Goal: Task Accomplishment & Management: Manage account settings

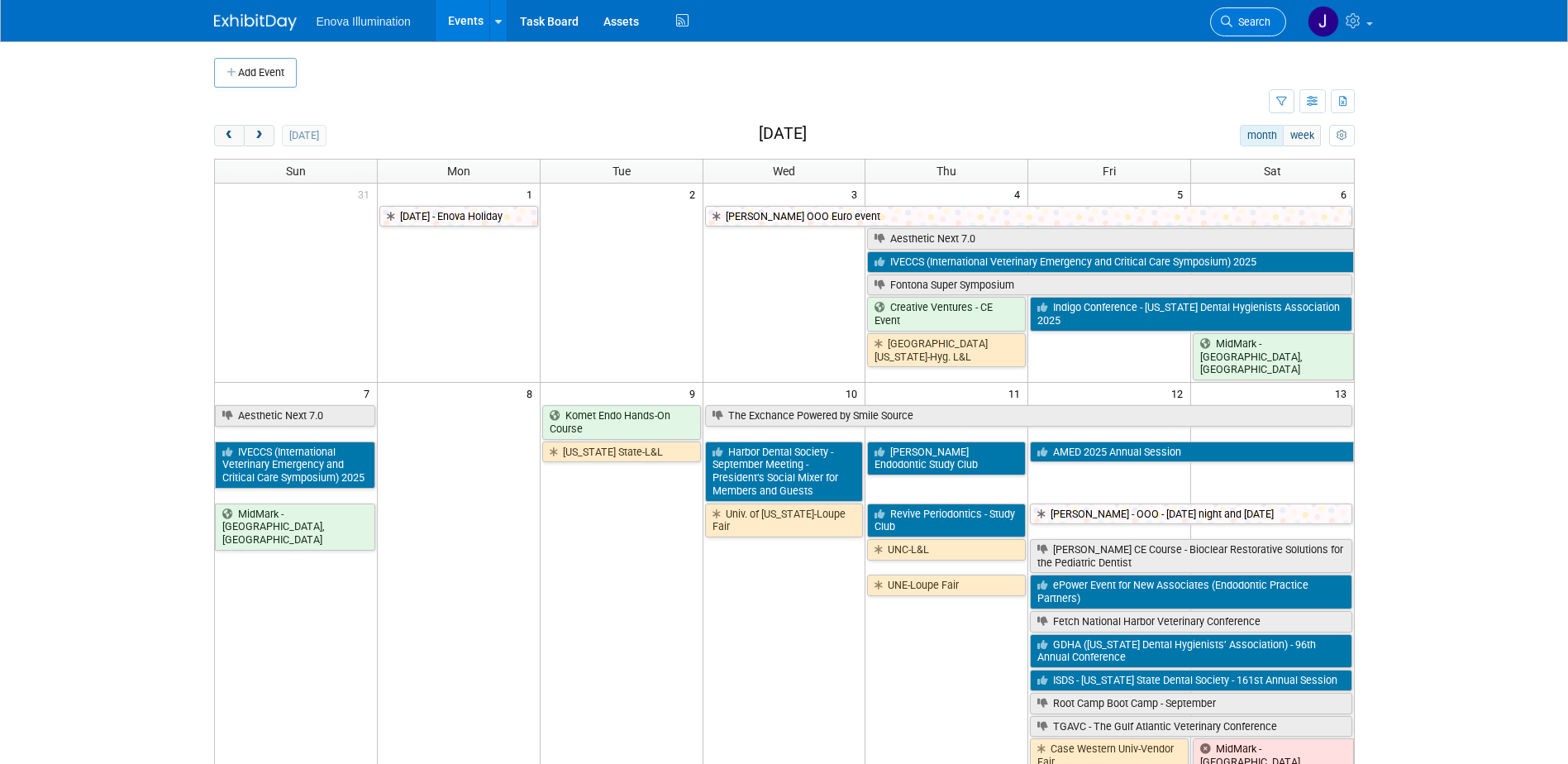
click at [1260, 23] on span "Search" at bounding box center [1252, 22] width 38 height 13
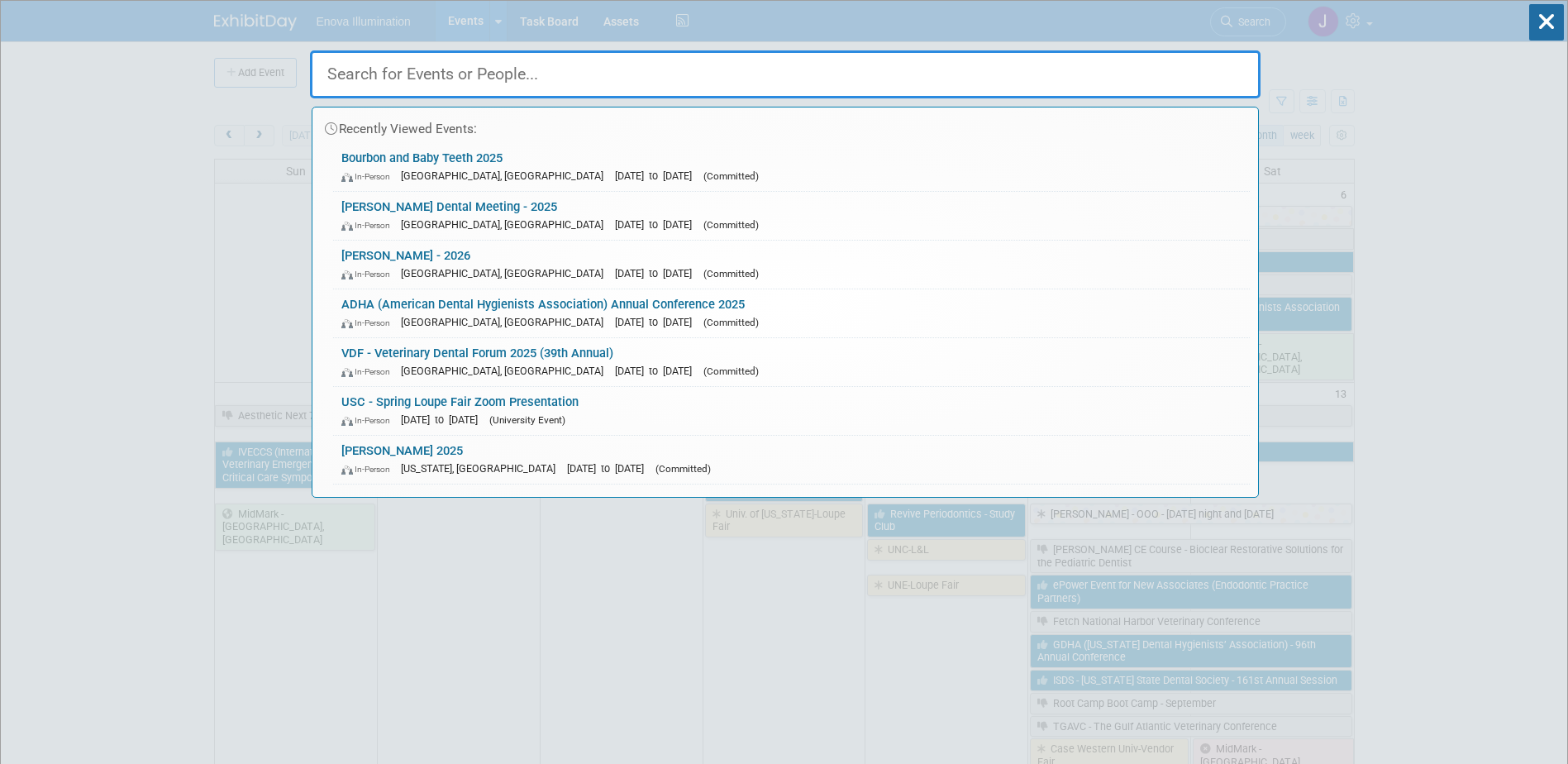
click at [768, 41] on div "Recently Viewed Events: Bourbon and Baby Teeth 2025 In-Person [GEOGRAPHIC_DATA]…" at bounding box center [785, 249] width 951 height 497
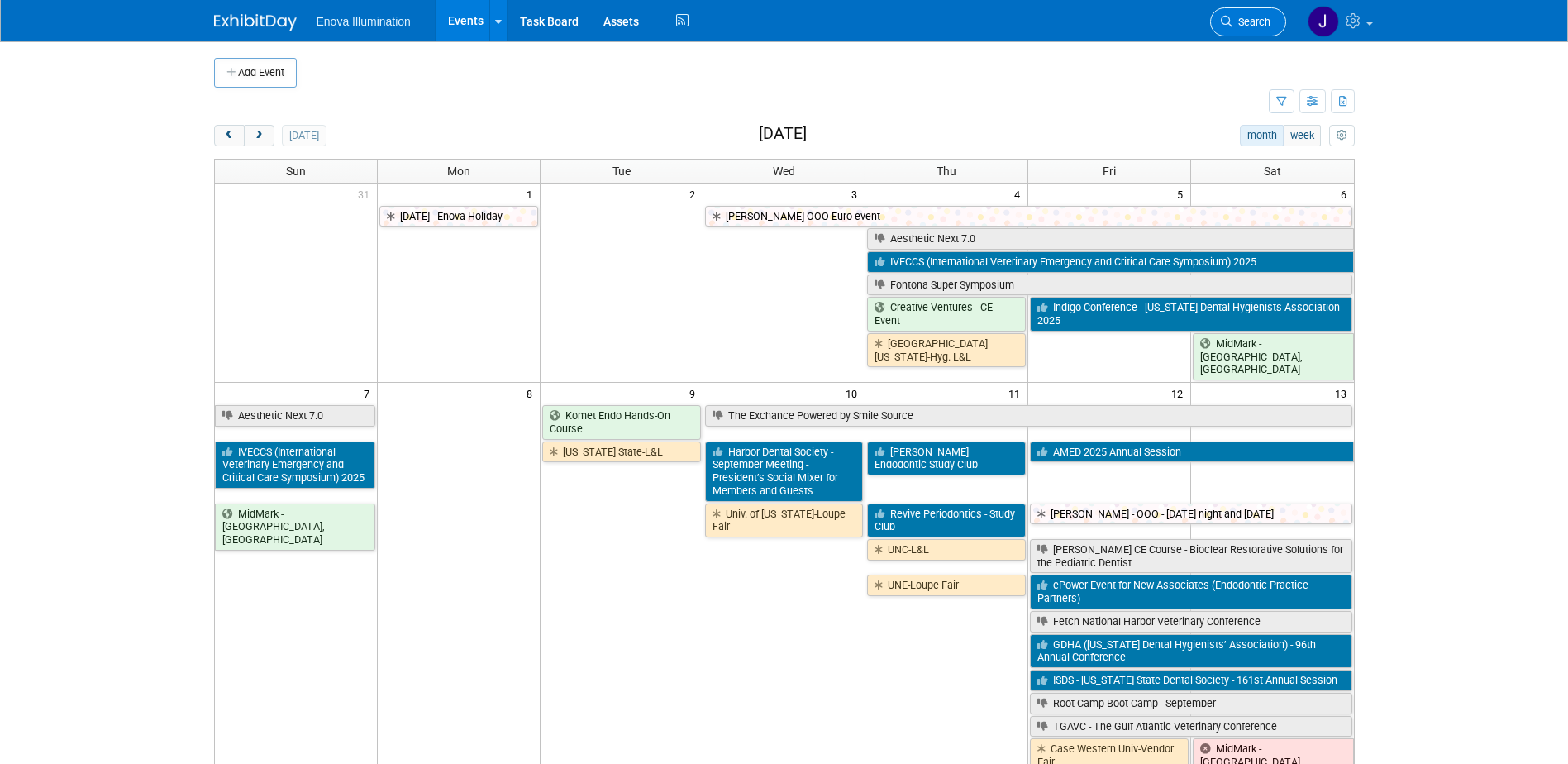
click at [1238, 25] on span "Search" at bounding box center [1252, 22] width 38 height 13
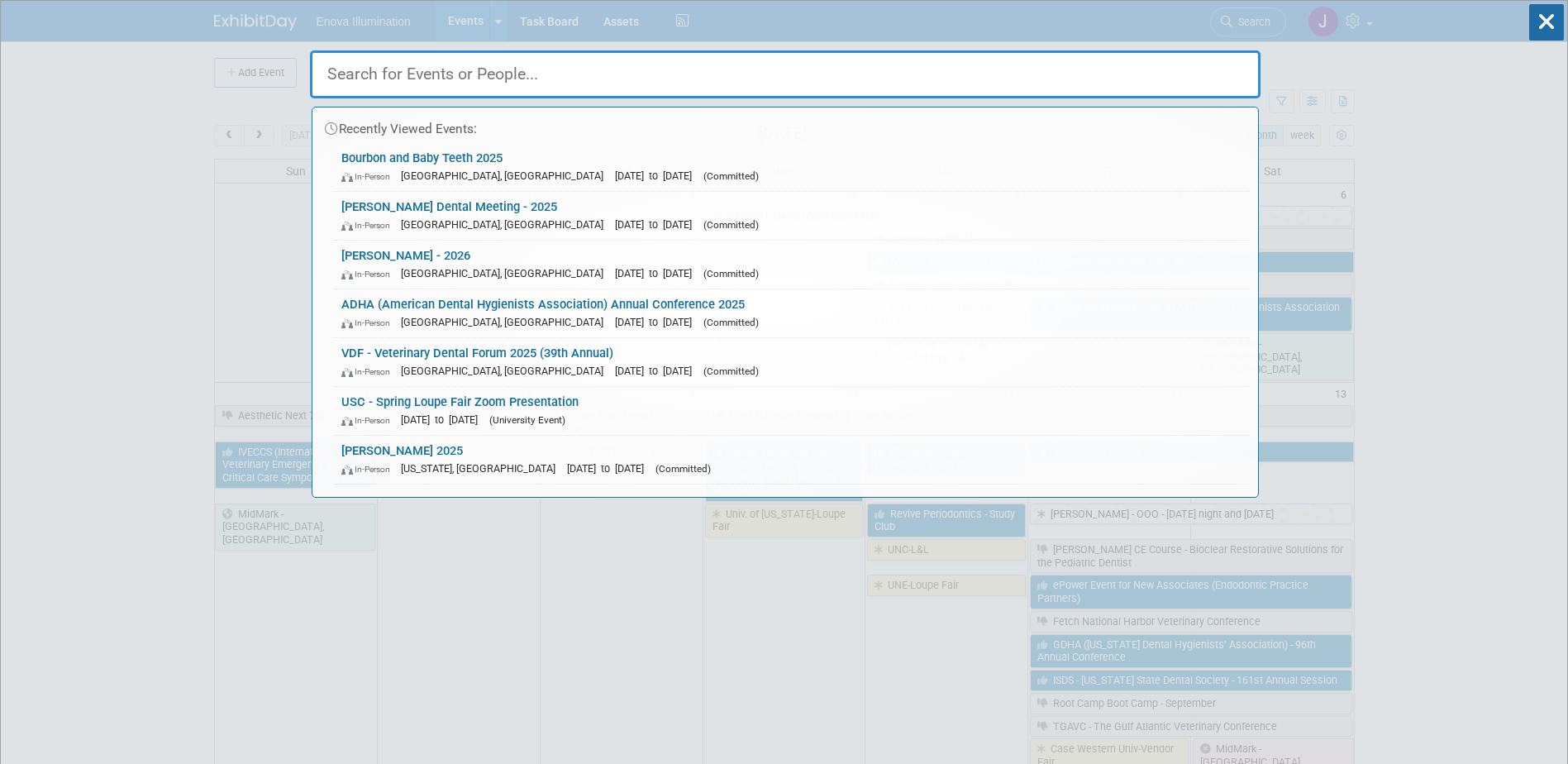
click at [961, 89] on input "text" at bounding box center [785, 74] width 951 height 48
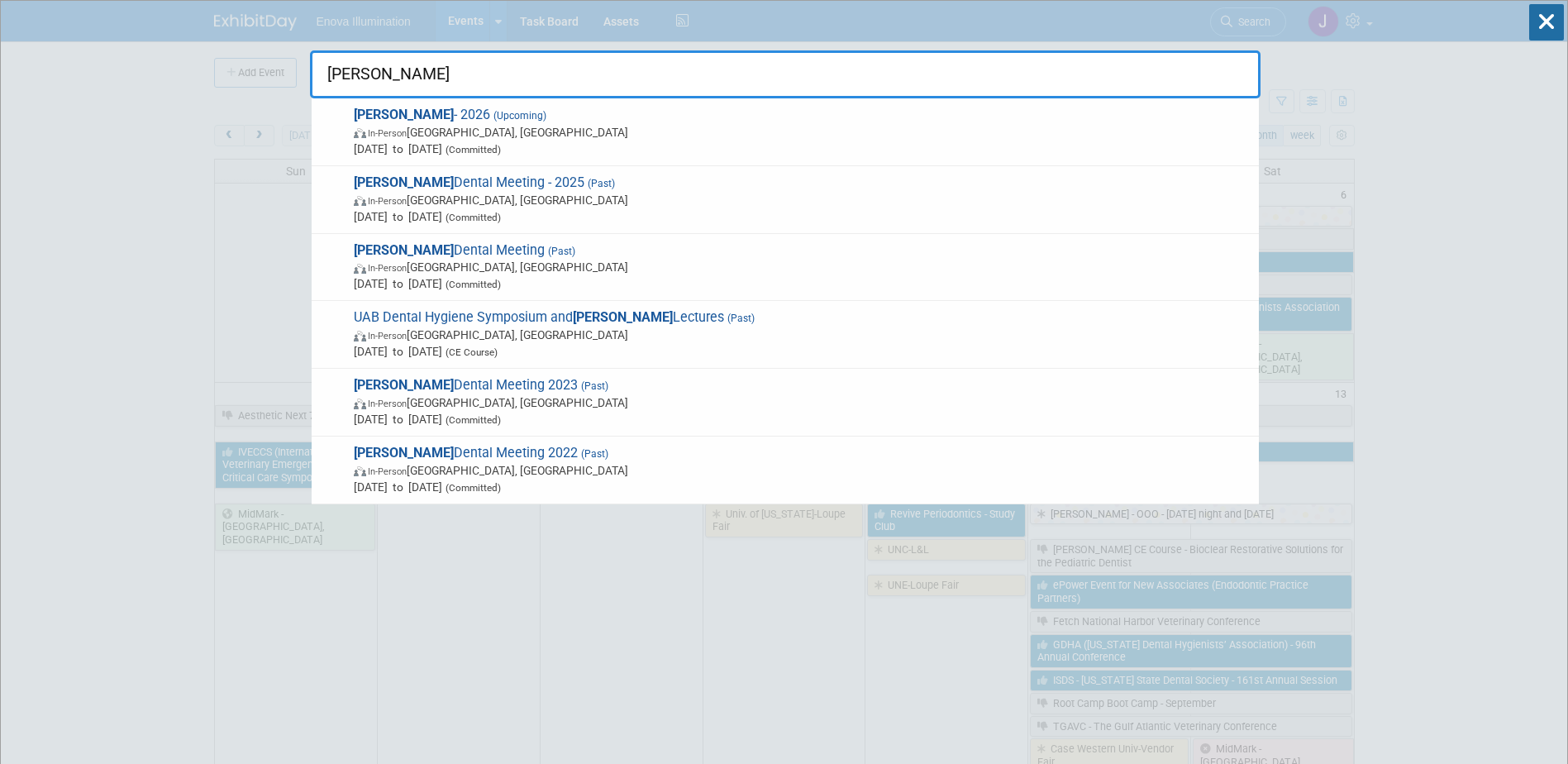
type input "Hinman"
click at [483, 148] on span "Mar 12, 2026 to Mar 14, 2026 (Committed)" at bounding box center [802, 148] width 897 height 16
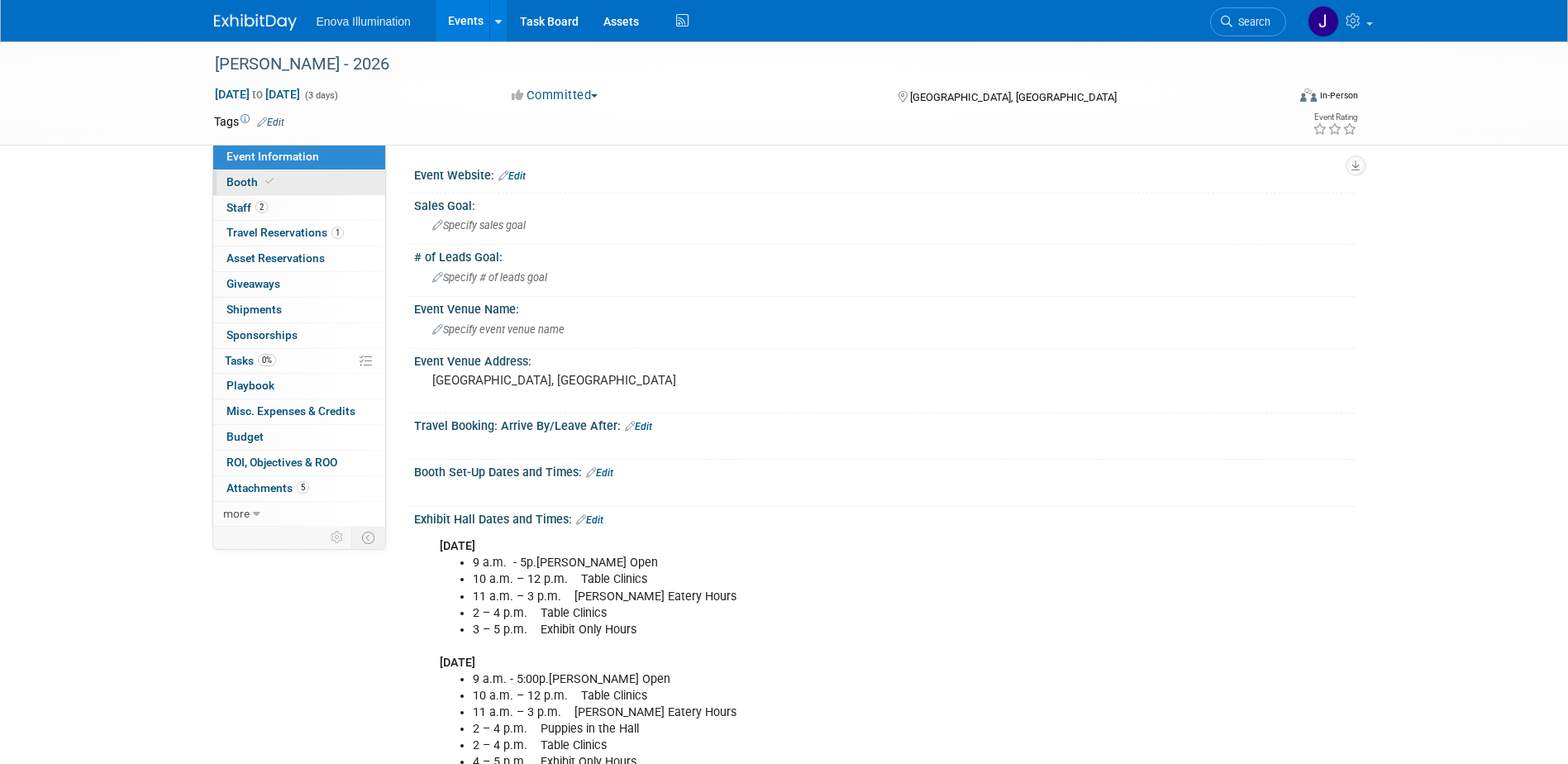
click at [278, 183] on link "Booth" at bounding box center [300, 182] width 172 height 24
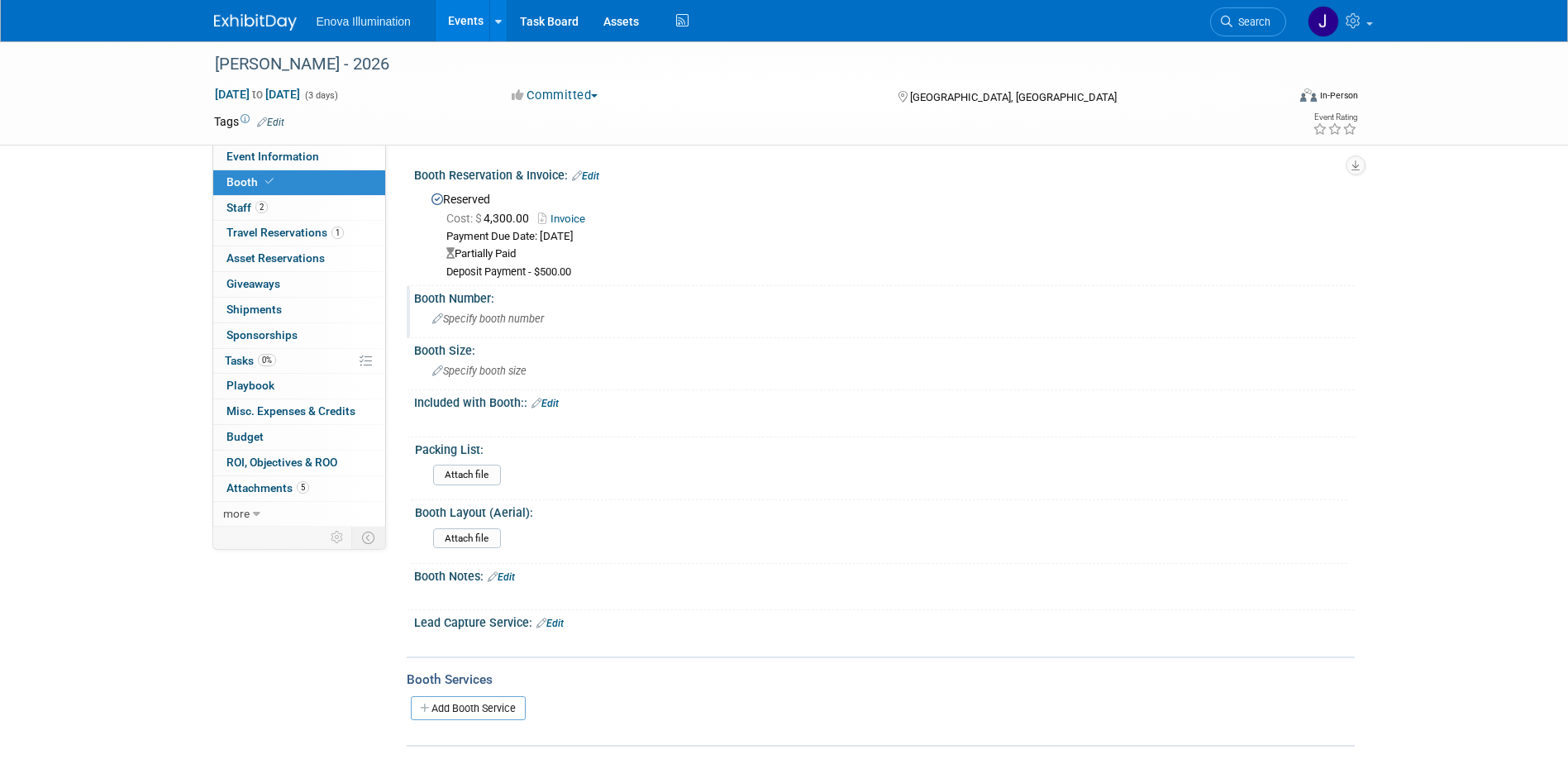
click at [479, 313] on span "Specify booth number" at bounding box center [488, 319] width 111 height 13
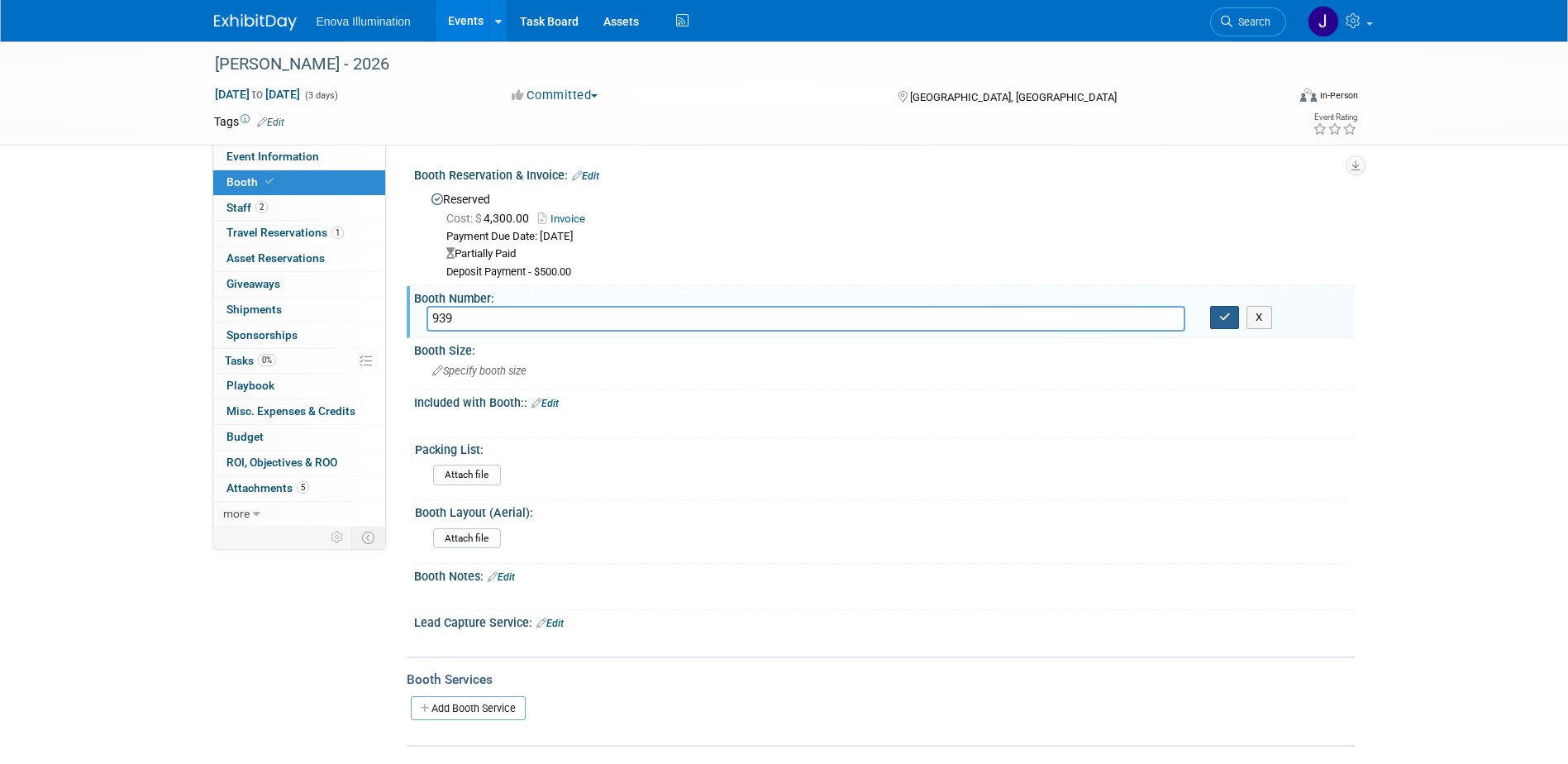
type input "939"
click at [1232, 313] on button "button" at bounding box center [1225, 318] width 30 height 24
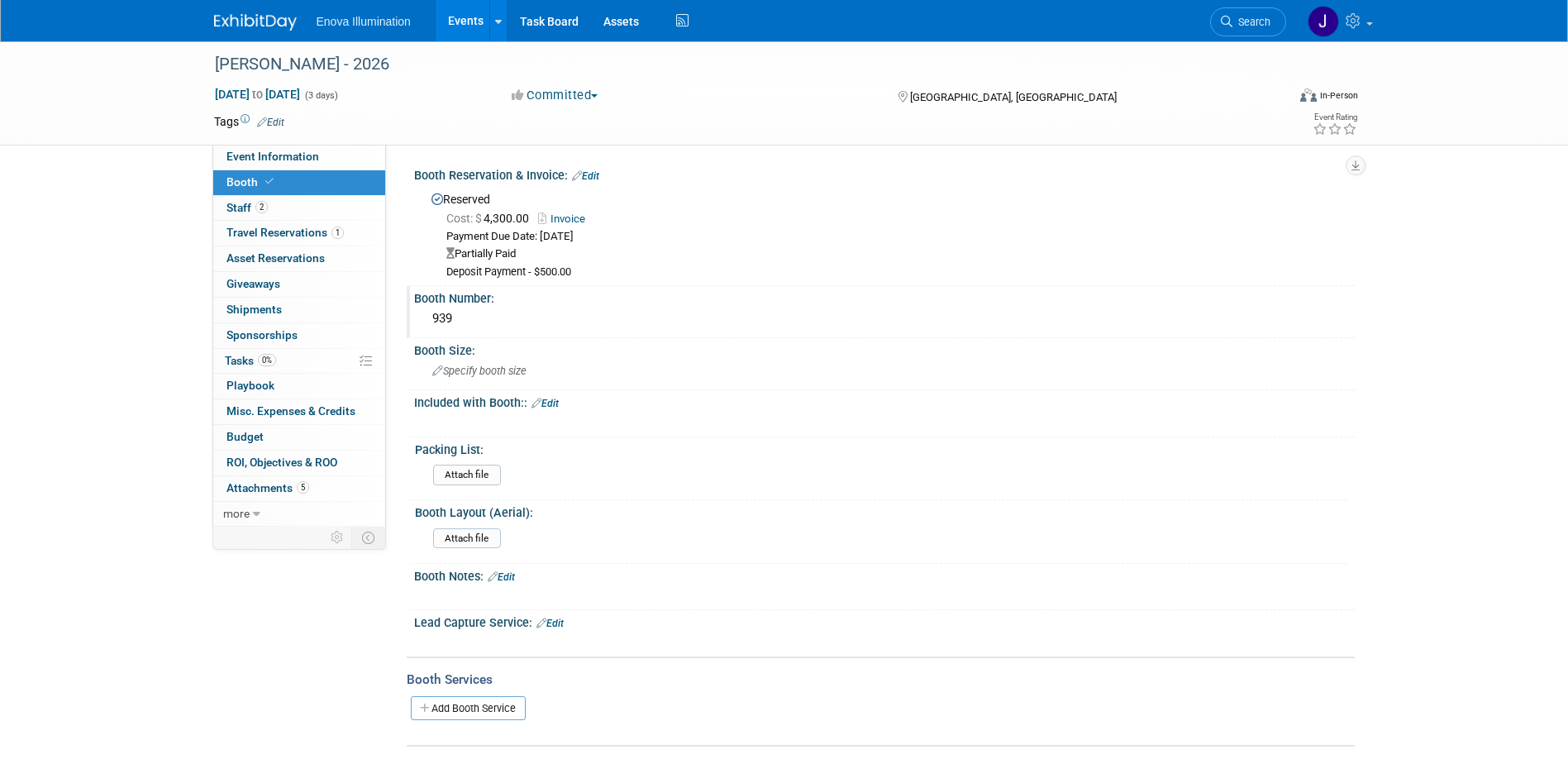
drag, startPoint x: 290, startPoint y: 151, endPoint x: 309, endPoint y: 182, distance: 36.4
click at [290, 151] on span "Event Information" at bounding box center [272, 156] width 92 height 14
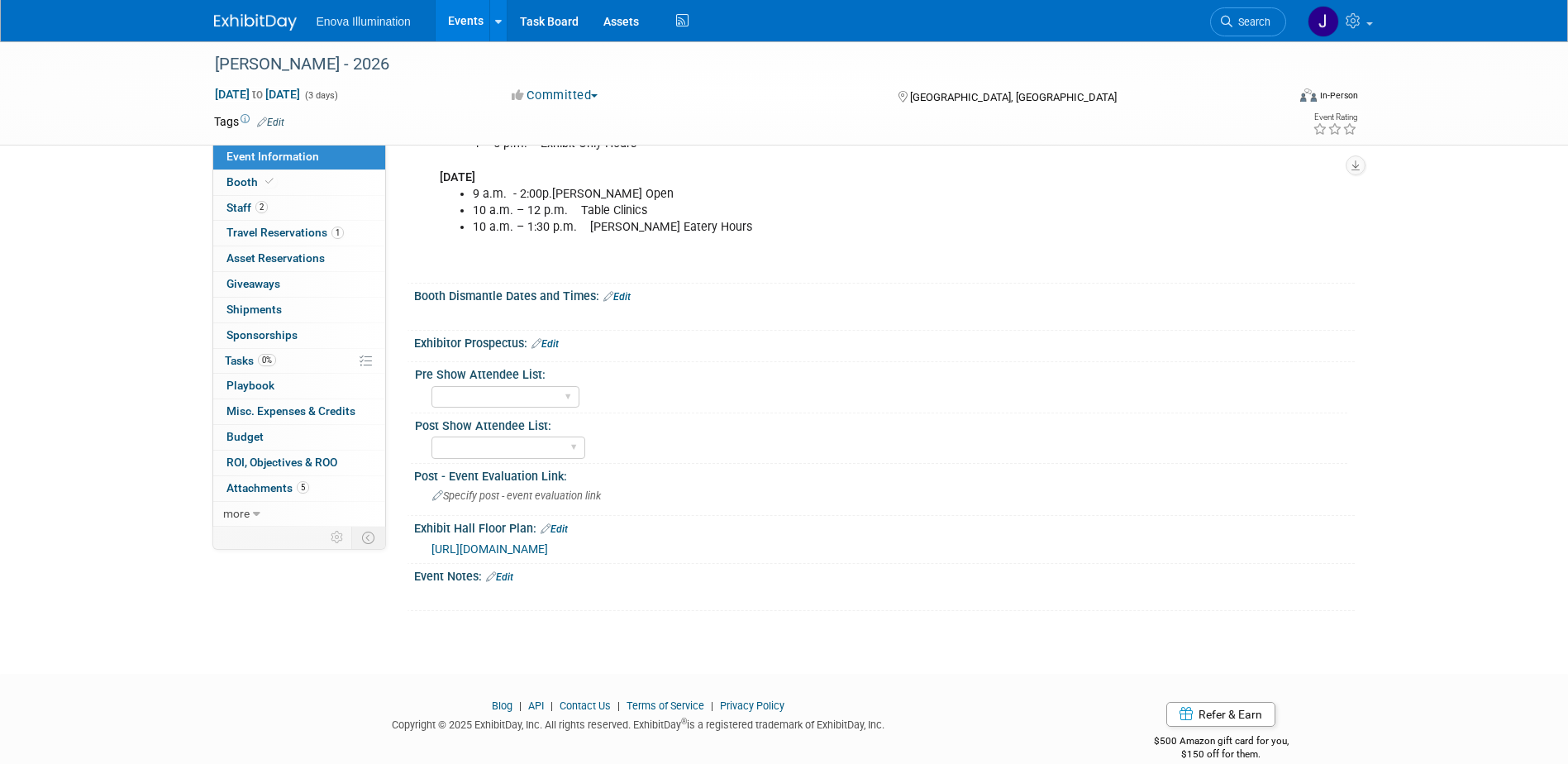
scroll to position [644, 0]
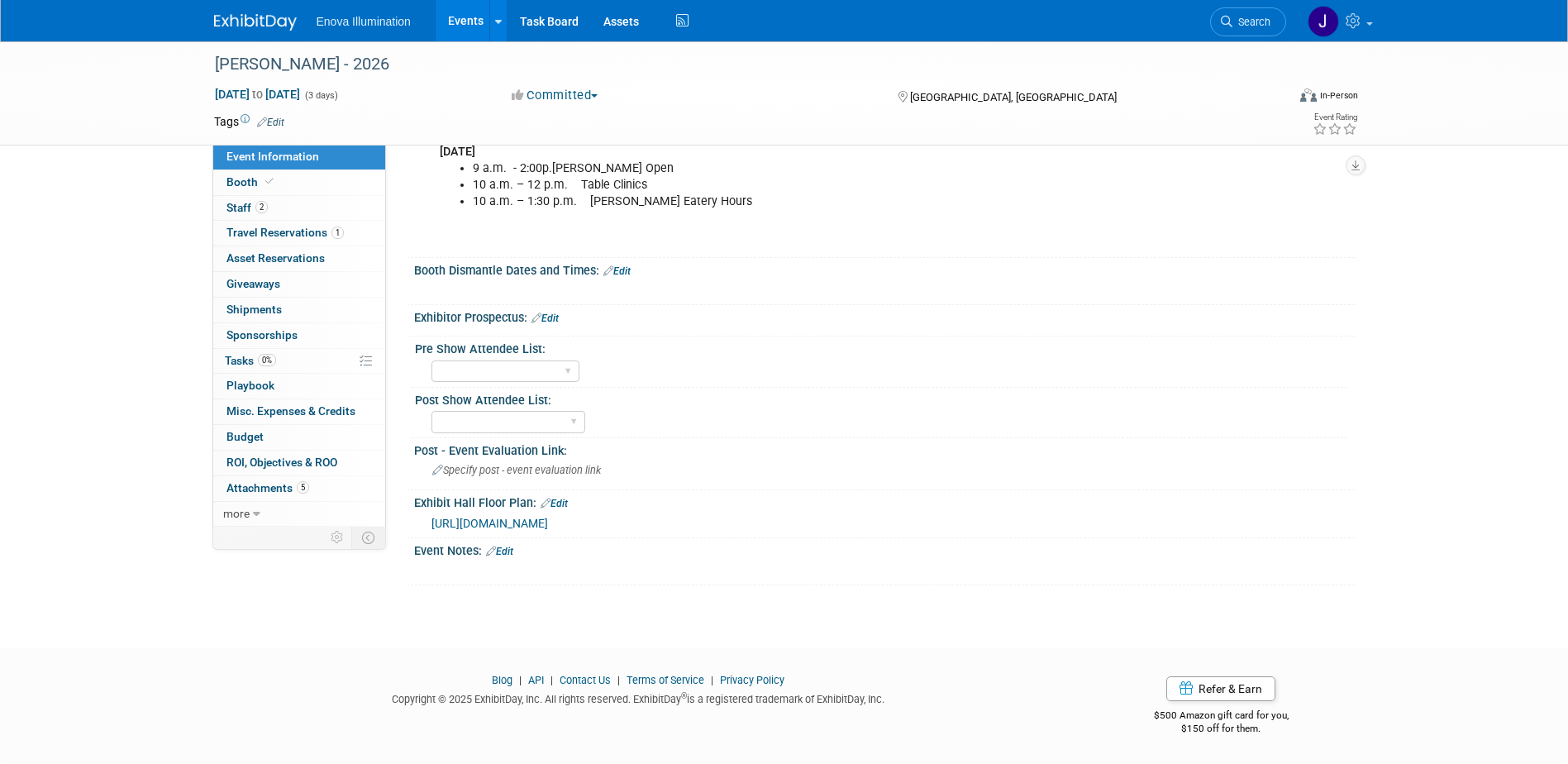
click at [505, 521] on span "https://s36.a2zinc.net/clients/HDSA/hinman2026/Public/EventMap.aspx?shMode=E&ID…" at bounding box center [490, 523] width 117 height 14
click at [508, 520] on span "[URL][DOMAIN_NAME]" at bounding box center [490, 523] width 117 height 14
click at [275, 14] on link at bounding box center [265, 14] width 102 height 14
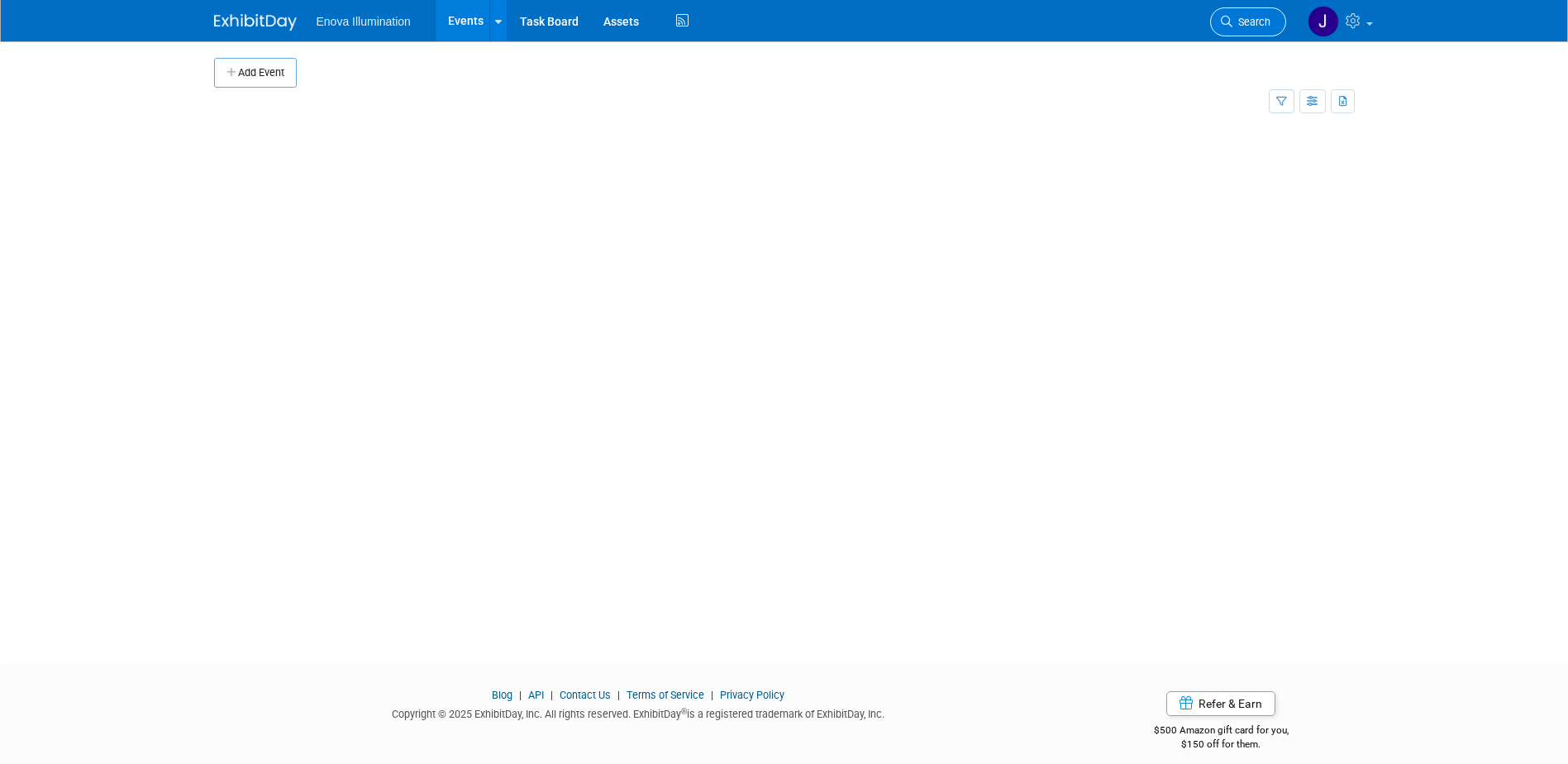
click at [1266, 29] on link "Search" at bounding box center [1248, 22] width 76 height 29
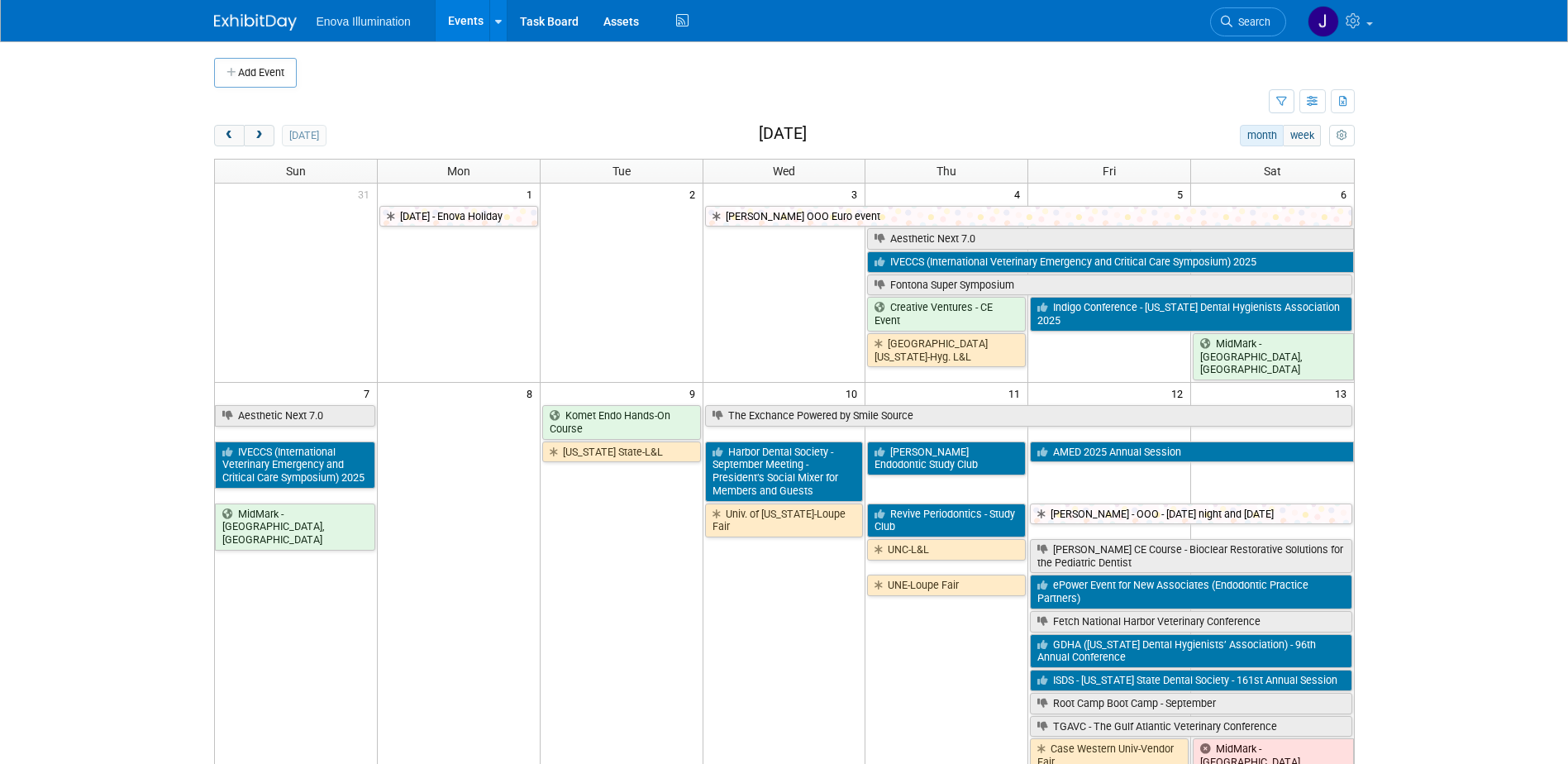
click at [1268, 20] on span "Search" at bounding box center [1252, 22] width 38 height 13
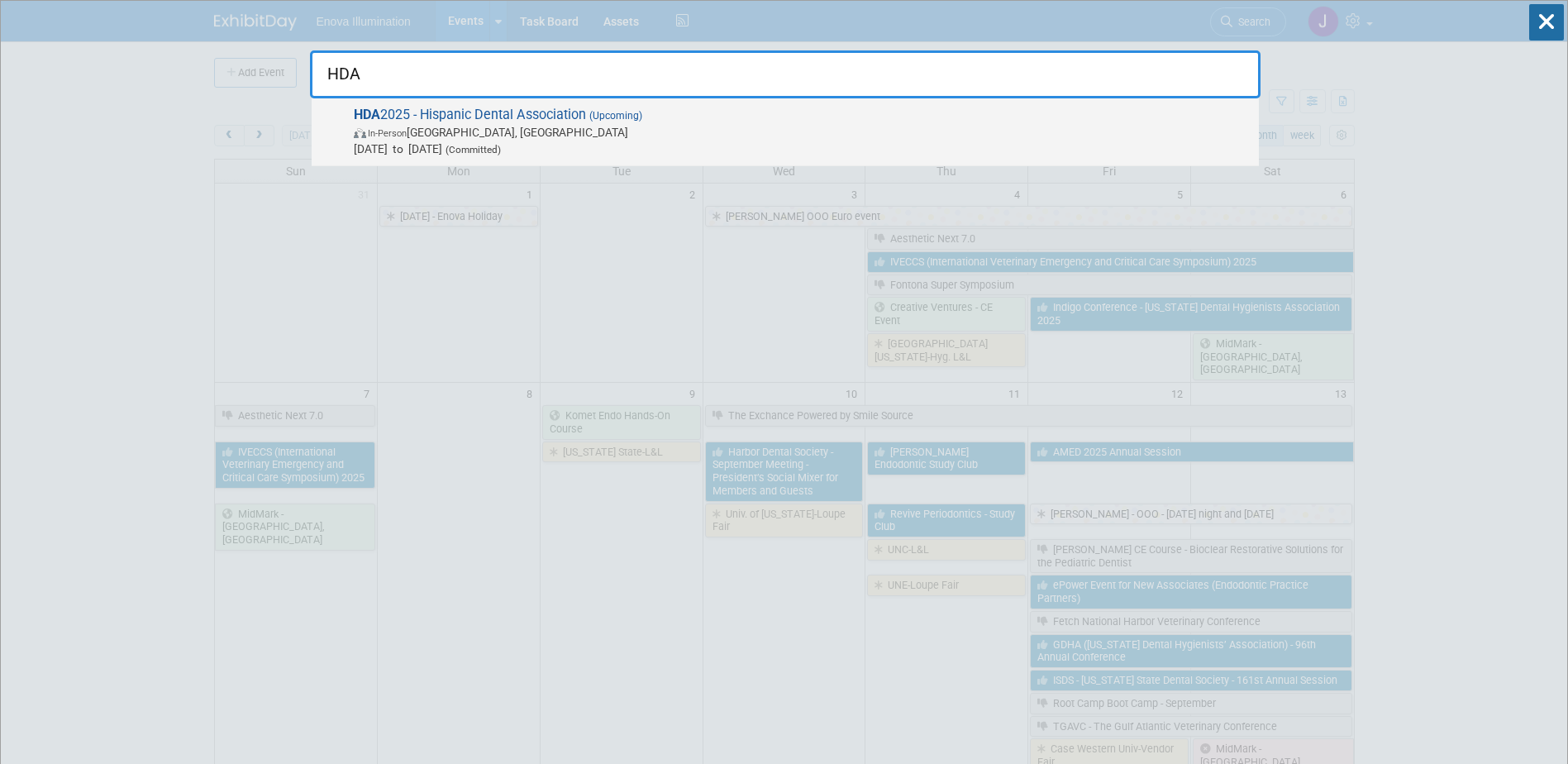
type input "HDA"
click at [459, 146] on span "Sep 19, 2025 to Sep 20, 2025 (Committed)" at bounding box center [802, 148] width 897 height 16
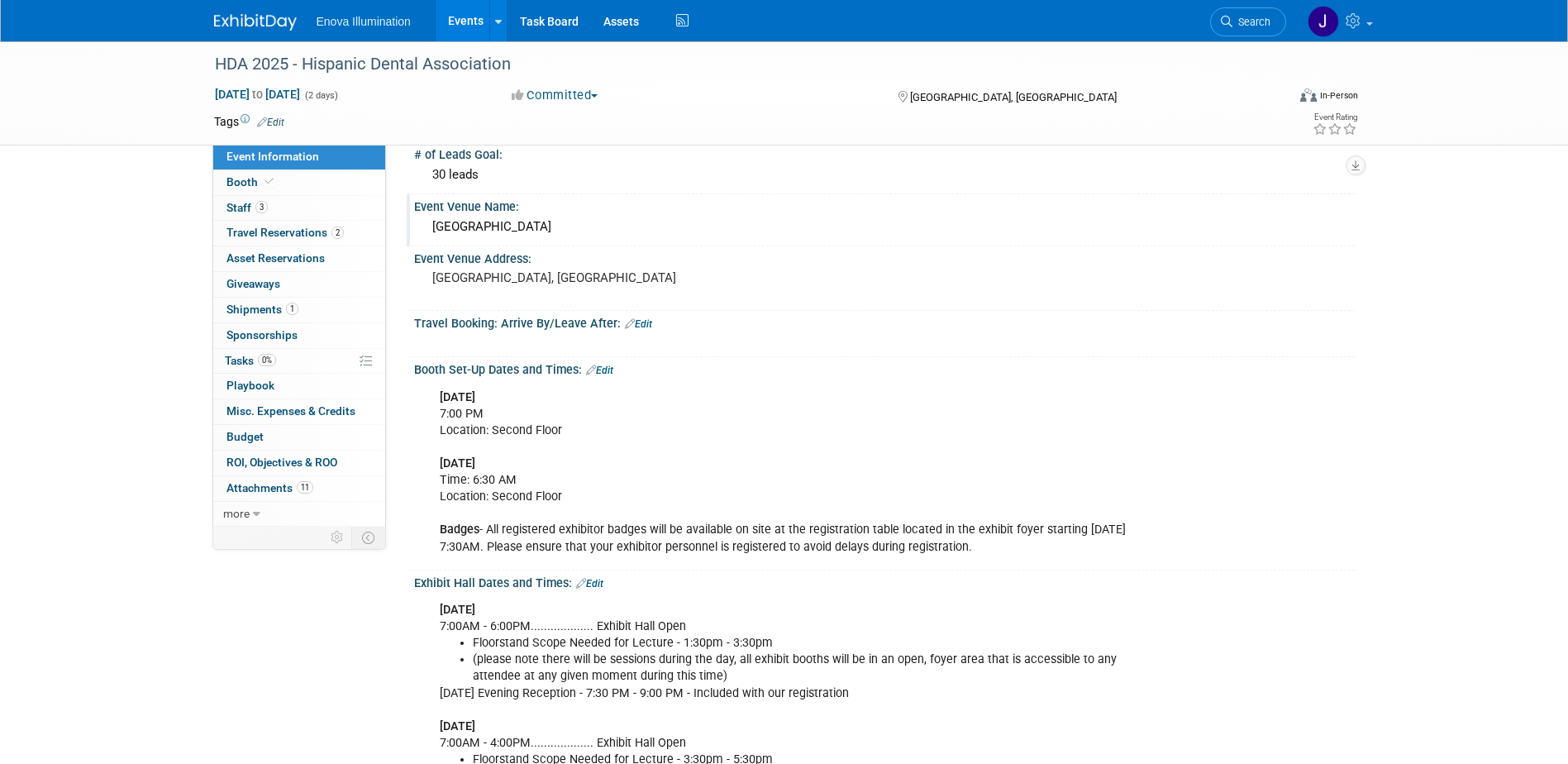
scroll to position [166, 0]
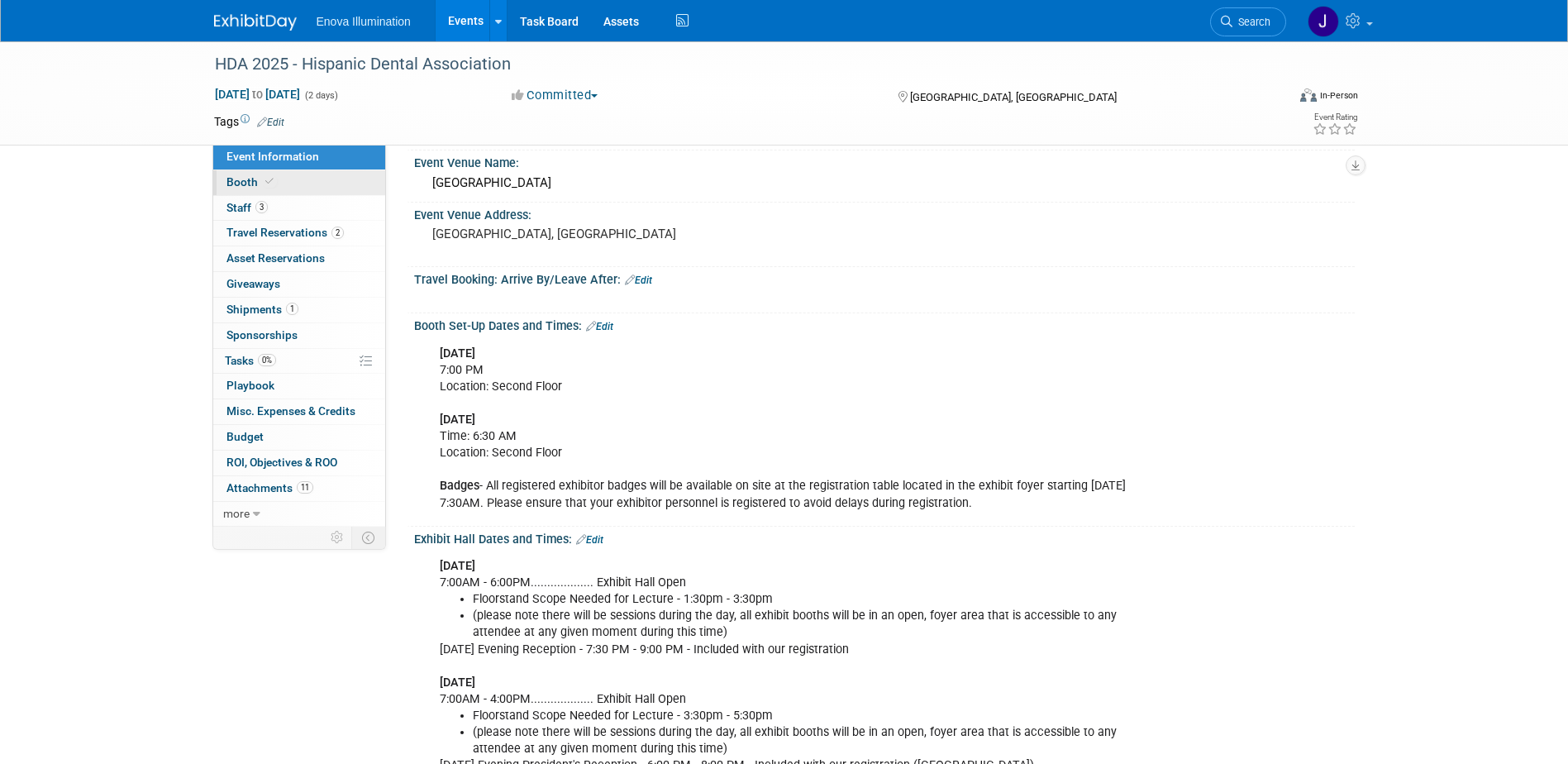
click at [310, 174] on link "Booth" at bounding box center [300, 182] width 172 height 24
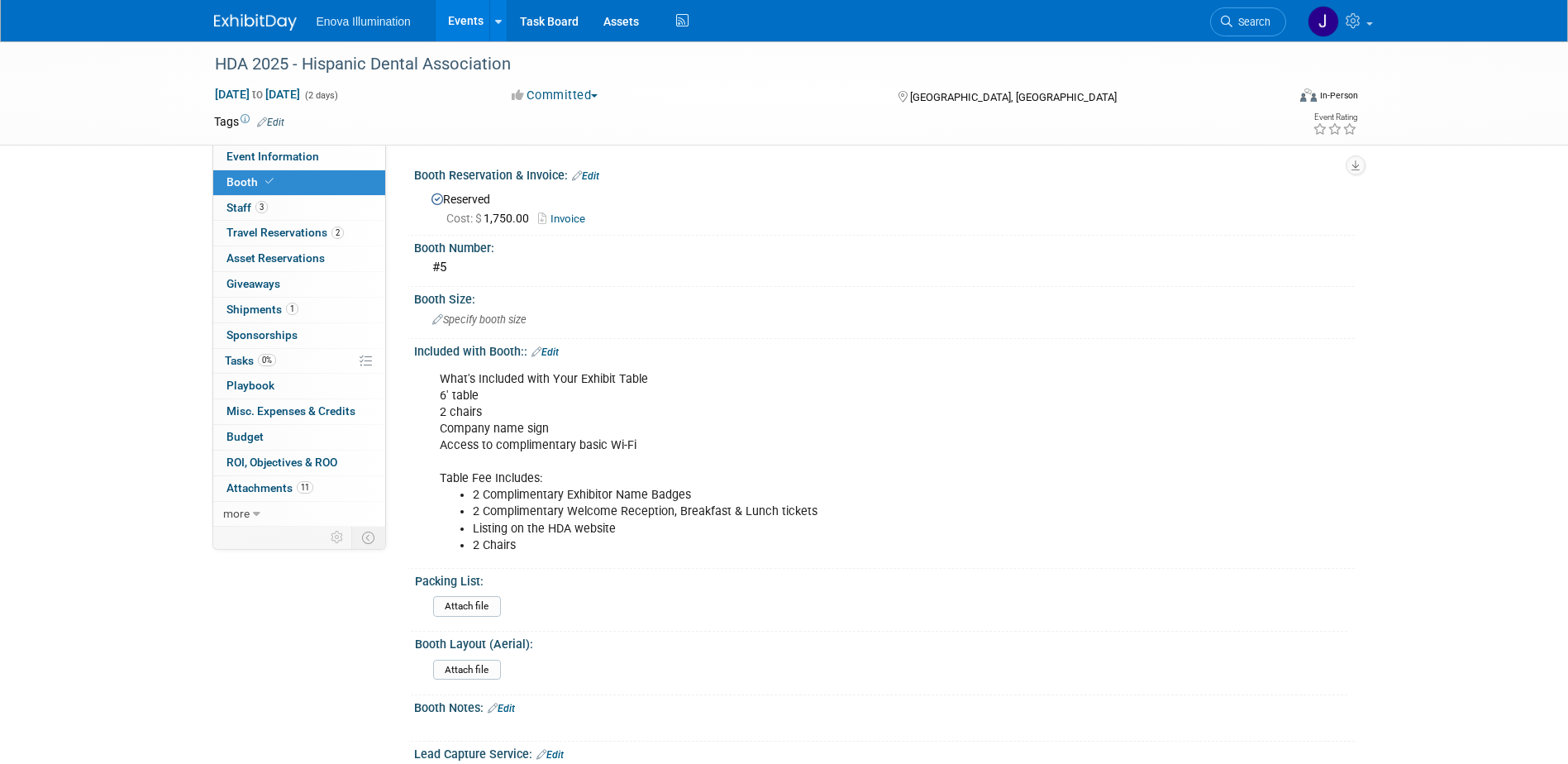
click at [573, 216] on link "Invoice" at bounding box center [566, 219] width 55 height 13
click at [1262, 16] on span "Search" at bounding box center [1252, 22] width 38 height 13
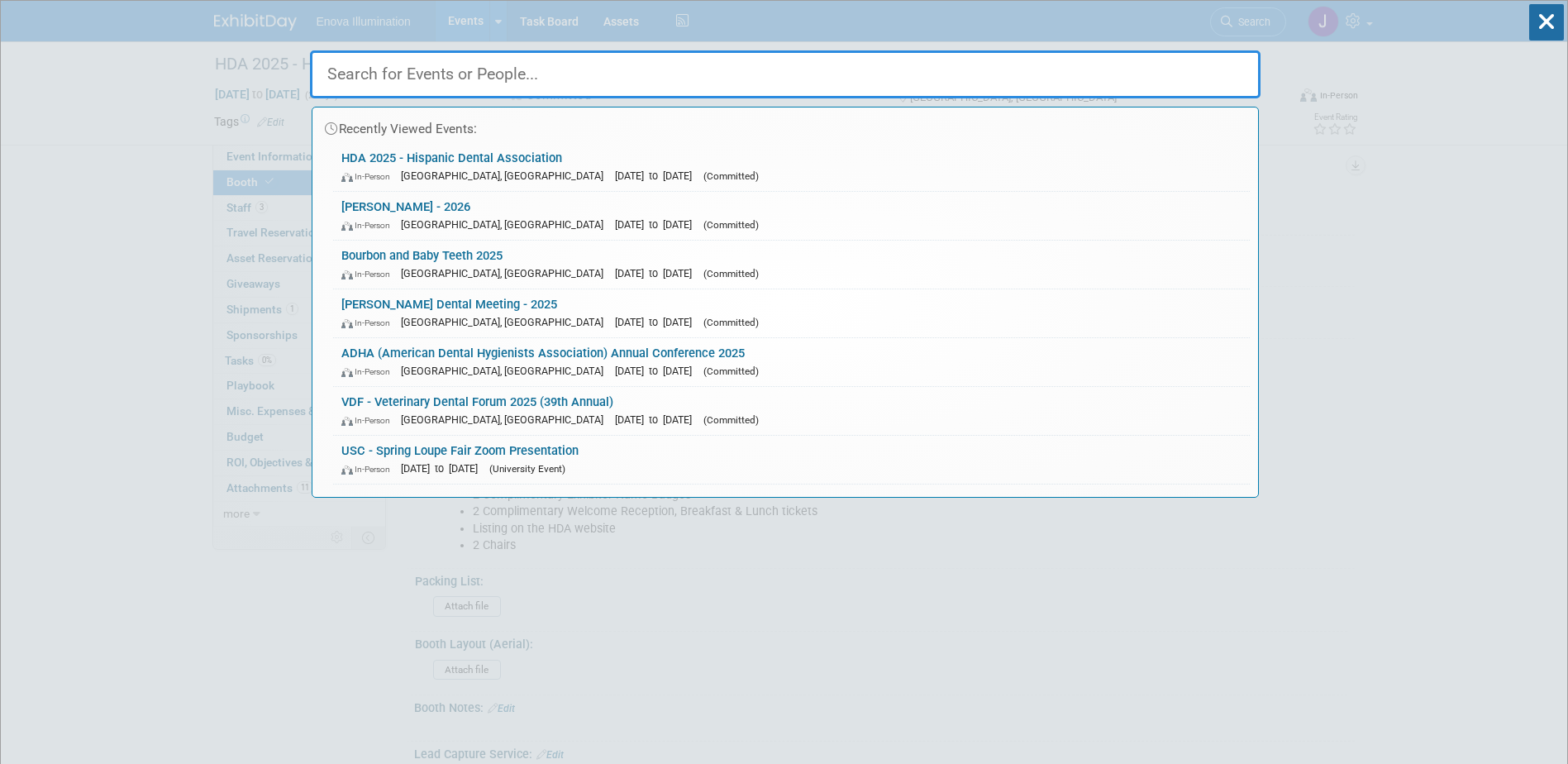
click at [1142, 71] on input "text" at bounding box center [785, 74] width 951 height 48
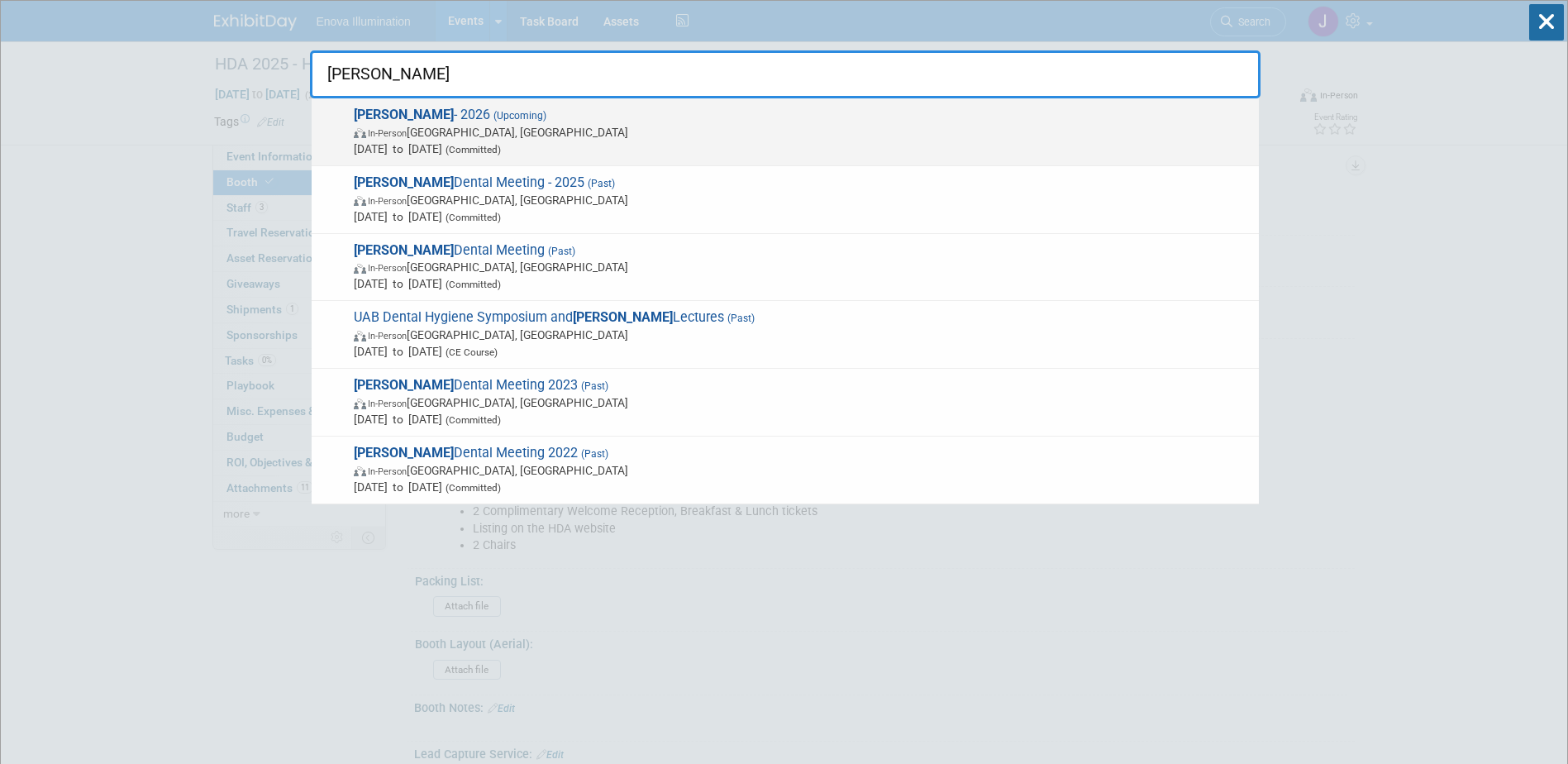
type input "Hinman"
click at [434, 141] on span "Mar 12, 2026 to Mar 14, 2026 (Committed)" at bounding box center [802, 148] width 897 height 16
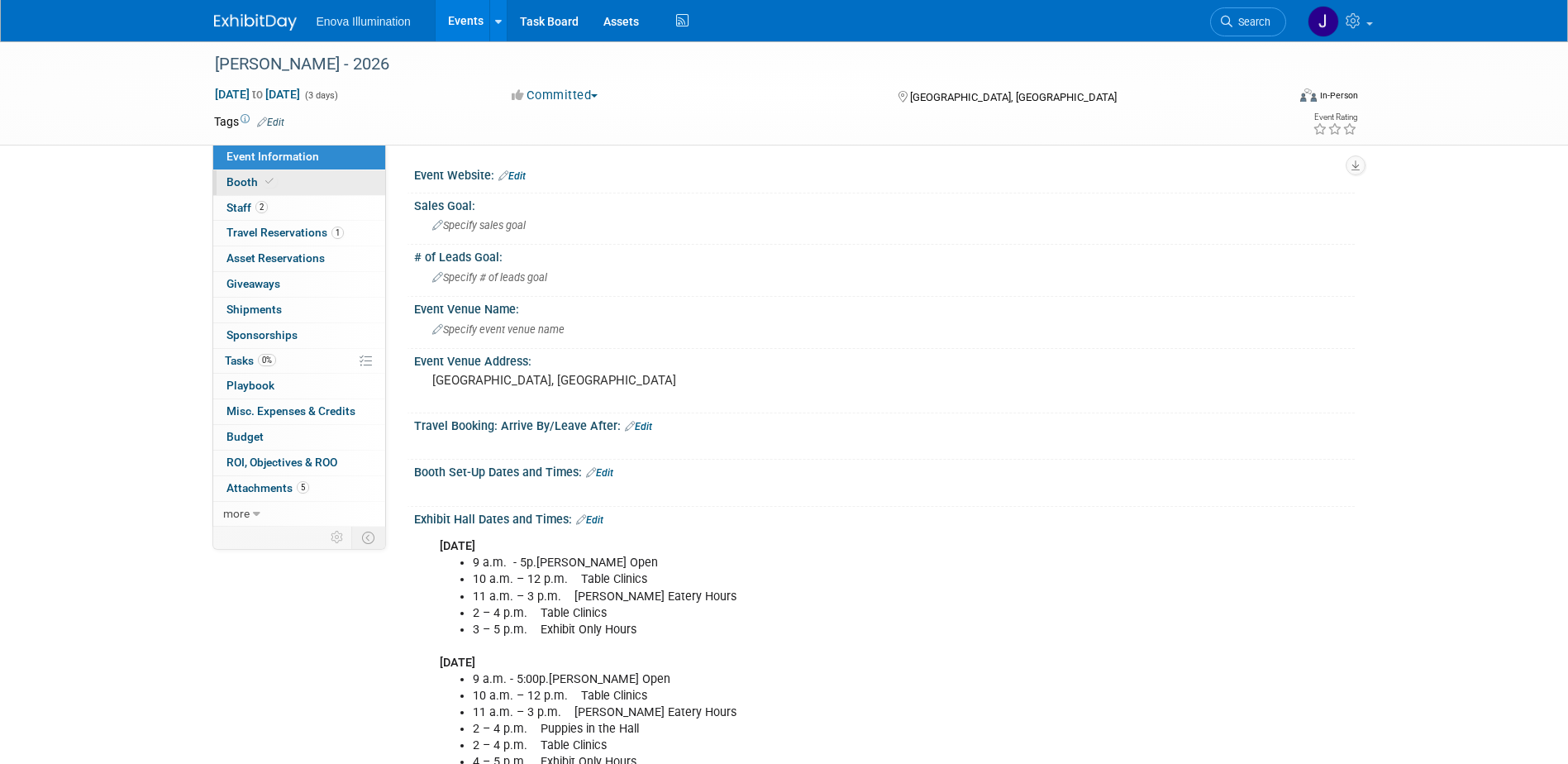
click at [320, 171] on link "Booth" at bounding box center [300, 182] width 172 height 24
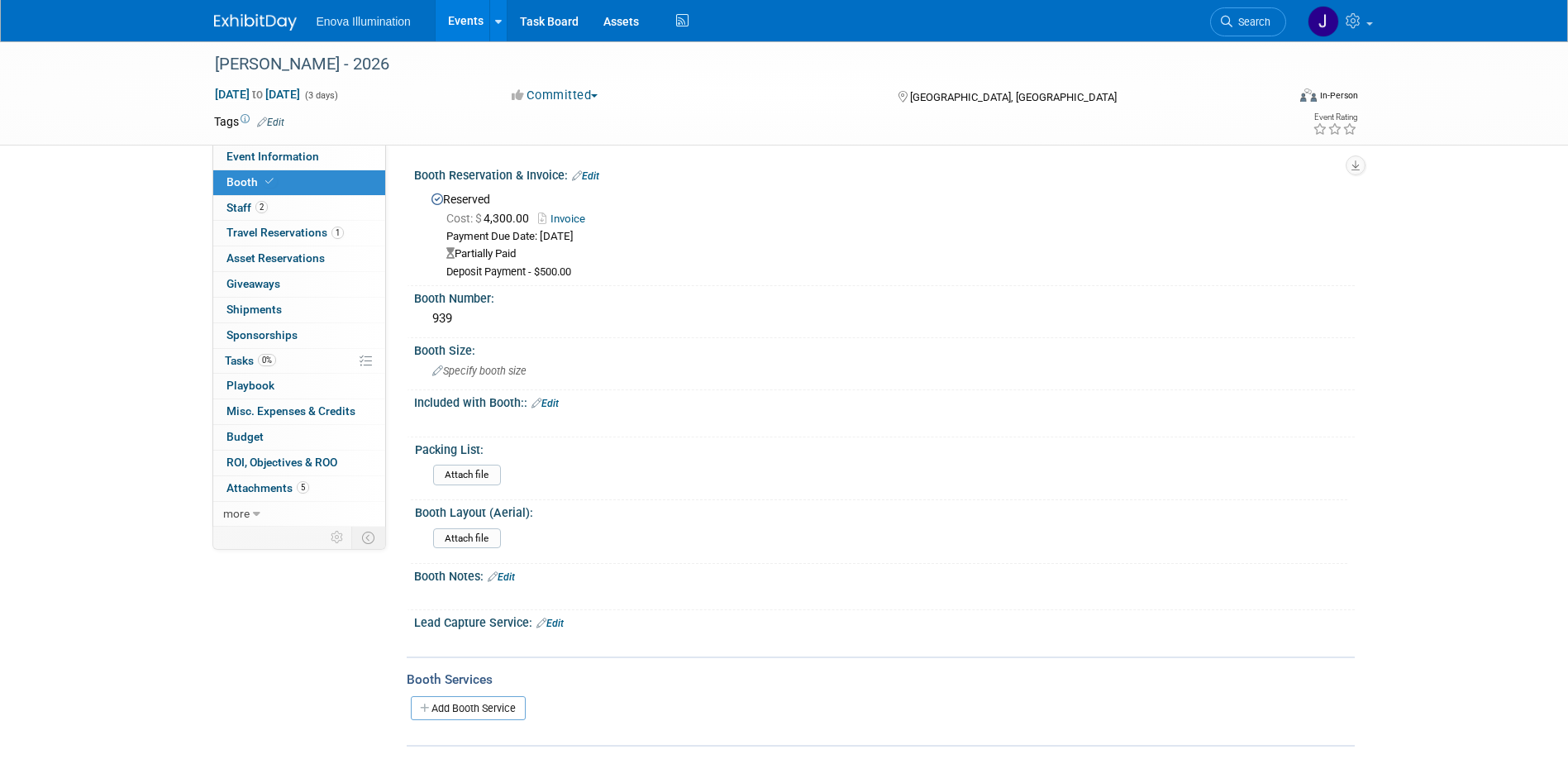
click at [577, 213] on link "Invoice" at bounding box center [566, 219] width 55 height 13
click at [1053, 248] on div "Partially Paid" at bounding box center [894, 253] width 896 height 15
click at [594, 171] on link "Edit" at bounding box center [586, 176] width 27 height 12
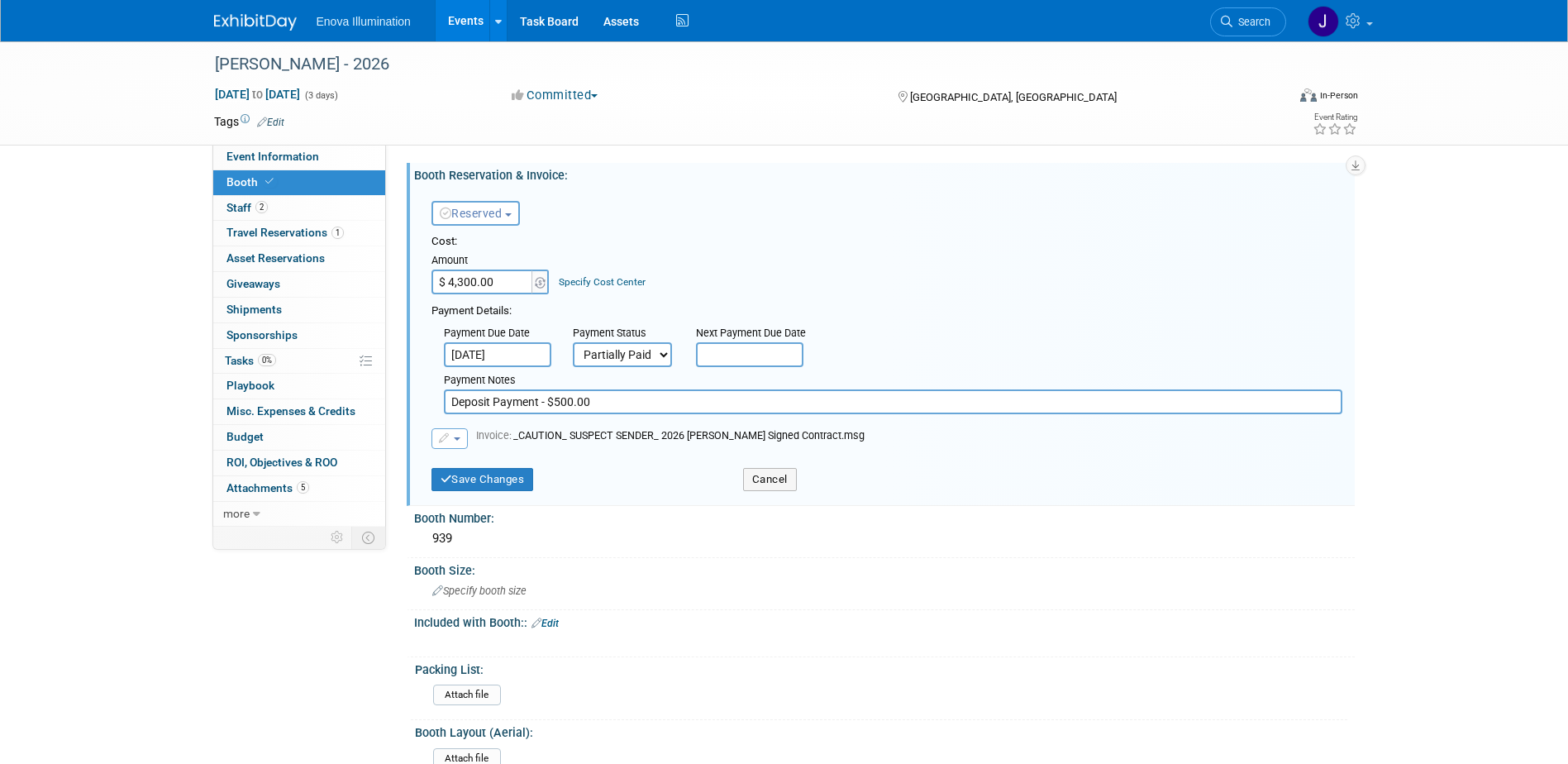
click at [590, 406] on input "Deposit Payment - $500.00" at bounding box center [893, 401] width 899 height 24
type input "Deposit Payment - $500.00, 9/17/25 - Paid $1,900"
click at [518, 481] on button "Save Changes" at bounding box center [483, 480] width 102 height 24
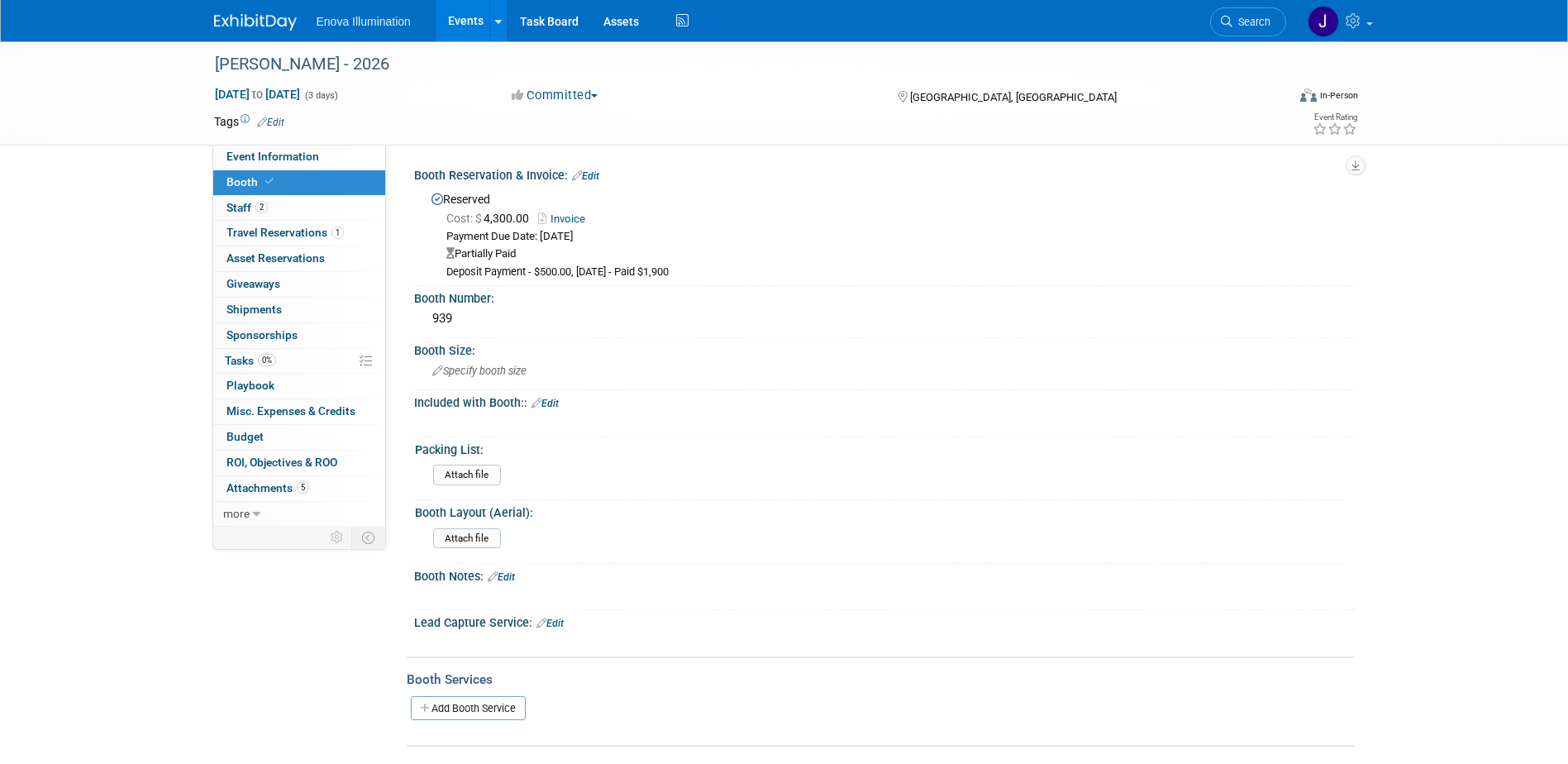
click at [255, 24] on img at bounding box center [255, 23] width 82 height 16
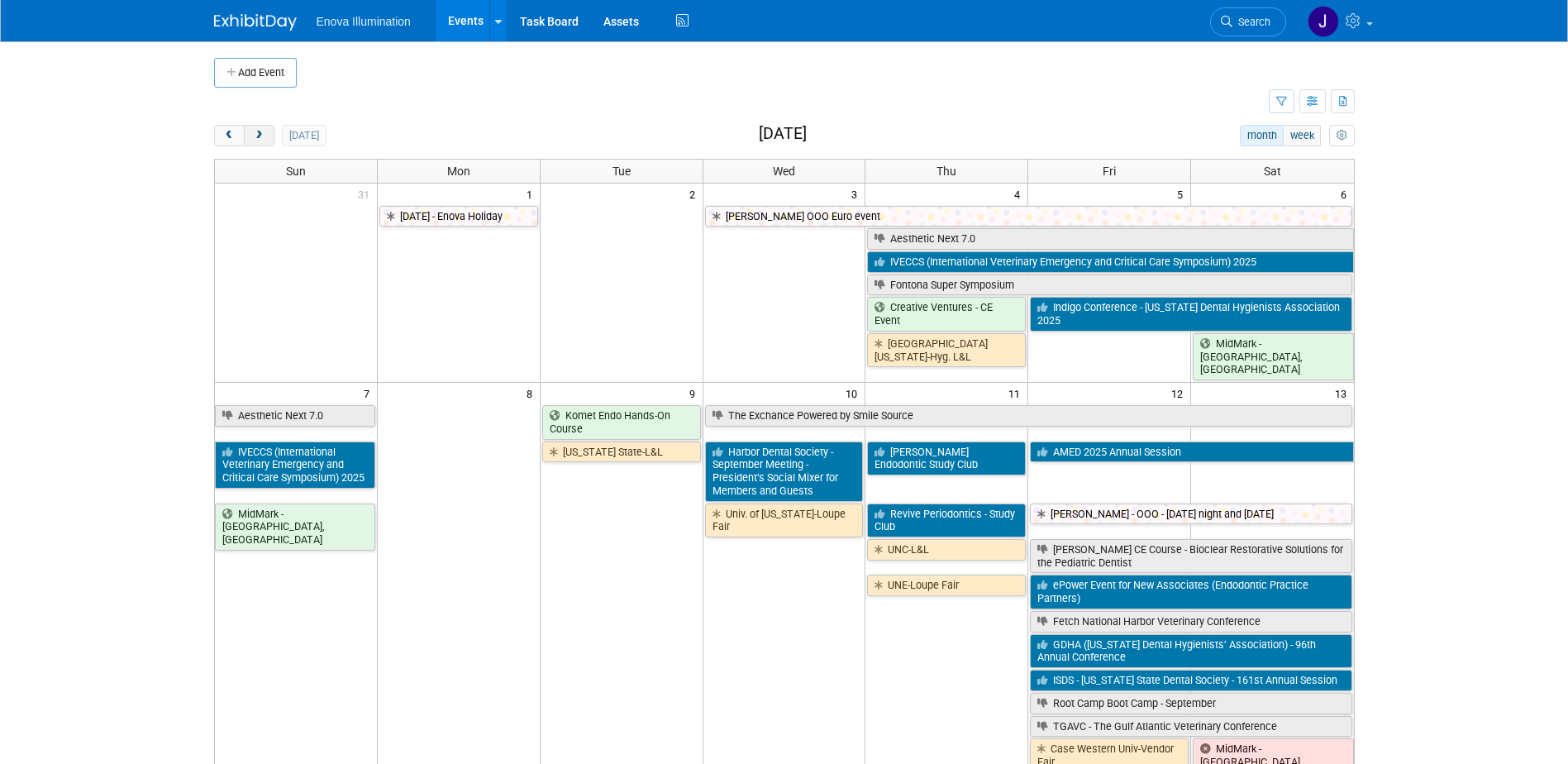
click at [263, 137] on span "next" at bounding box center [259, 136] width 13 height 11
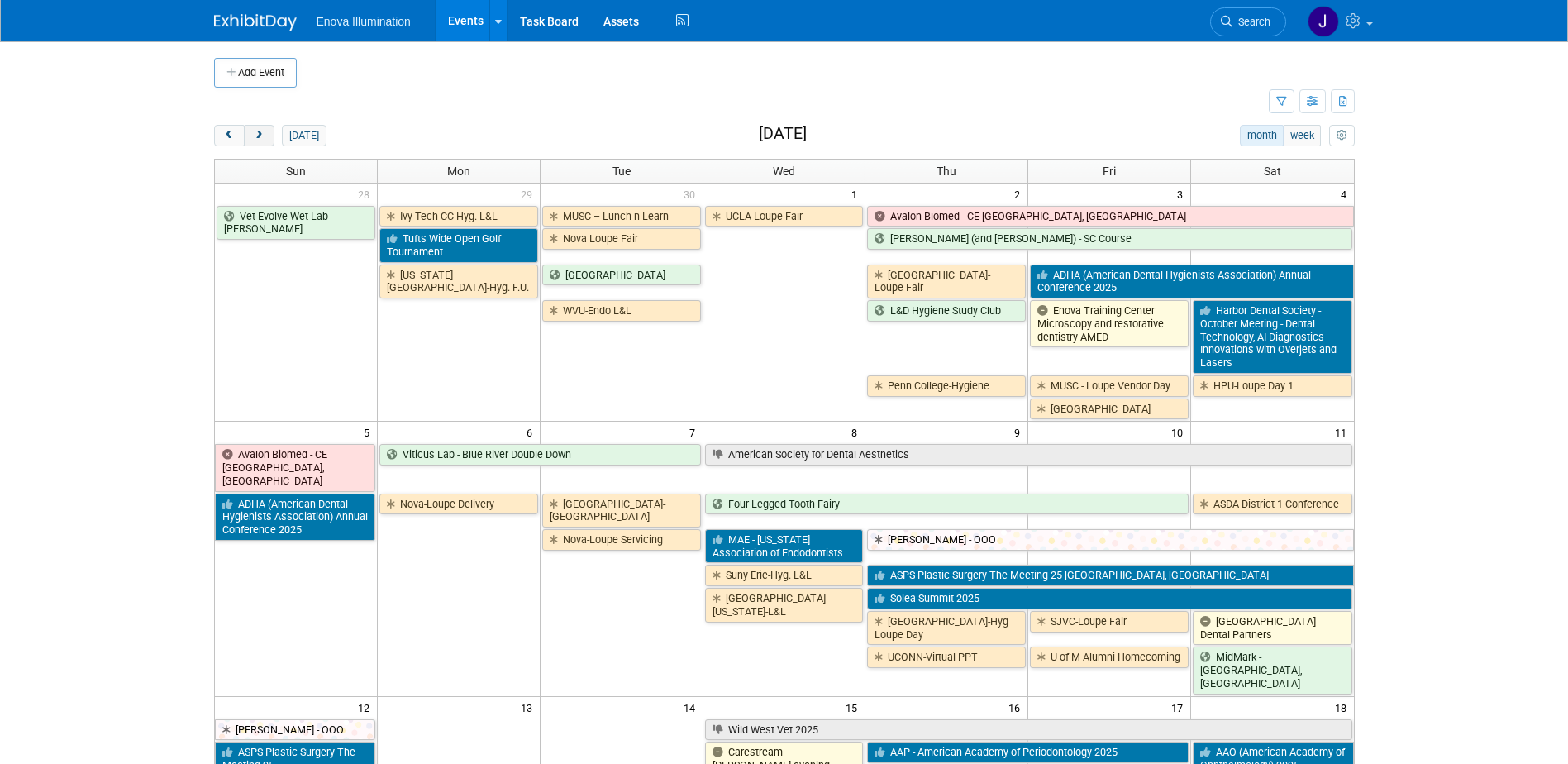
click at [263, 137] on span "next" at bounding box center [259, 136] width 13 height 11
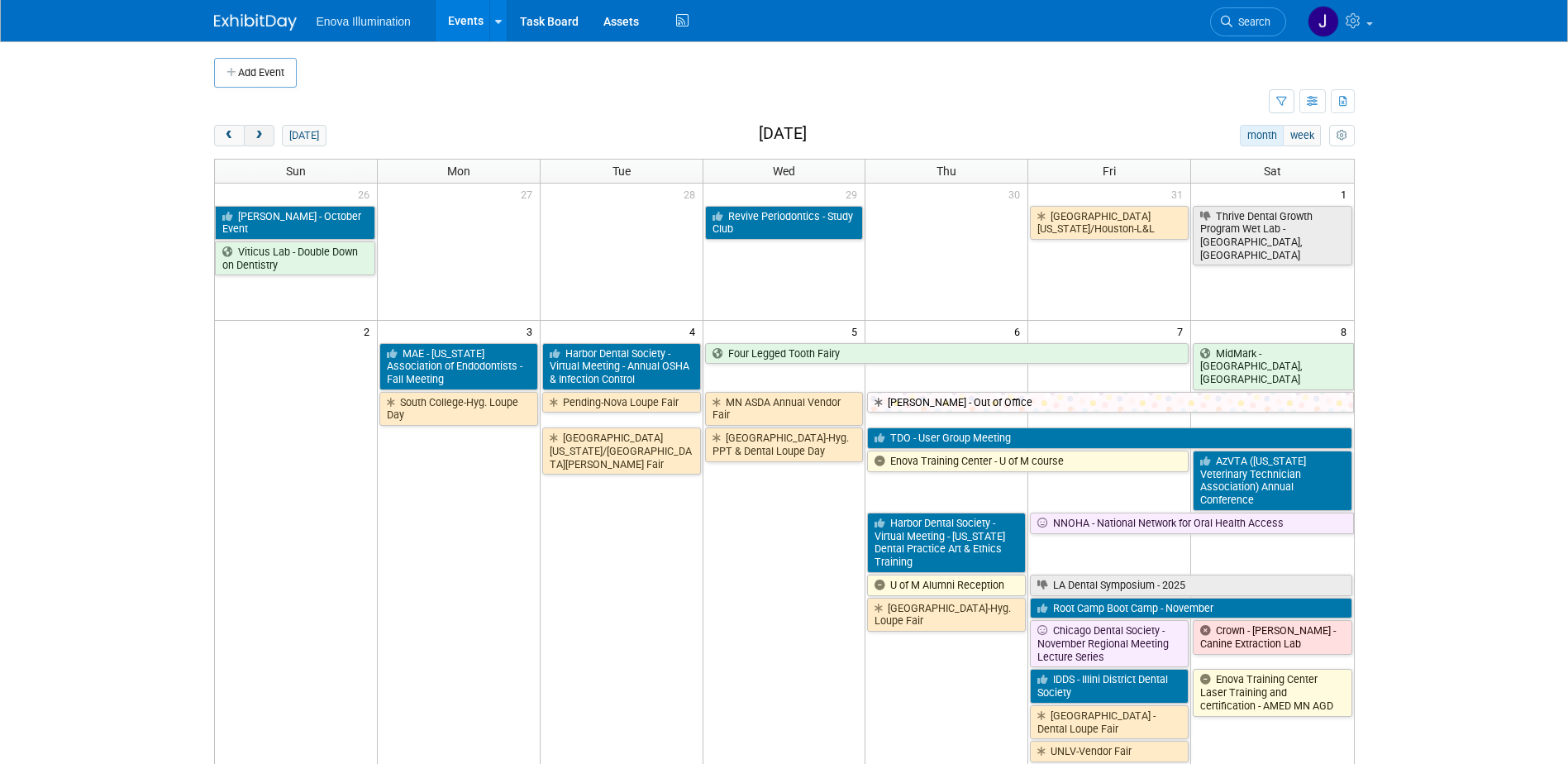
click at [263, 137] on span "next" at bounding box center [259, 136] width 13 height 11
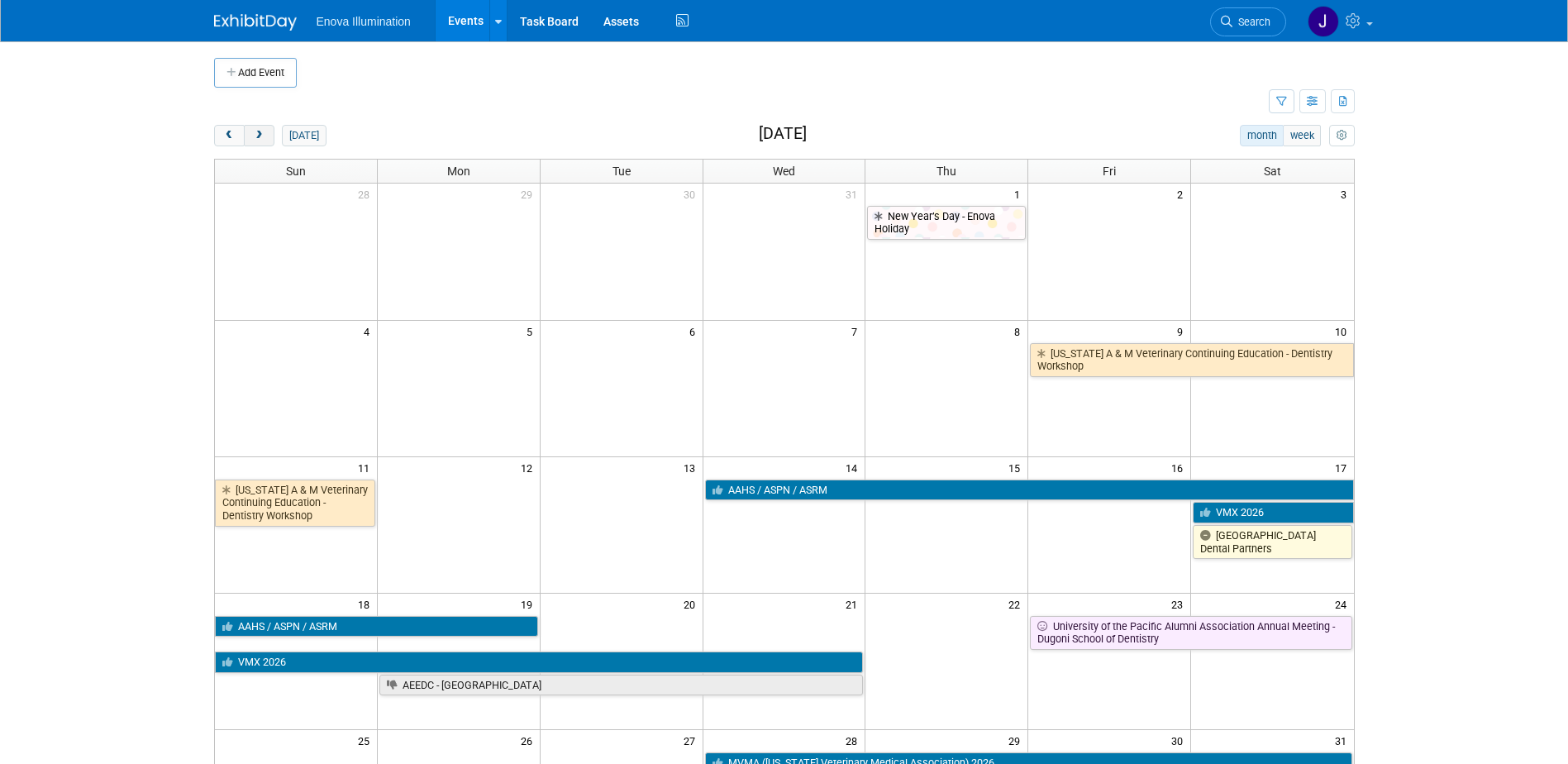
click at [263, 137] on span "next" at bounding box center [259, 136] width 13 height 11
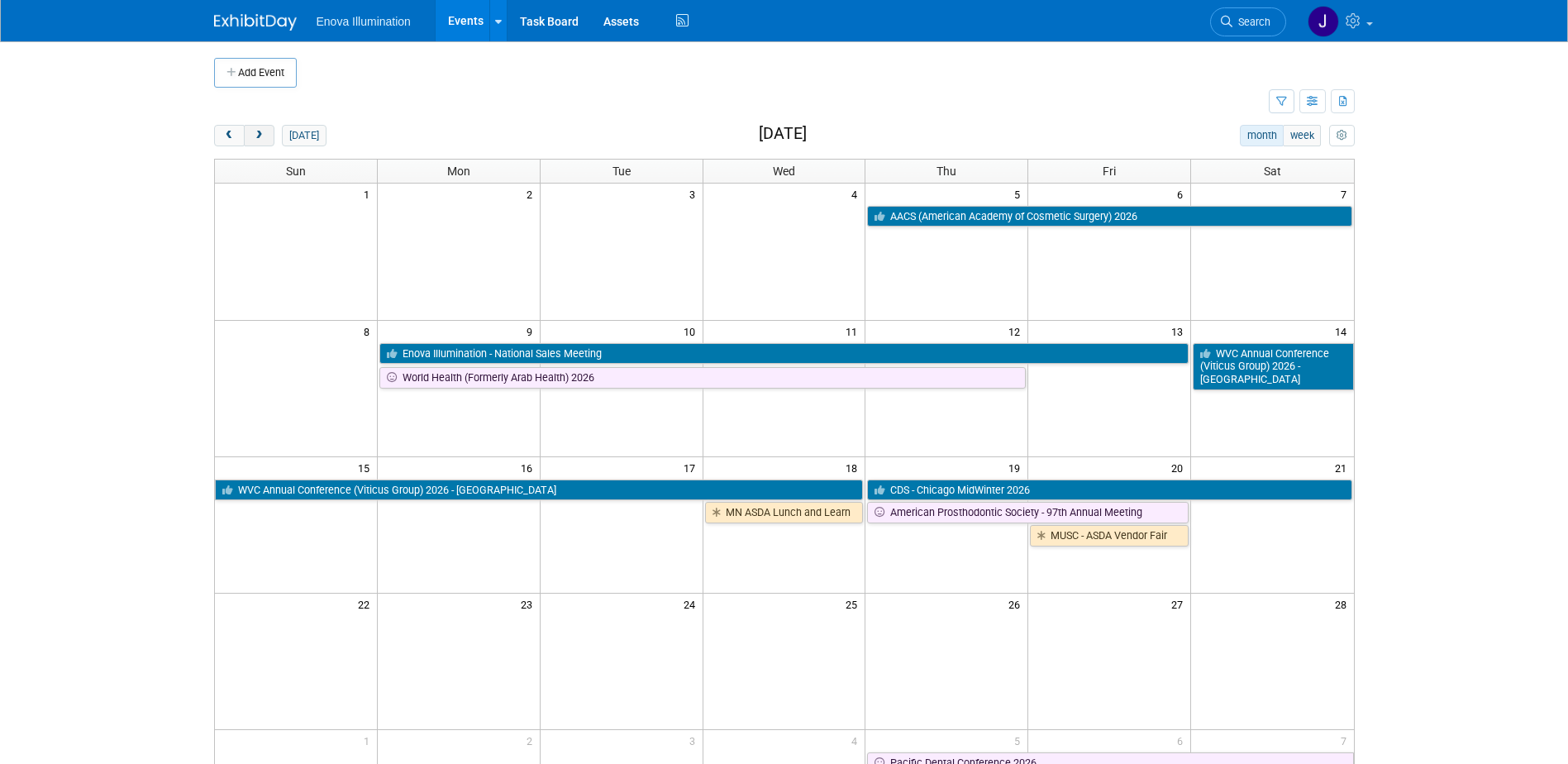
click at [263, 137] on span "next" at bounding box center [259, 136] width 13 height 11
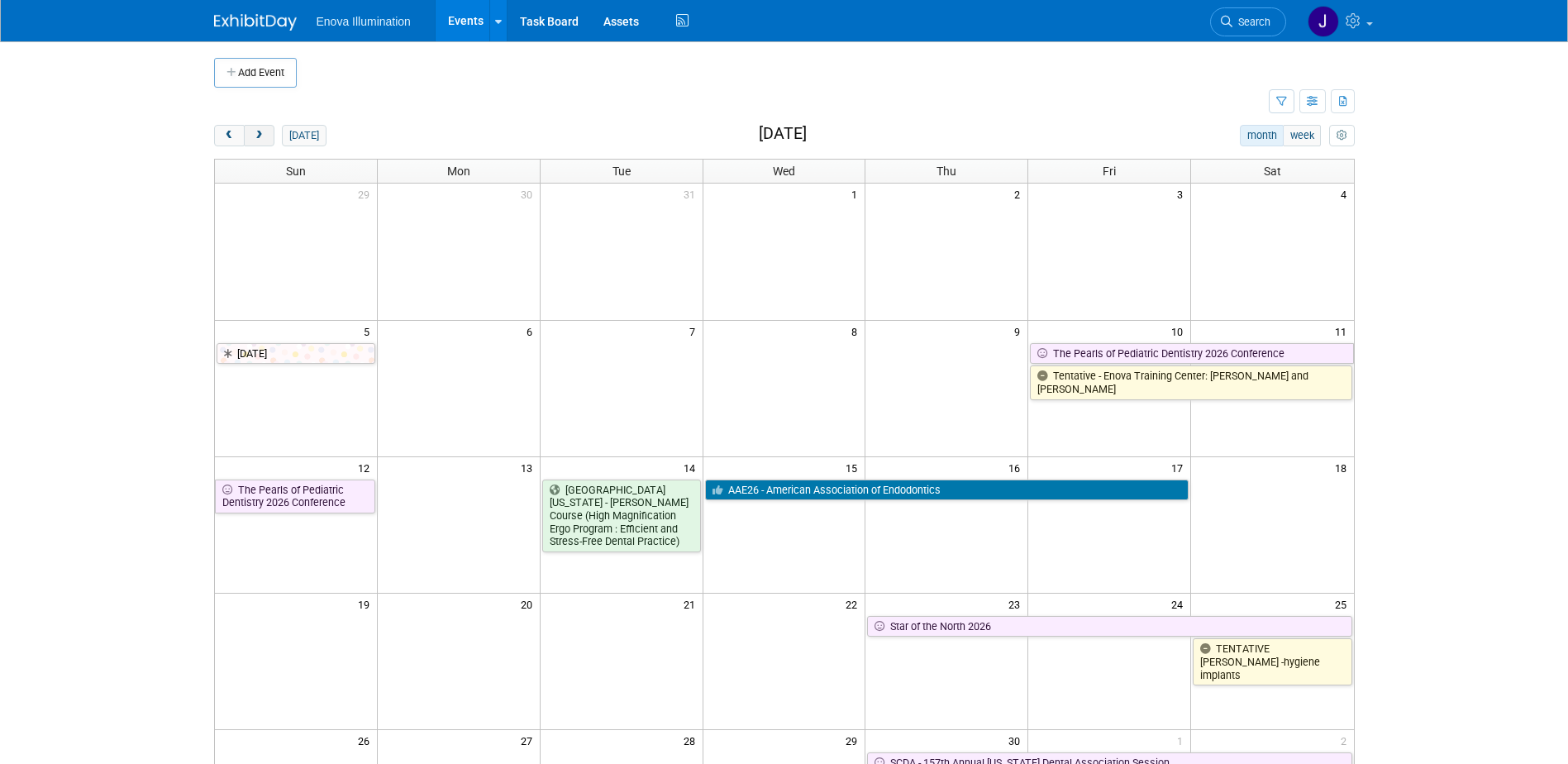
click at [263, 137] on span "next" at bounding box center [259, 136] width 13 height 11
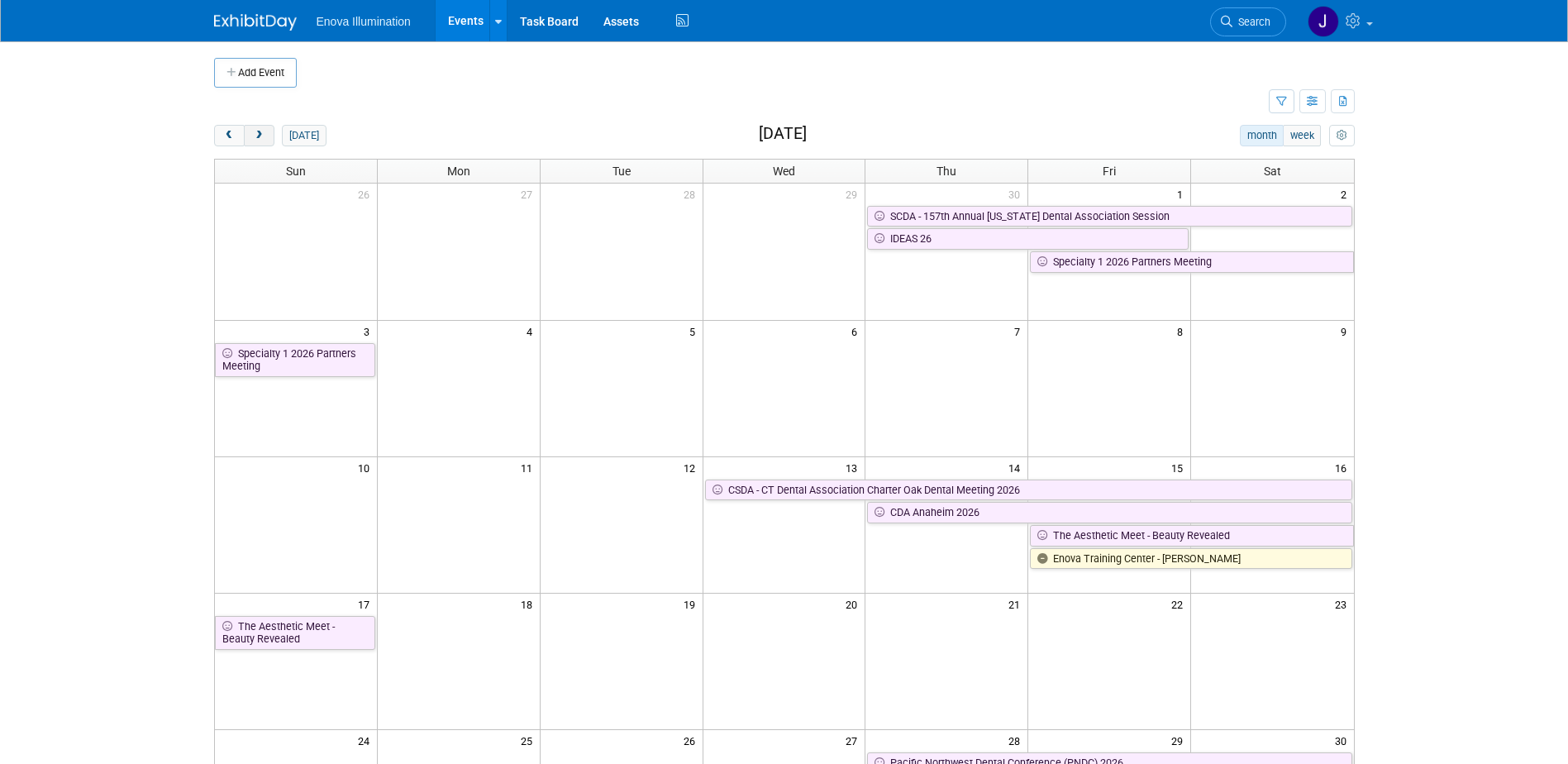
click at [263, 137] on span "next" at bounding box center [259, 136] width 13 height 11
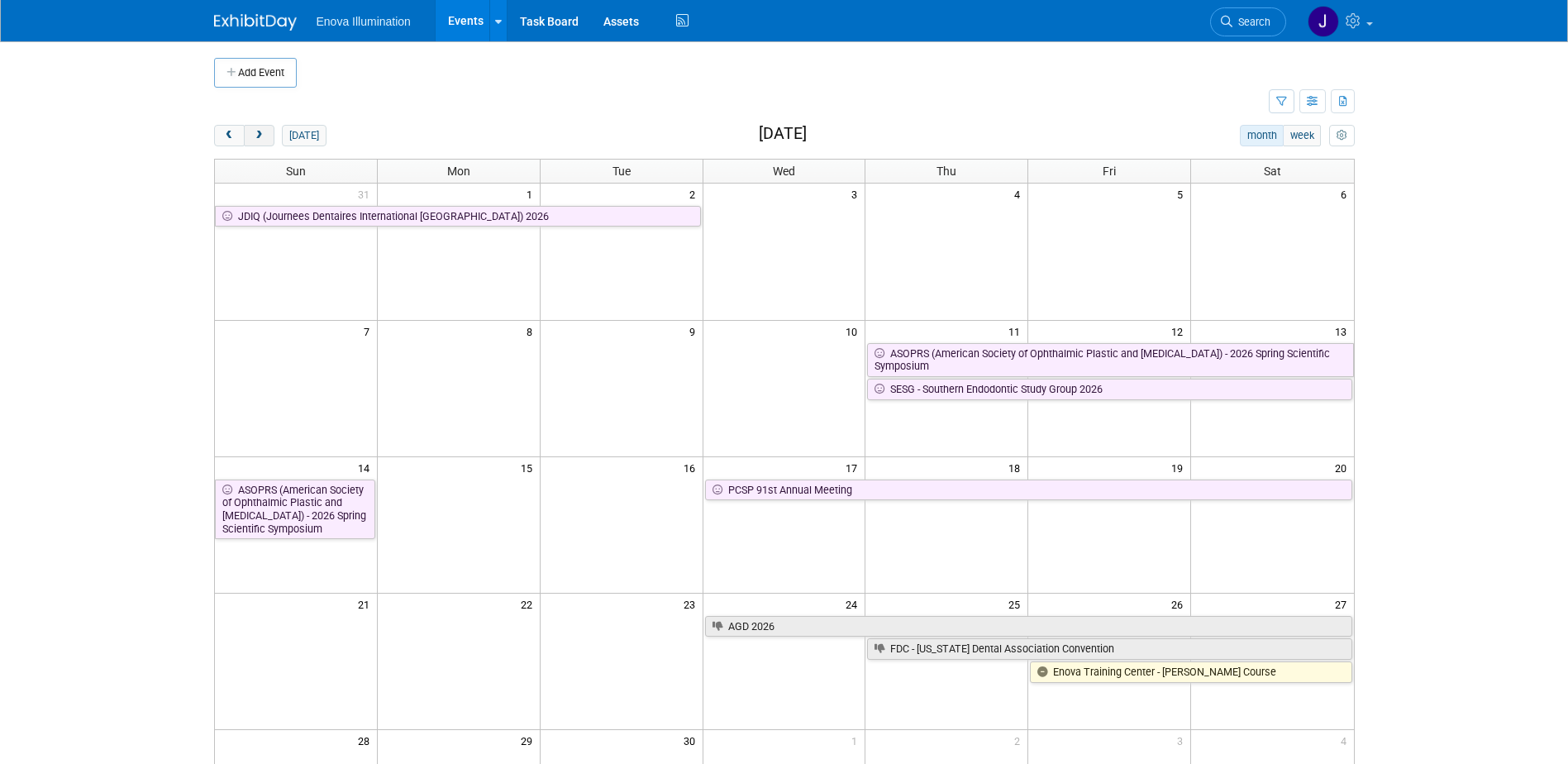
click at [263, 137] on span "next" at bounding box center [259, 136] width 13 height 11
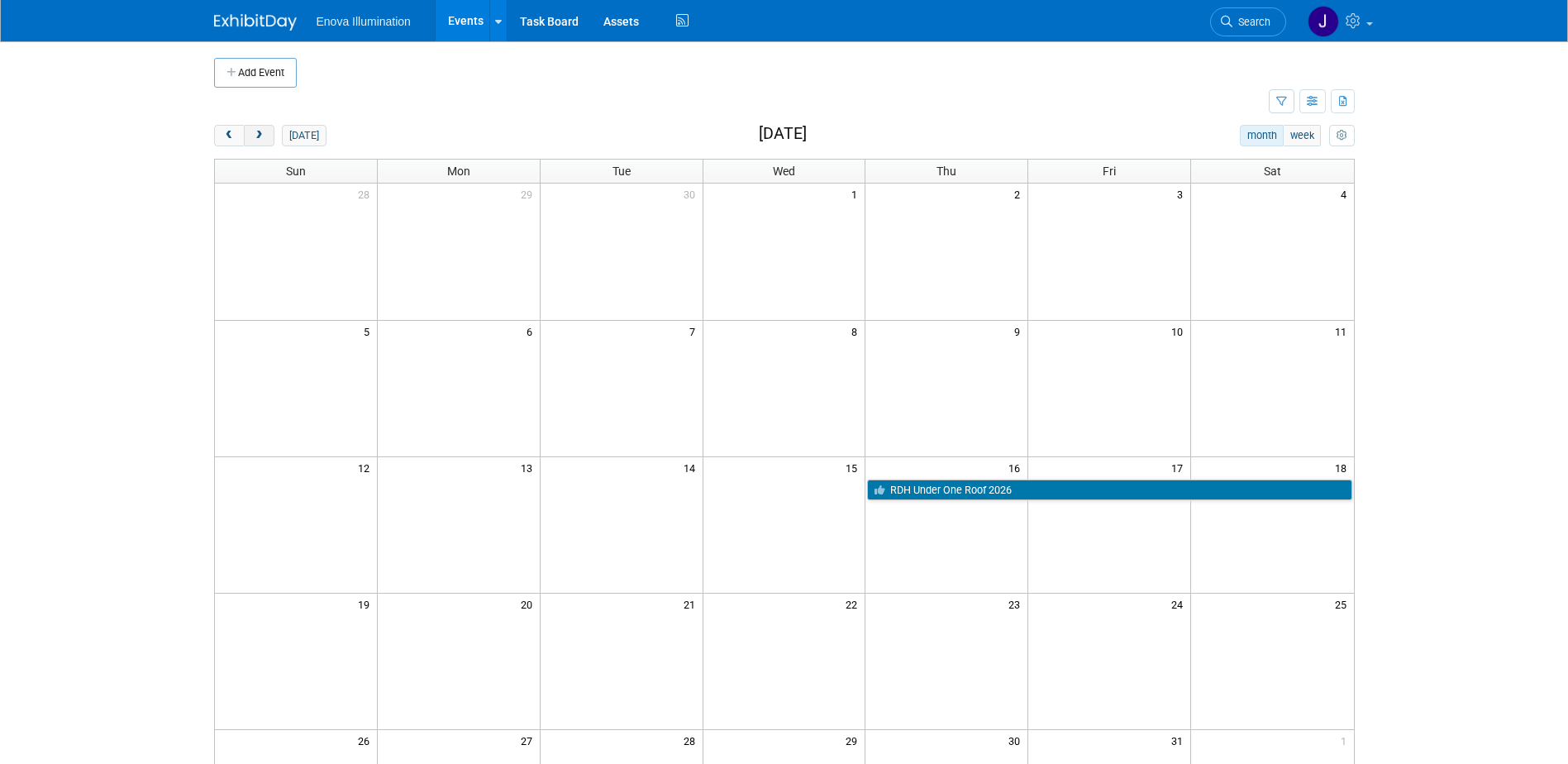
click at [263, 137] on span "next" at bounding box center [259, 136] width 13 height 11
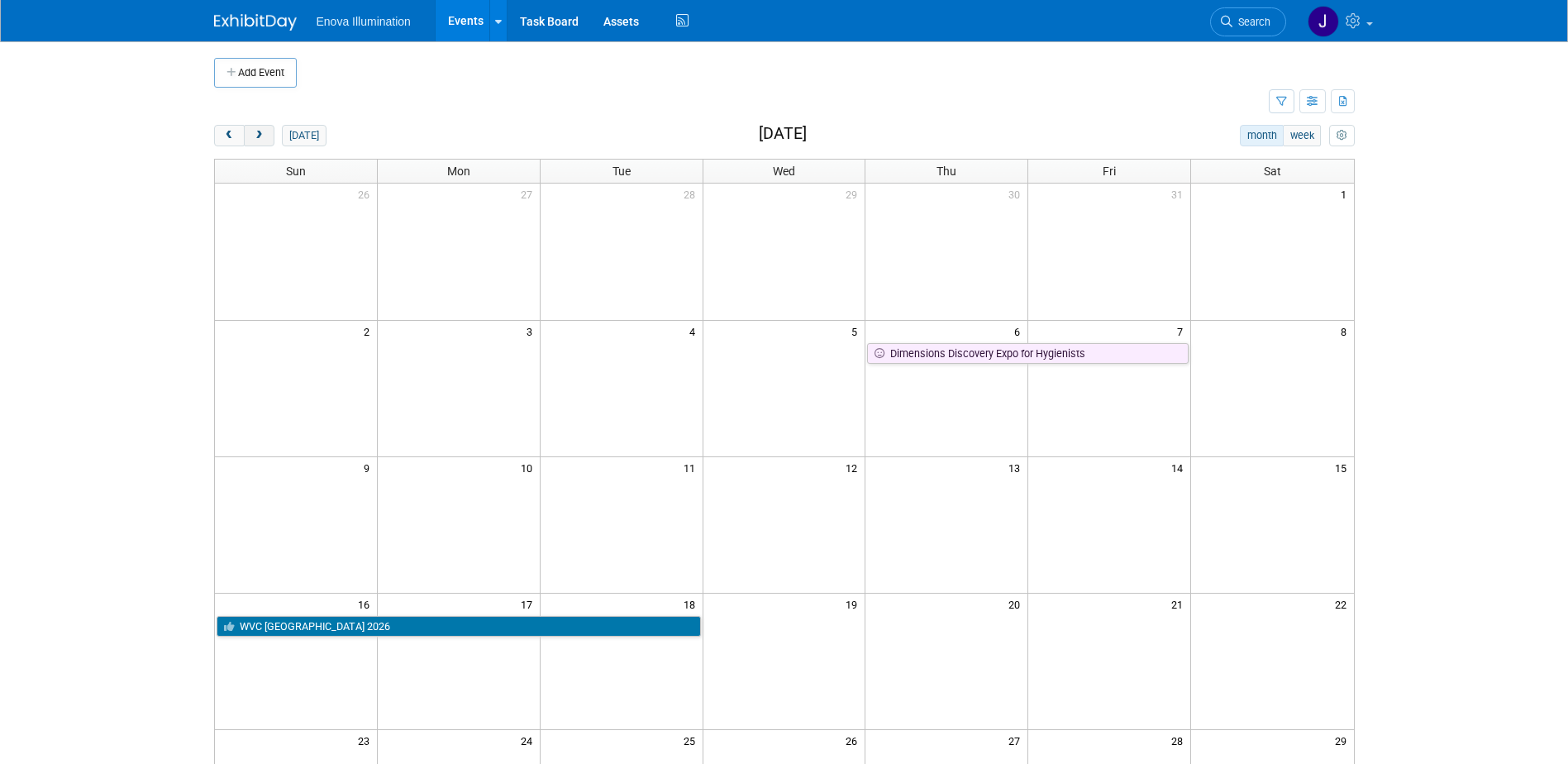
click at [263, 137] on span "next" at bounding box center [259, 136] width 13 height 11
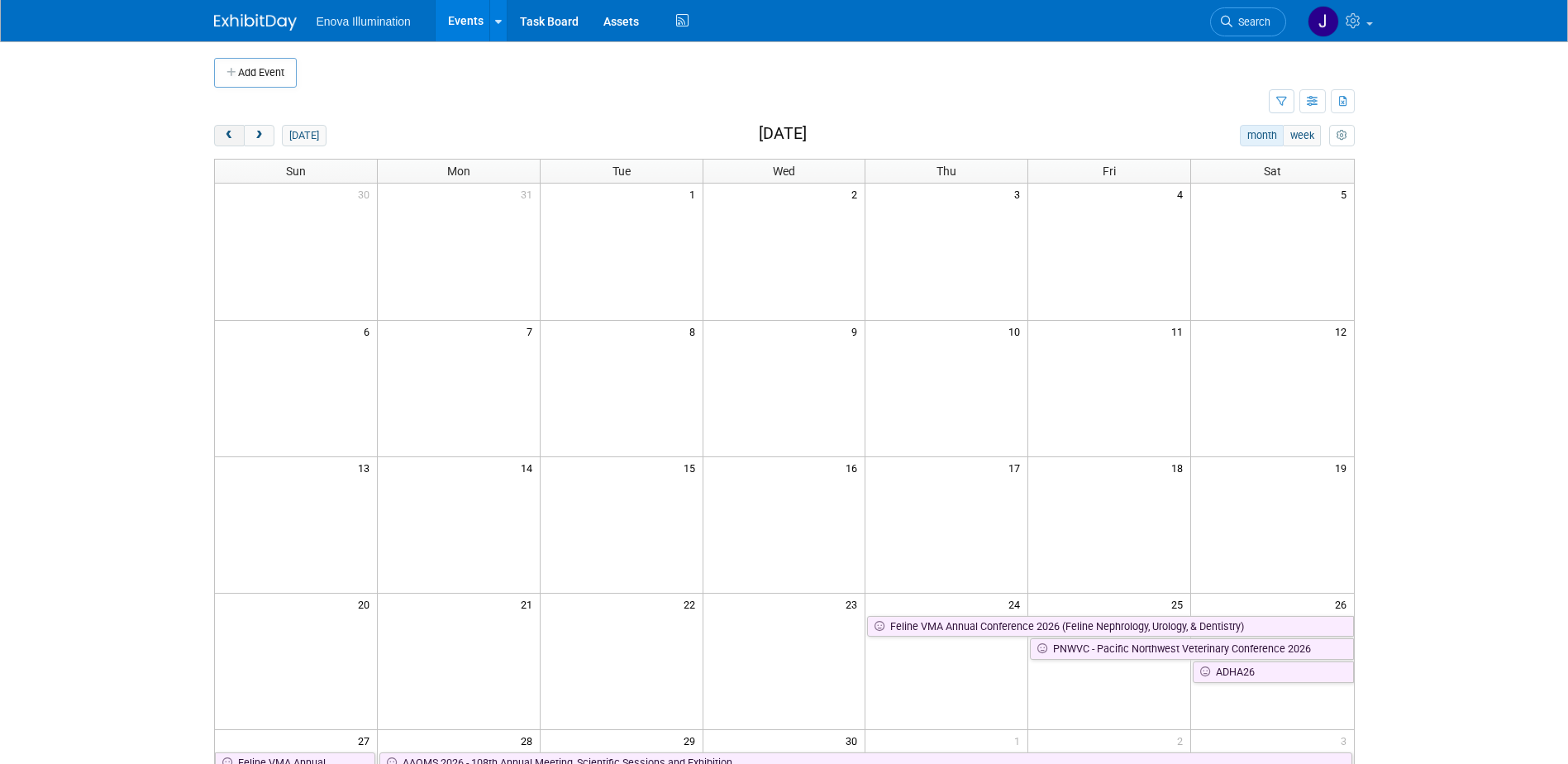
click at [236, 138] on button "prev" at bounding box center [230, 136] width 31 height 22
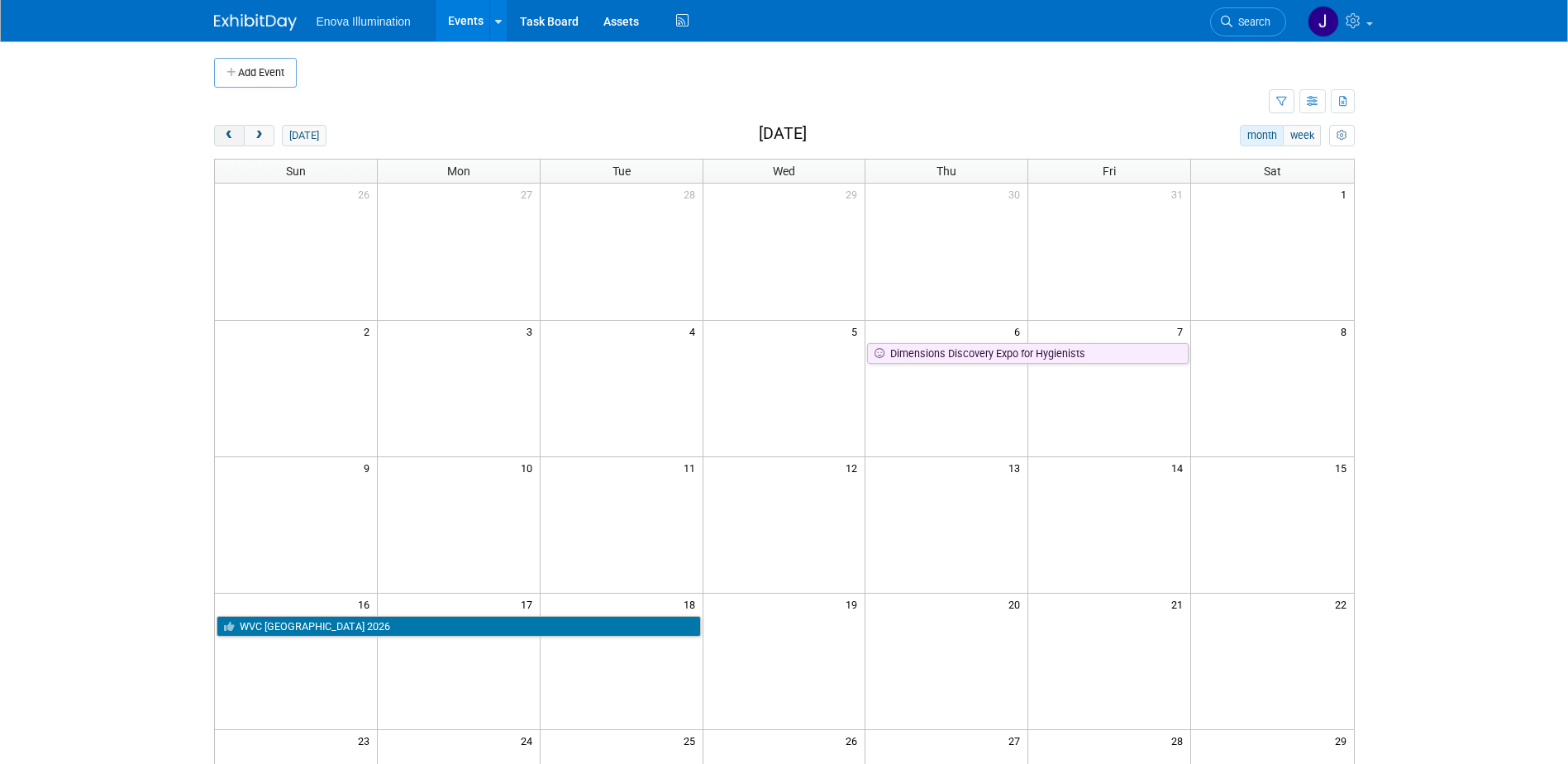
click at [236, 138] on button "prev" at bounding box center [230, 136] width 31 height 22
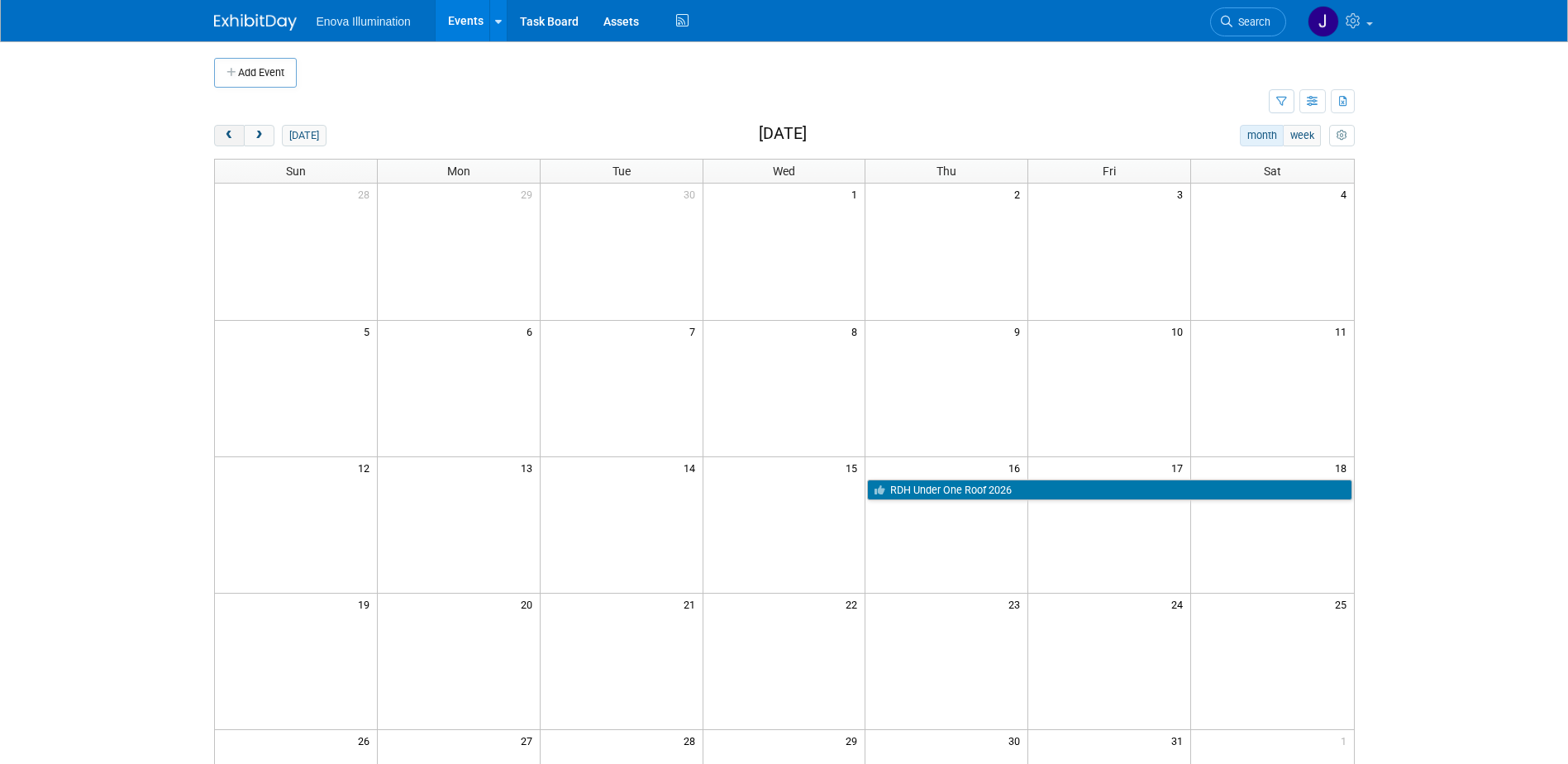
click at [236, 138] on button "prev" at bounding box center [230, 136] width 31 height 22
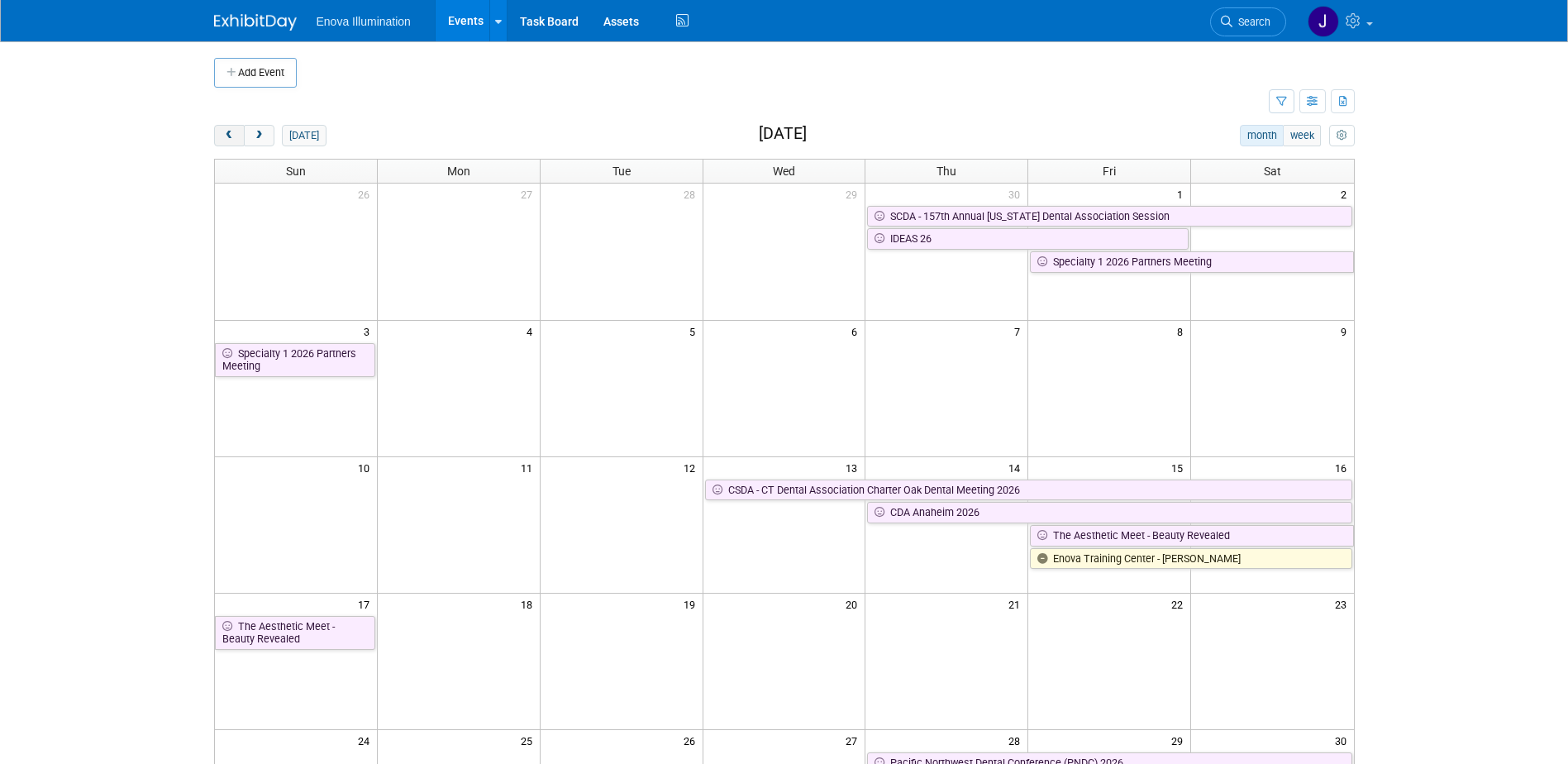
click at [236, 138] on button "prev" at bounding box center [230, 136] width 31 height 22
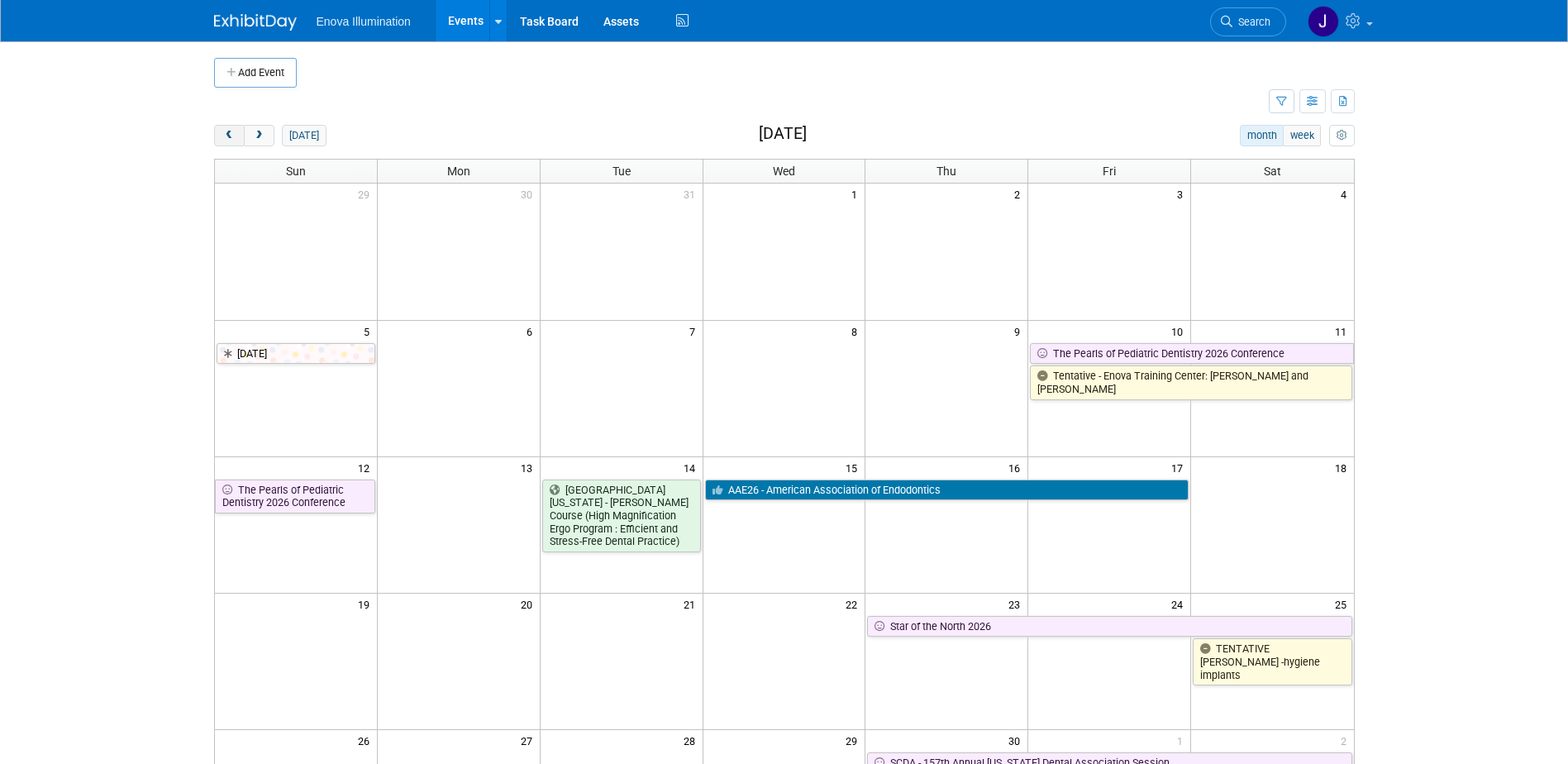
click at [236, 138] on button "prev" at bounding box center [230, 136] width 31 height 22
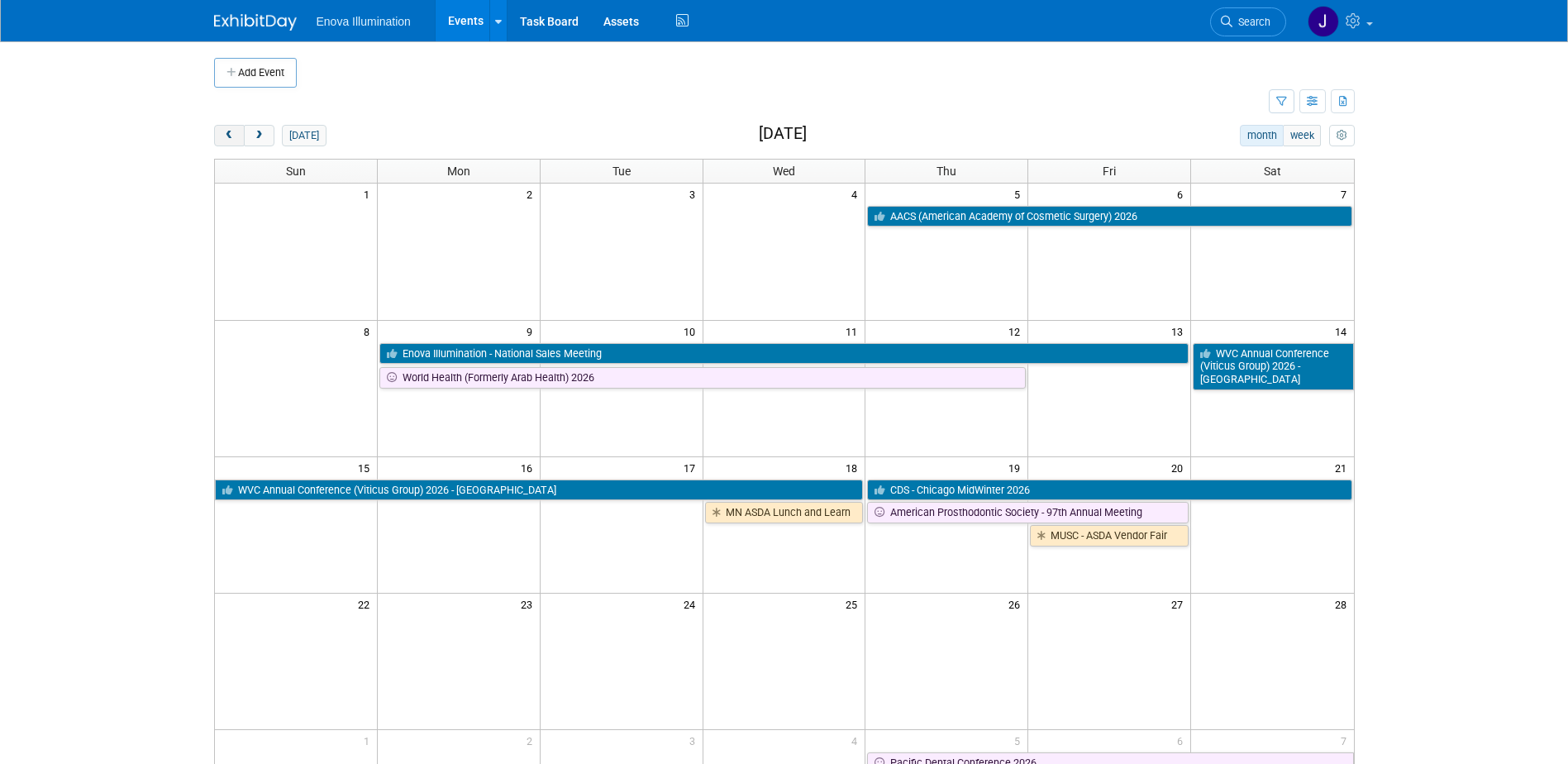
click at [236, 138] on button "prev" at bounding box center [230, 136] width 31 height 22
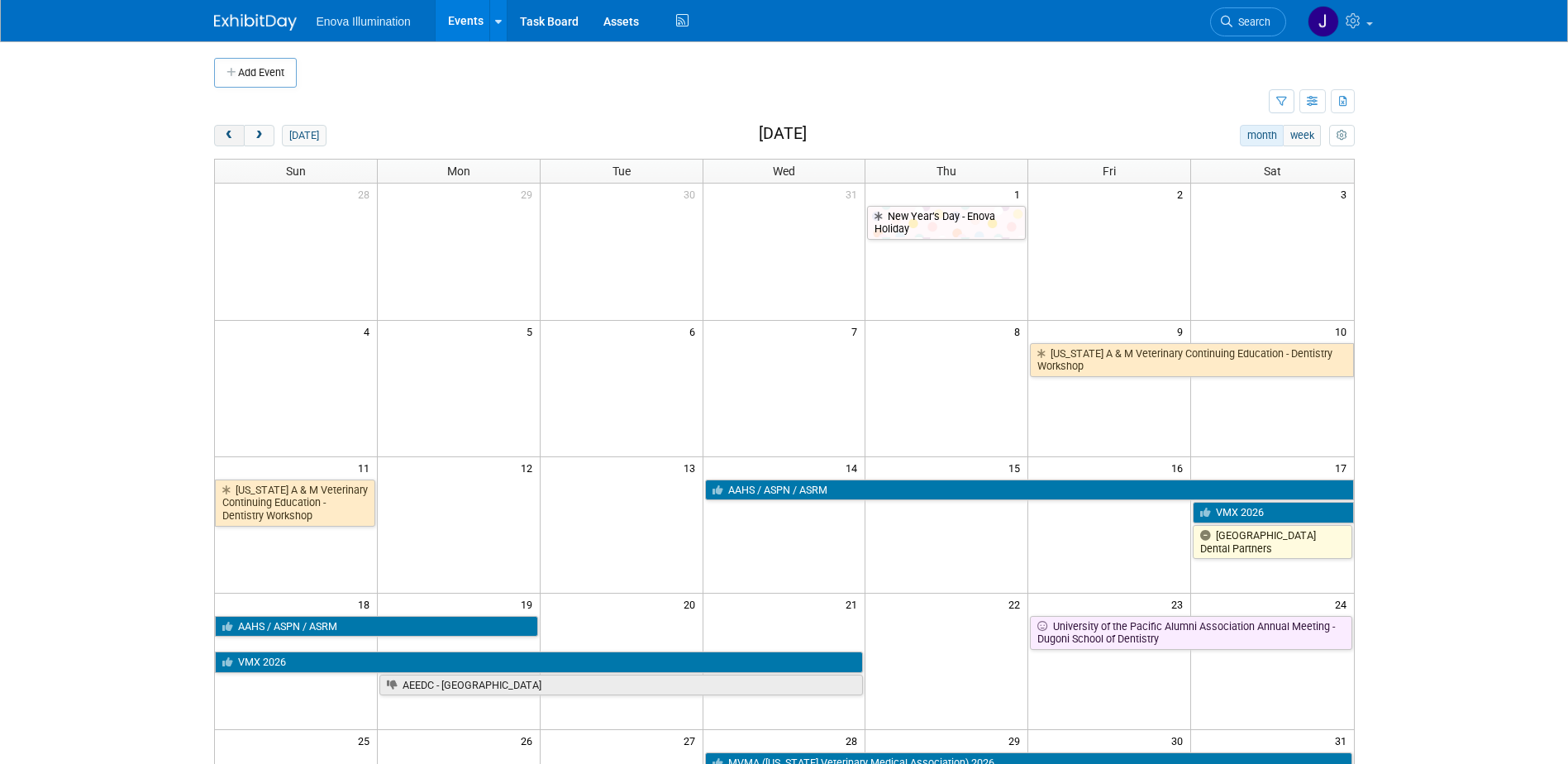
click at [236, 138] on button "prev" at bounding box center [230, 136] width 31 height 22
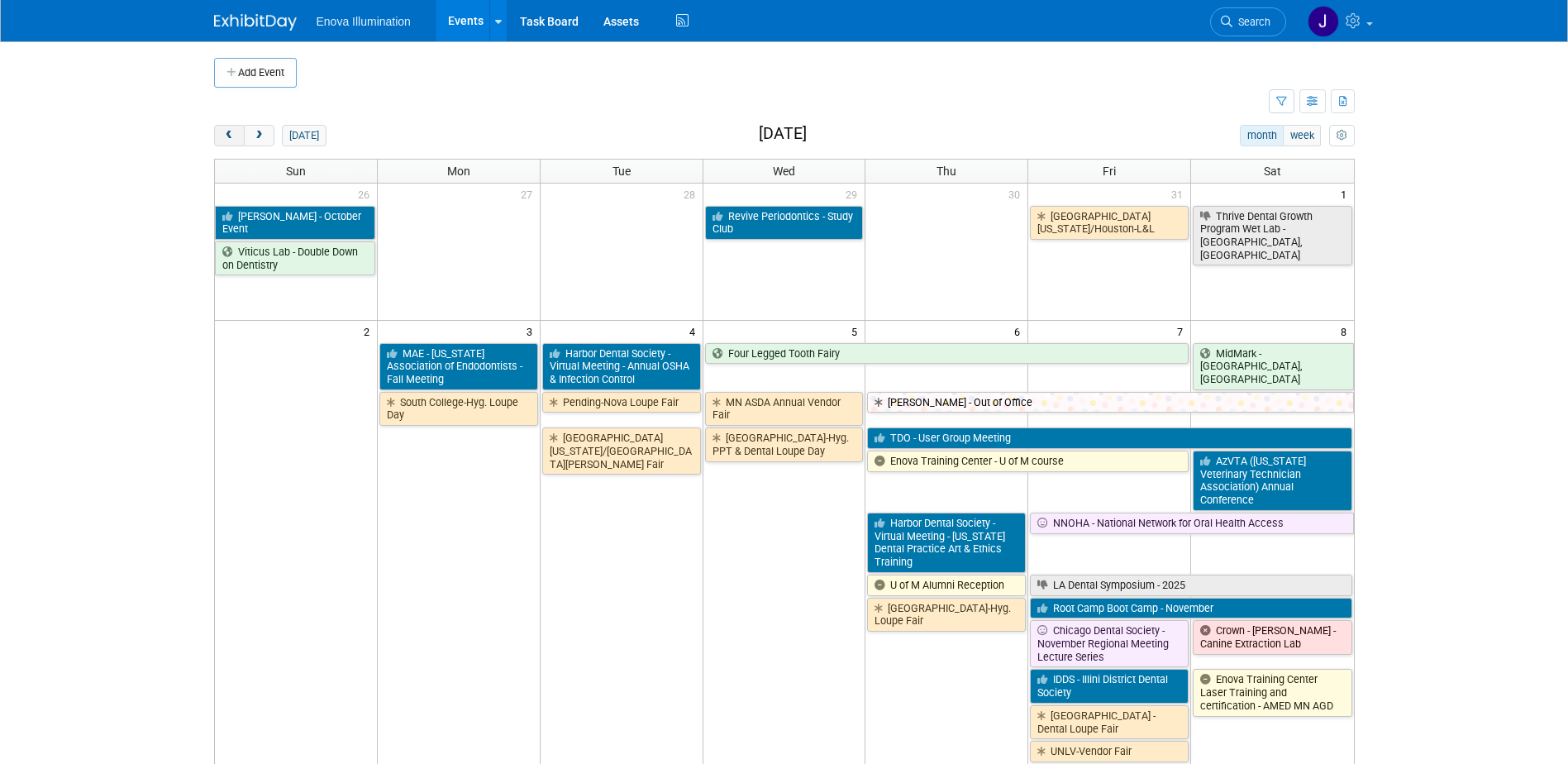
click at [236, 138] on button "prev" at bounding box center [230, 136] width 31 height 22
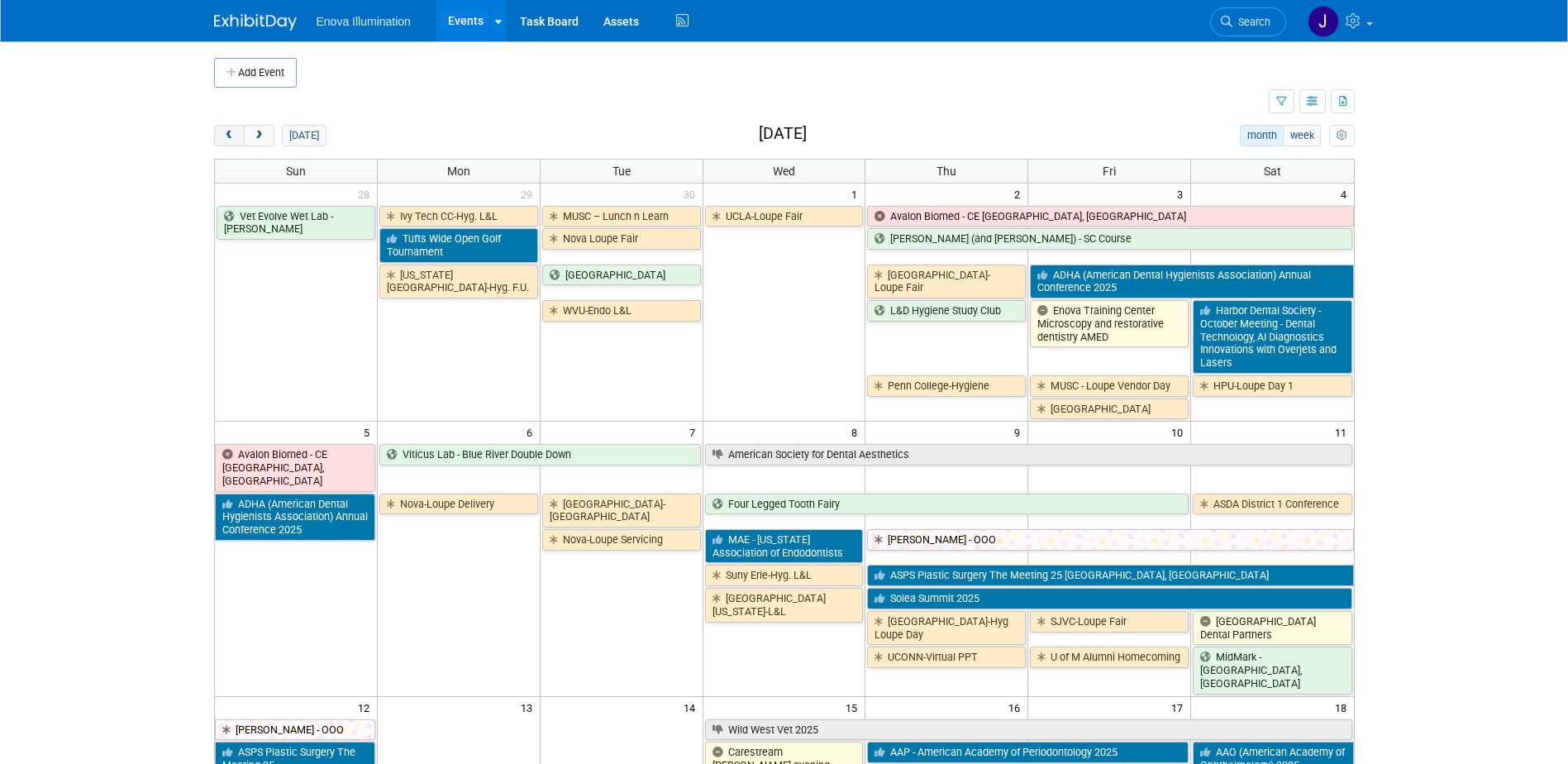
click at [236, 138] on button "prev" at bounding box center [230, 136] width 31 height 22
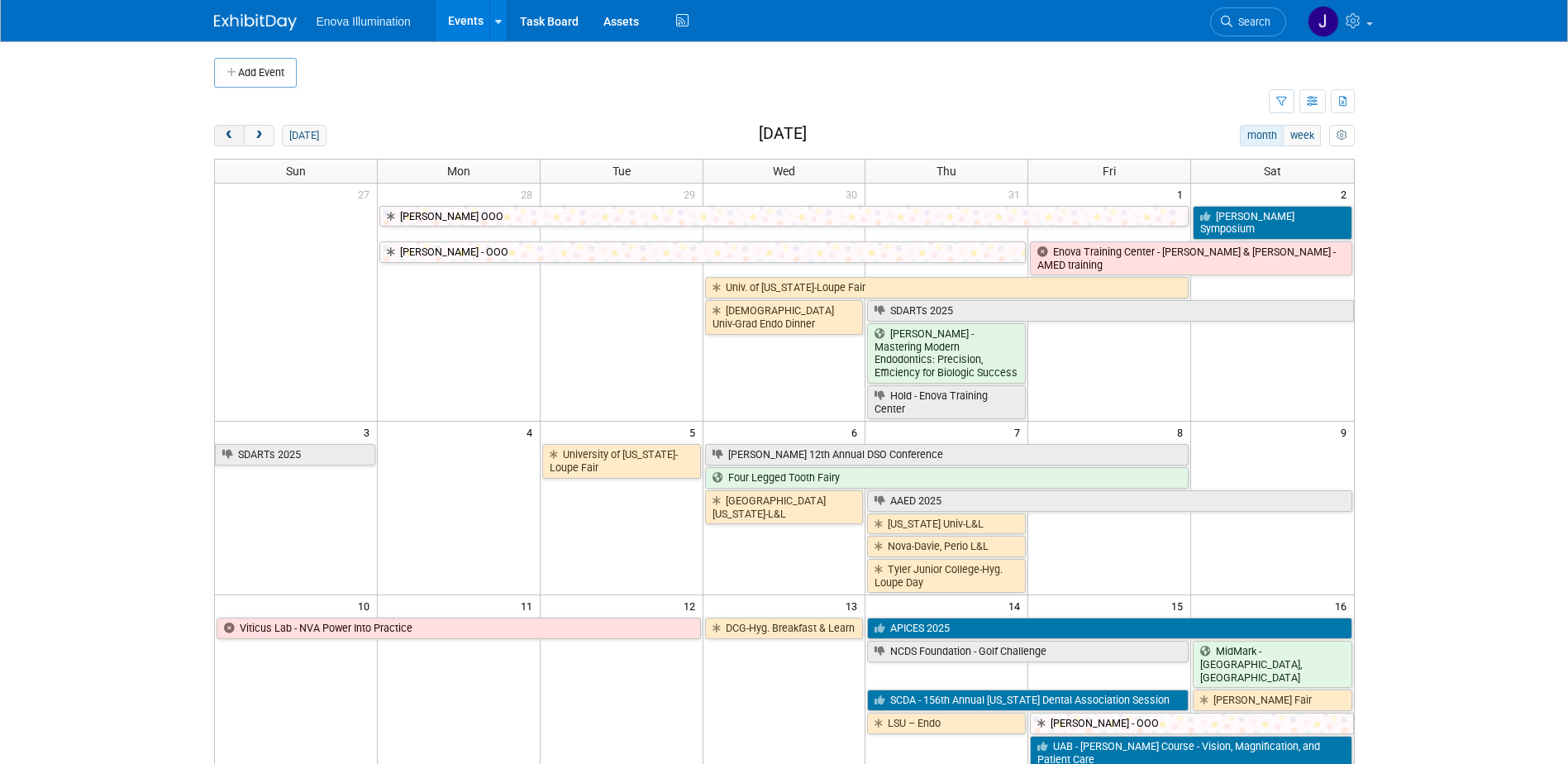
click at [236, 138] on button "prev" at bounding box center [230, 136] width 31 height 22
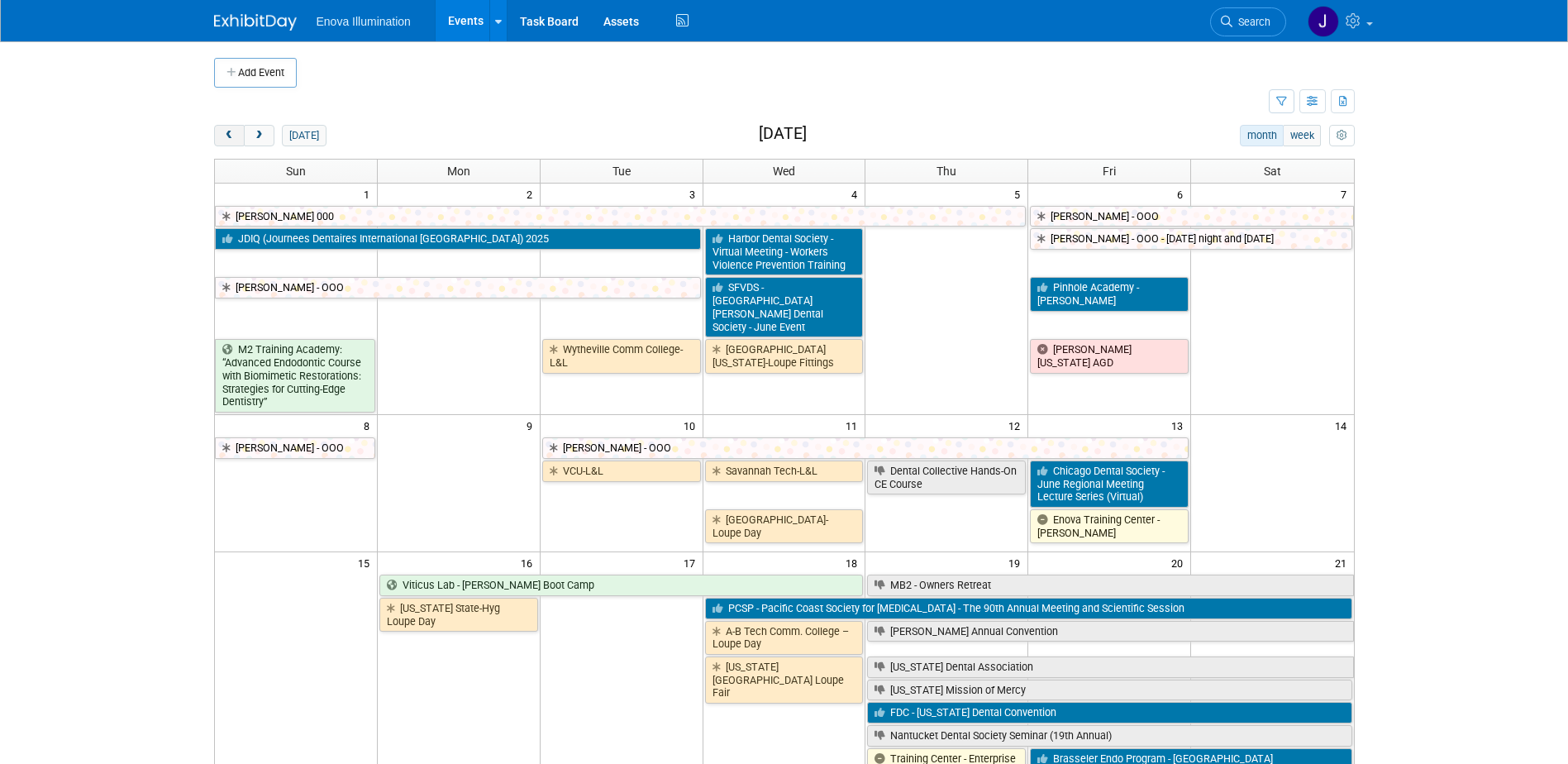
click at [236, 138] on button "prev" at bounding box center [230, 136] width 31 height 22
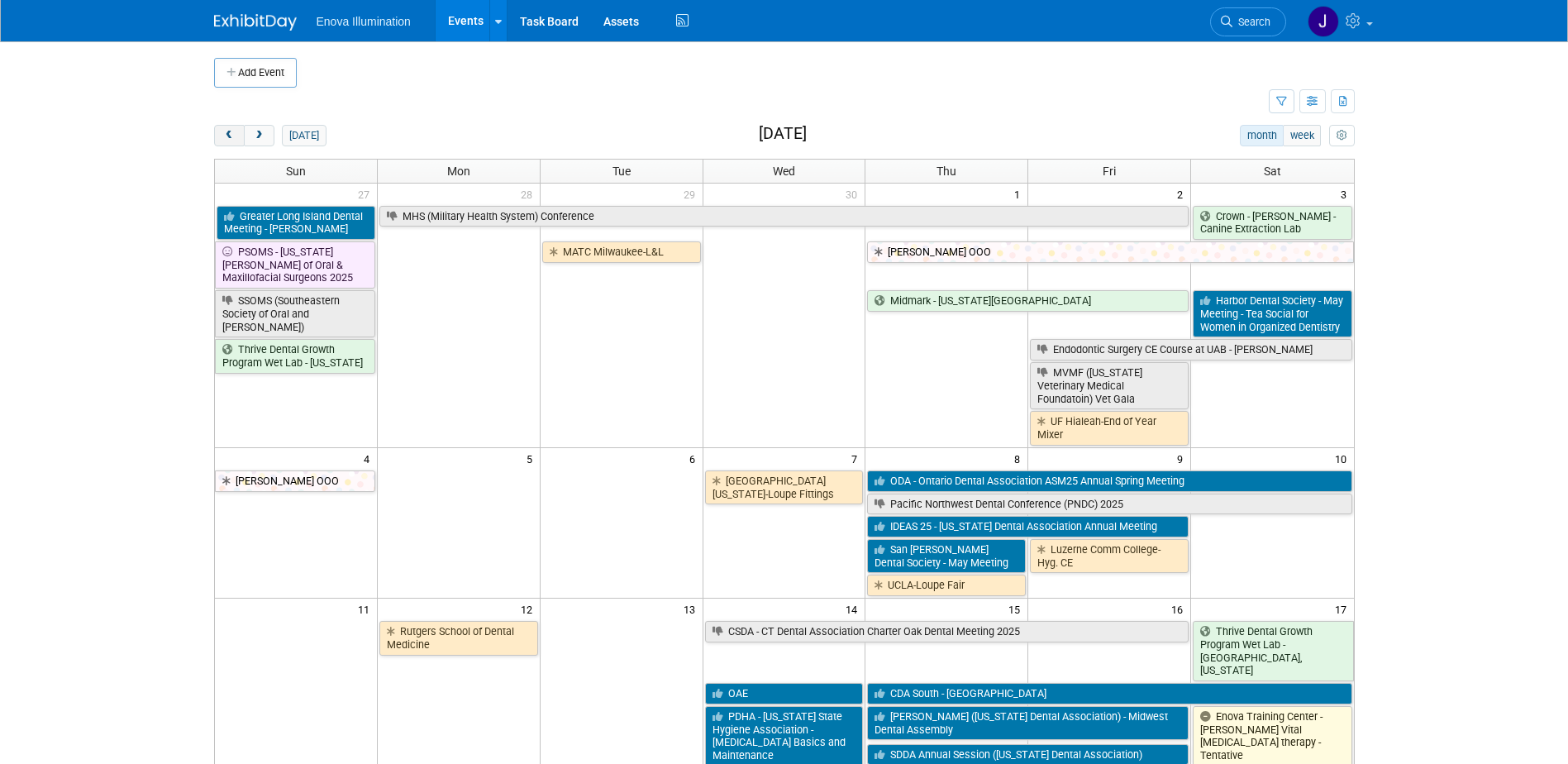
click at [236, 138] on button "prev" at bounding box center [230, 136] width 31 height 22
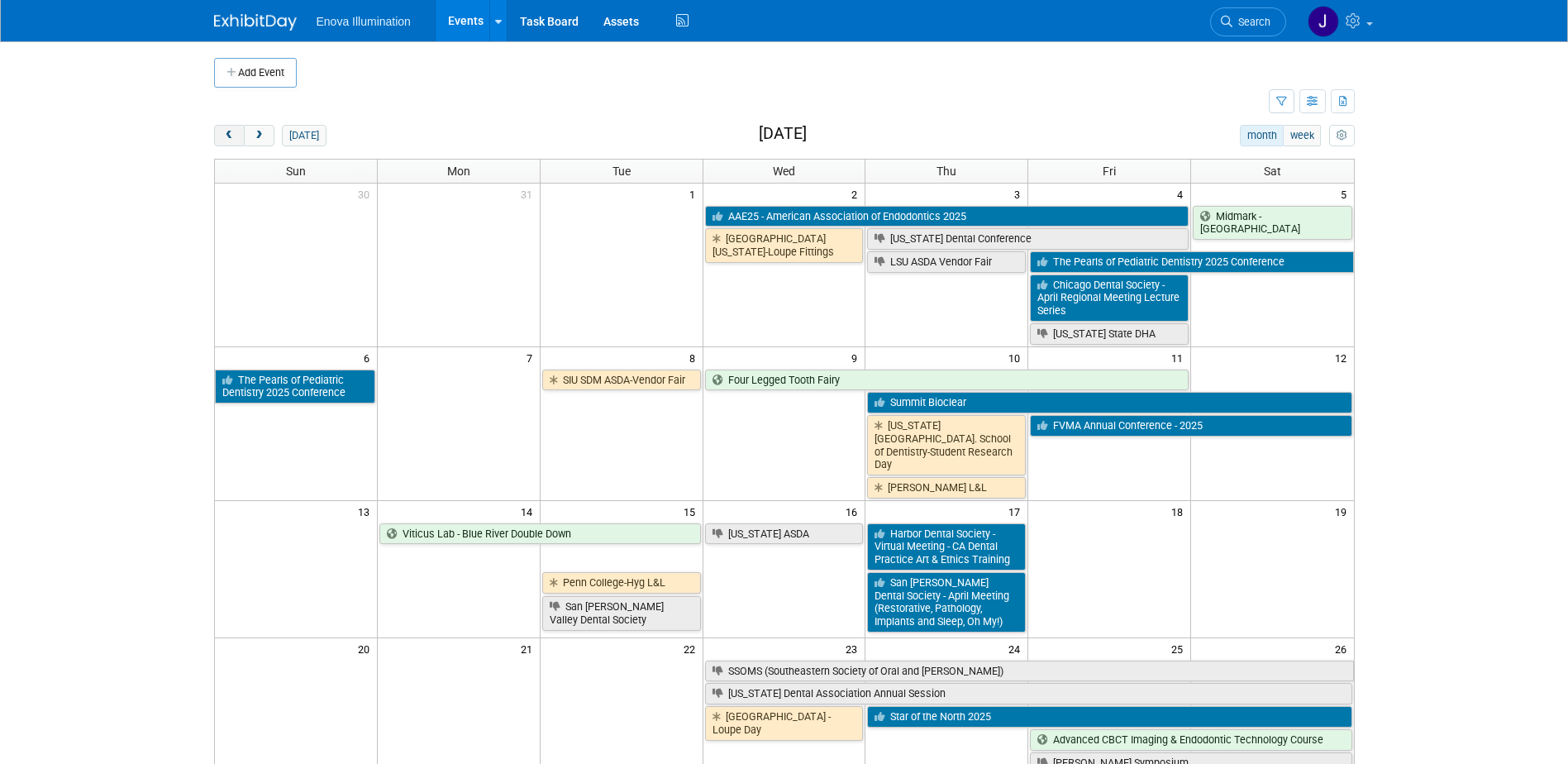
click at [236, 138] on button "prev" at bounding box center [230, 136] width 31 height 22
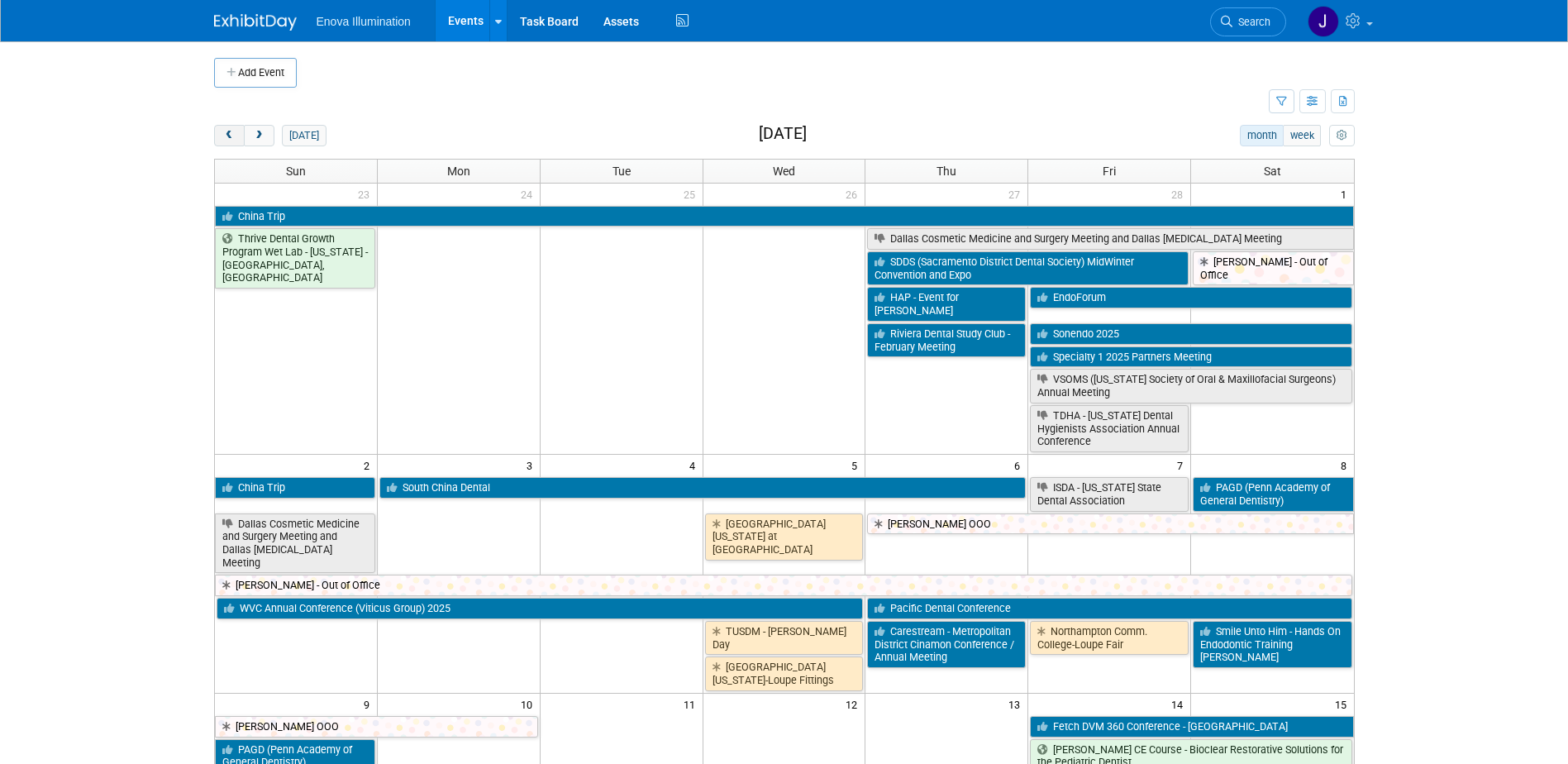
click at [236, 138] on button "prev" at bounding box center [230, 136] width 31 height 22
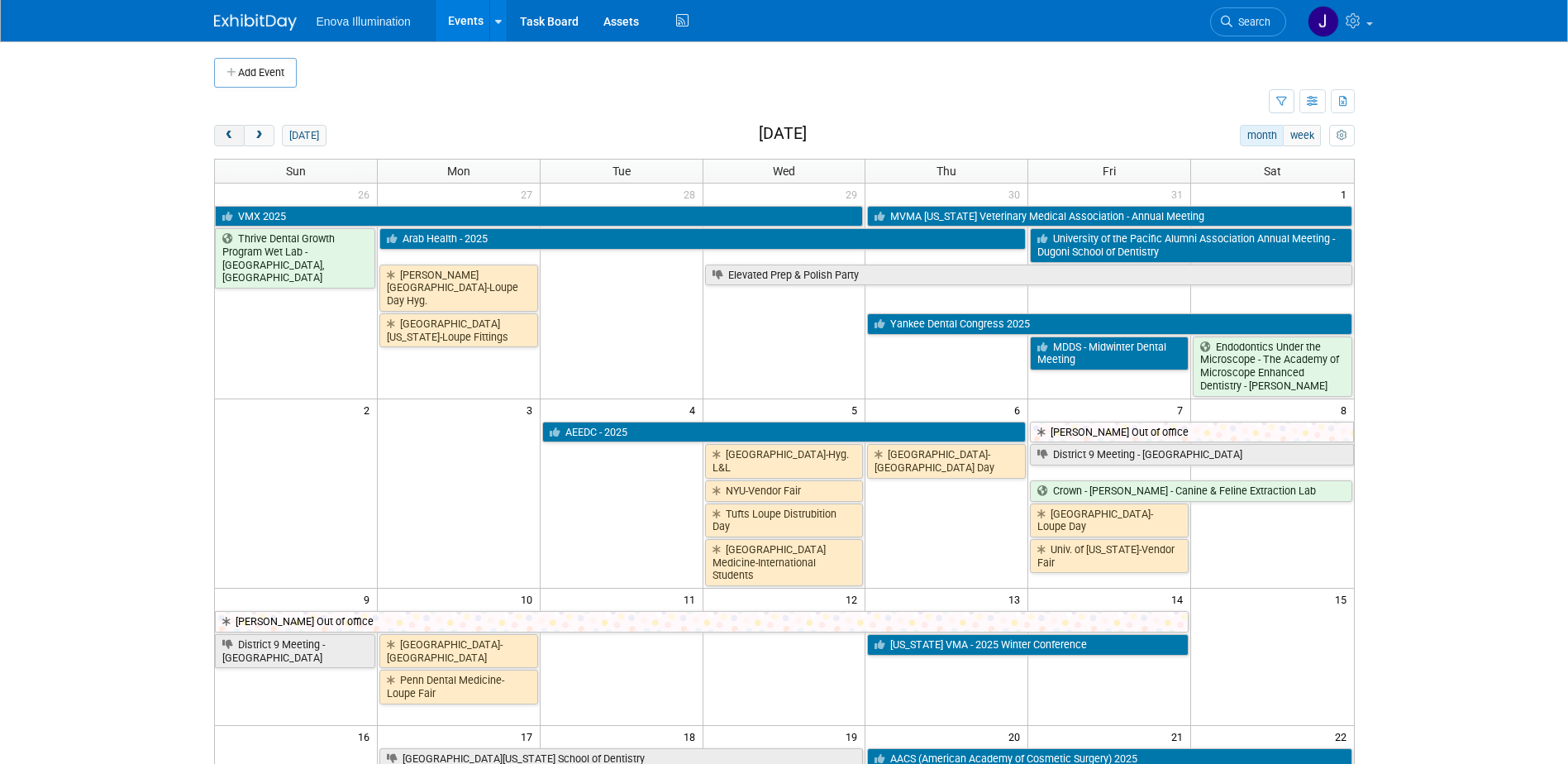
click at [236, 138] on button "prev" at bounding box center [230, 136] width 31 height 22
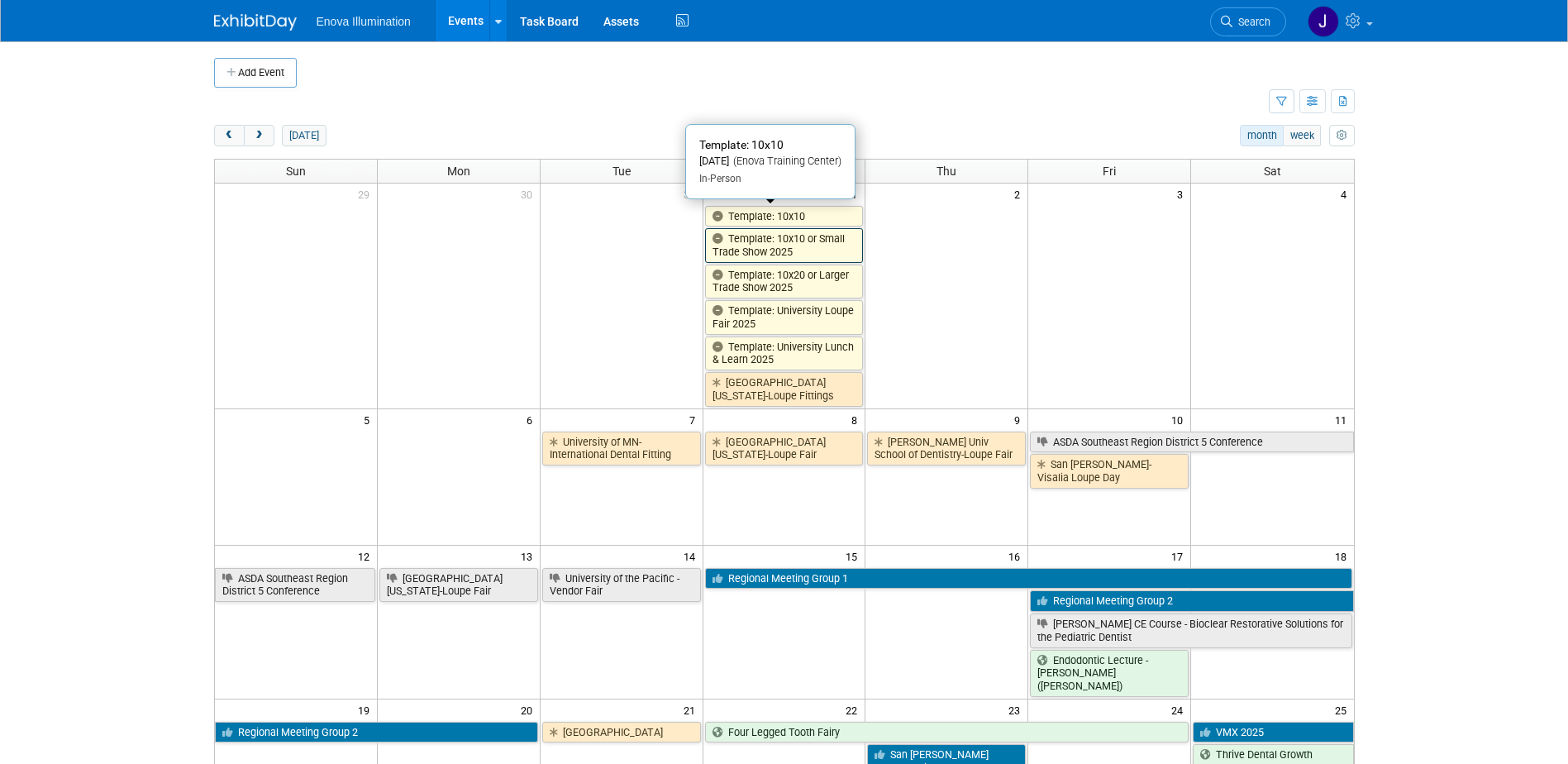
click at [734, 231] on link "Template: 10x10 or Small Trade Show 2025" at bounding box center [784, 244] width 158 height 33
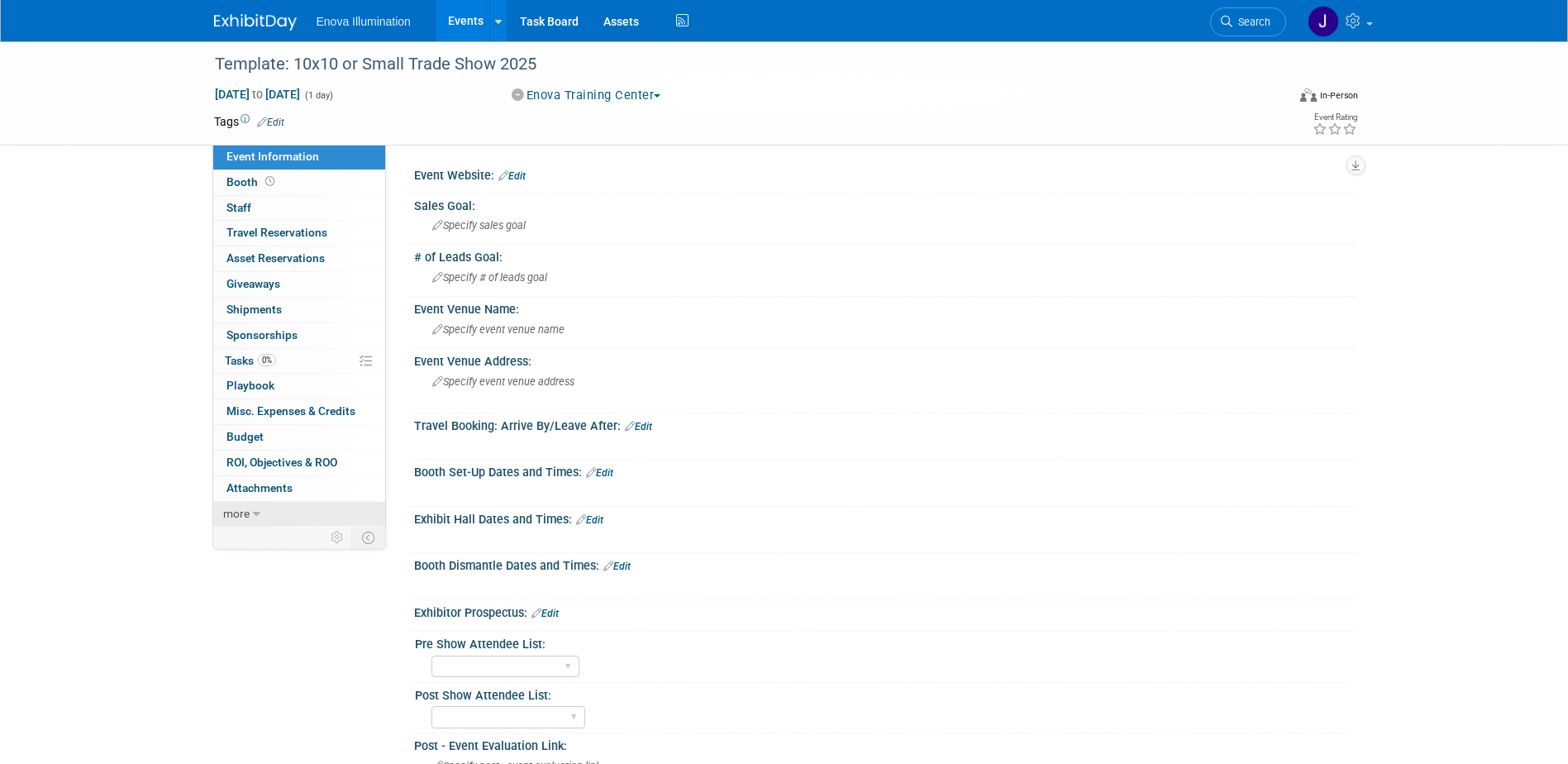
click at [268, 511] on link "more" at bounding box center [300, 513] width 172 height 24
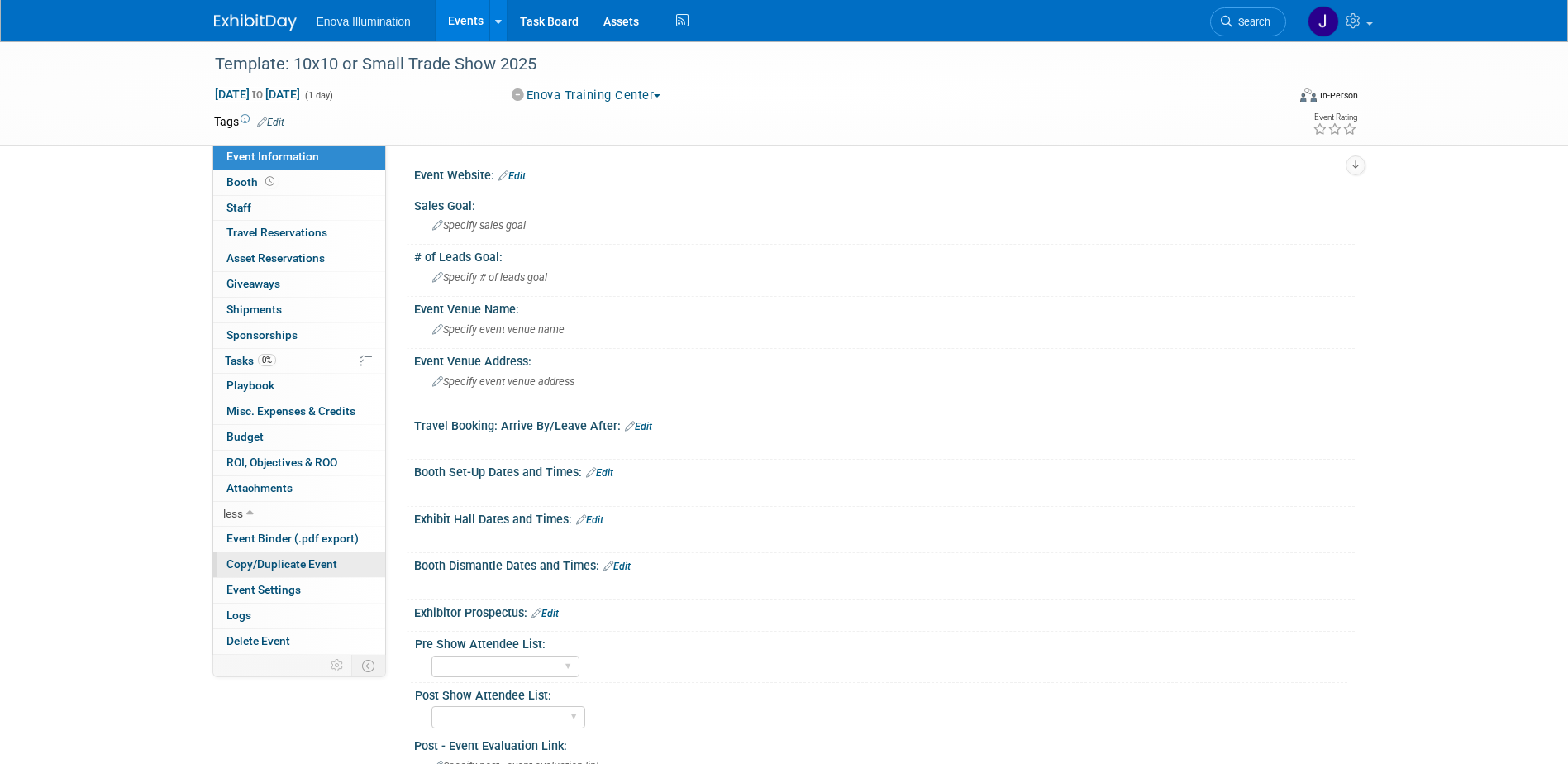
click at [278, 570] on span "Copy/Duplicate Event" at bounding box center [282, 564] width 110 height 14
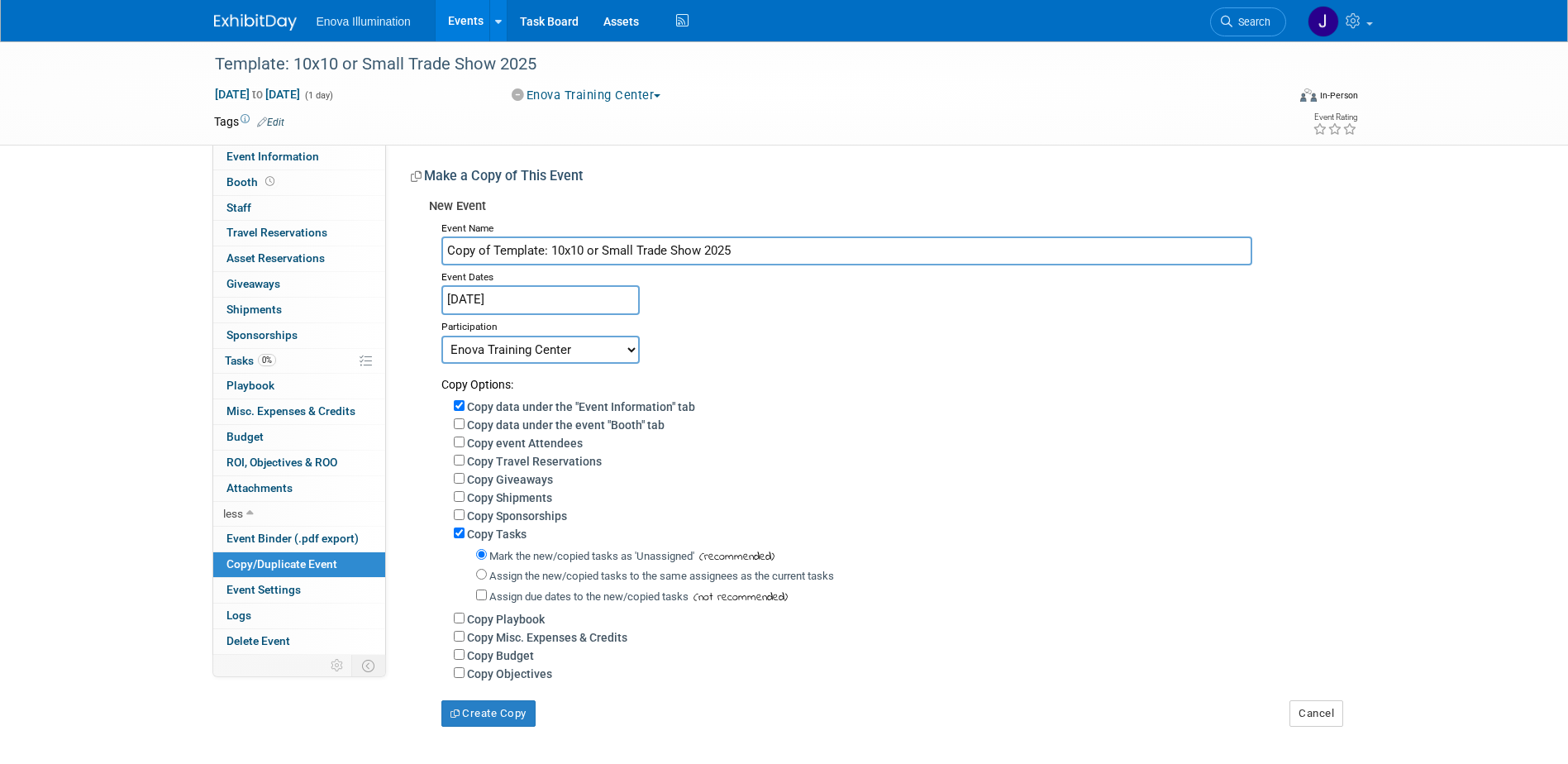
drag, startPoint x: 778, startPoint y: 255, endPoint x: 171, endPoint y: 291, distance: 608.1
click at [171, 291] on div "Template: 10x10 or Small Trade Show 2025 Jan 1, 2025 to Jan 1, 2025 (1 day) Jan…" at bounding box center [784, 401] width 1568 height 719
type input "IVECCs 2026"
click at [490, 295] on input "Jan 1, 2025" at bounding box center [540, 300] width 198 height 29
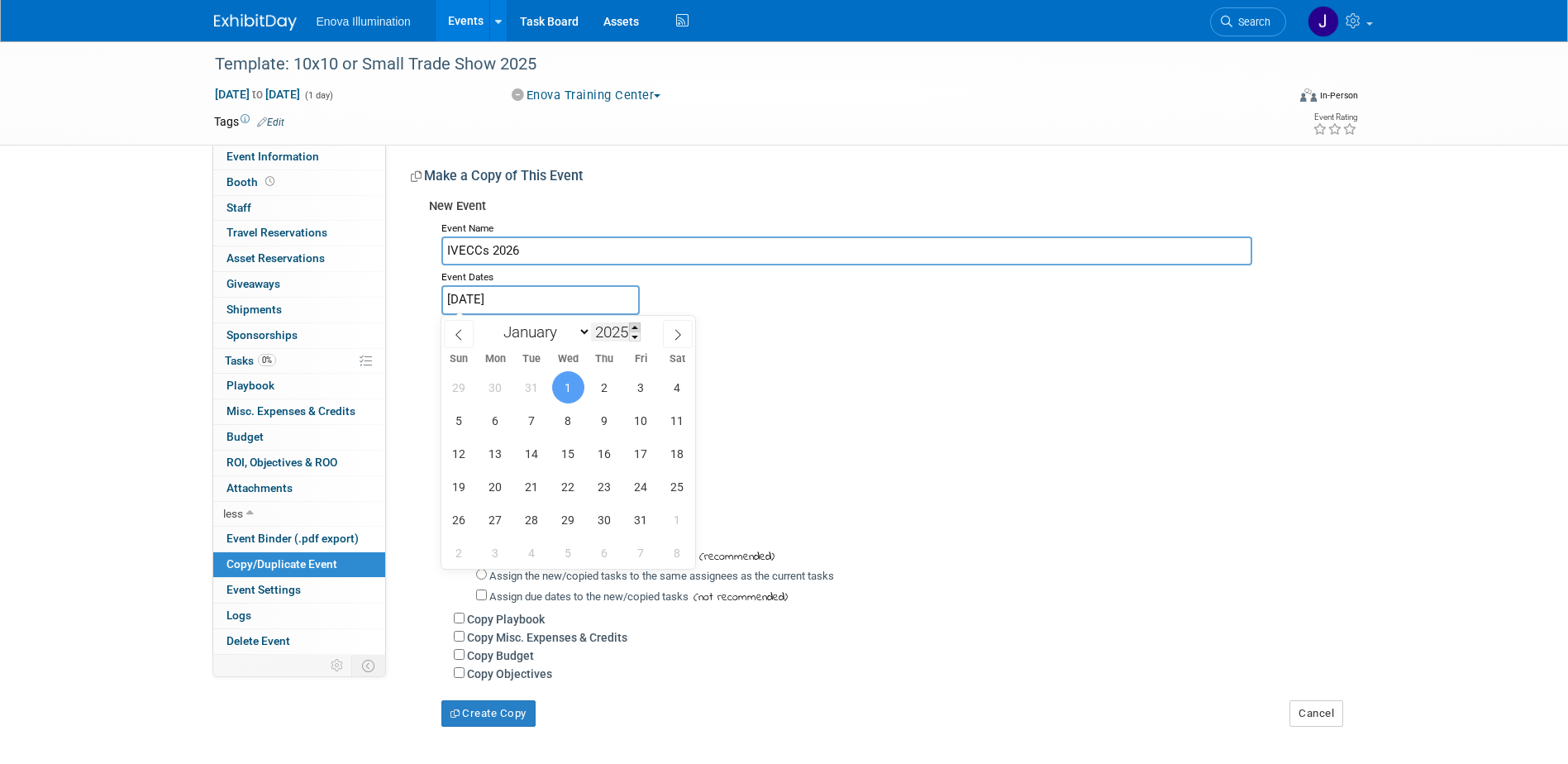
click at [640, 323] on span at bounding box center [635, 327] width 12 height 10
type input "2026"
click at [545, 327] on select "January February March April May June July August September October November De…" at bounding box center [543, 331] width 95 height 21
select select "8"
click at [496, 321] on select "January February March April May June July August September October November De…" at bounding box center [543, 331] width 95 height 21
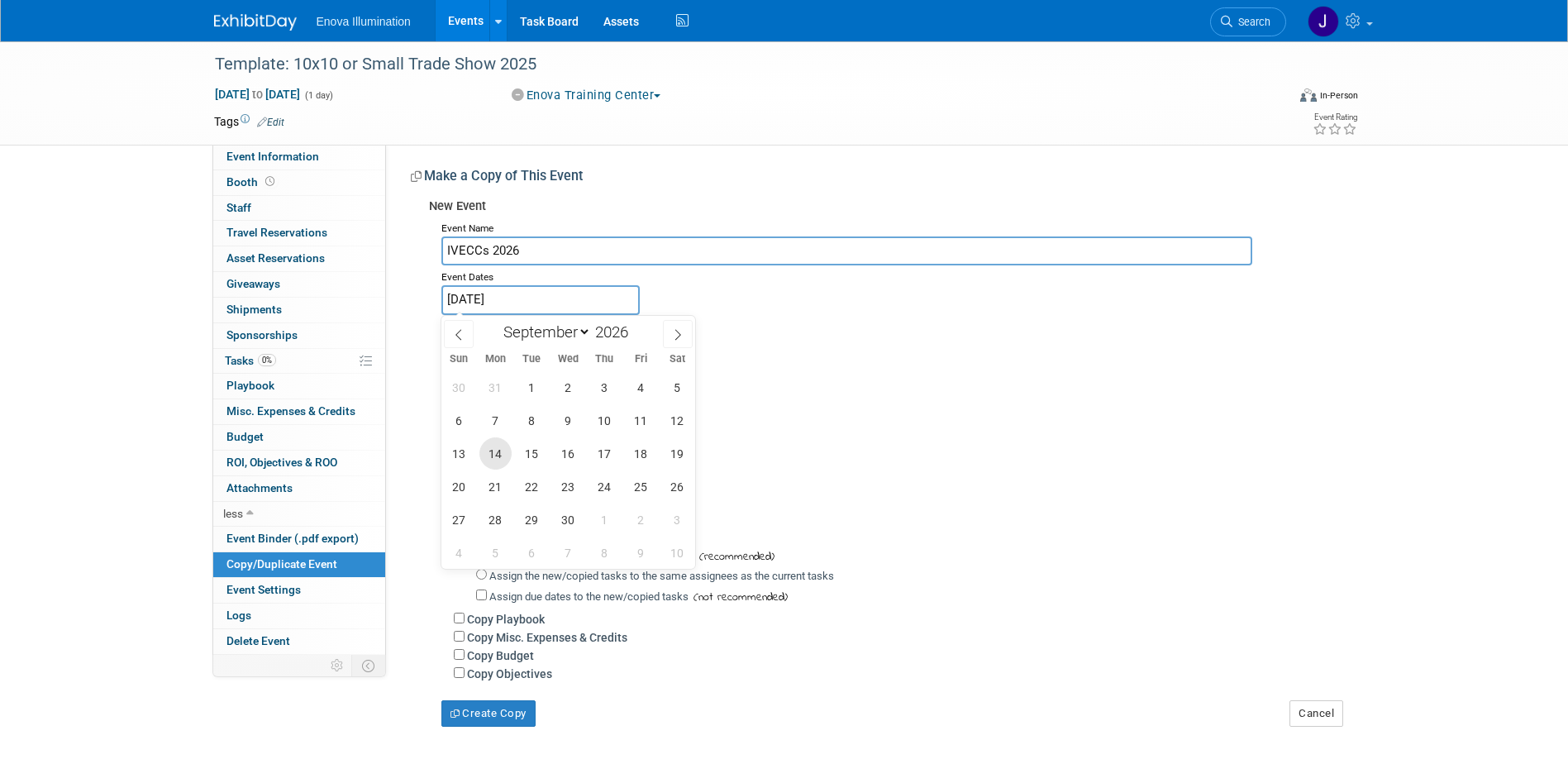
click at [498, 464] on span "14" at bounding box center [496, 454] width 33 height 33
click at [596, 456] on span "17" at bounding box center [605, 454] width 33 height 33
type input "Sep 14, 2026 to Sep 17, 2026"
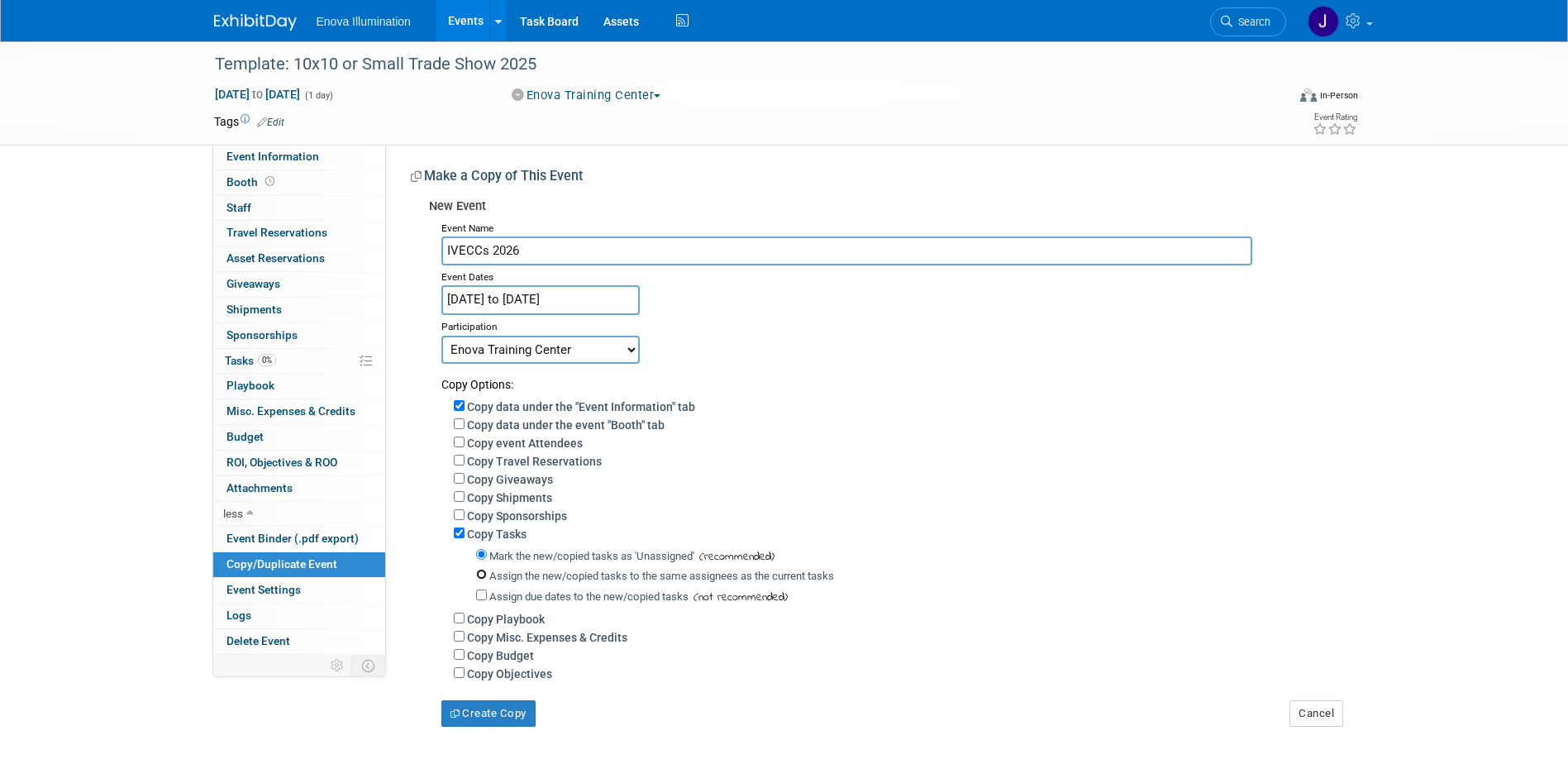
click at [483, 579] on input "Assign the new/copied tasks to the same assignees as the current tasks" at bounding box center [482, 574] width 11 height 11
radio input "true"
click at [531, 354] on select "Committed Considering Not Going Canceled Enova Training Center University Event…" at bounding box center [540, 349] width 198 height 28
select select "2"
click at [442, 336] on select "Committed Considering Not Going Canceled Enova Training Center University Event…" at bounding box center [540, 349] width 198 height 28
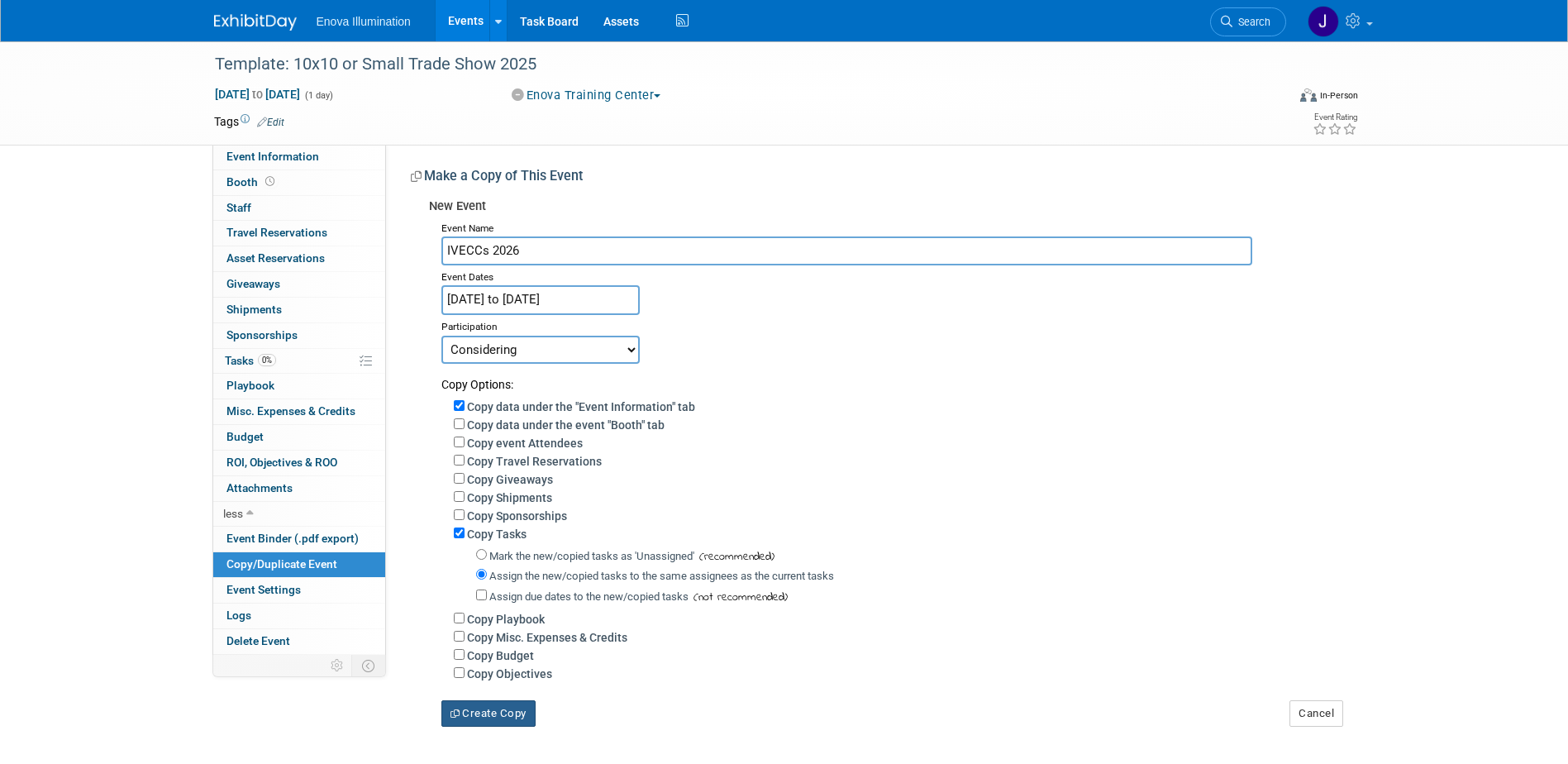
click at [483, 720] on button "Create Copy" at bounding box center [489, 713] width 94 height 26
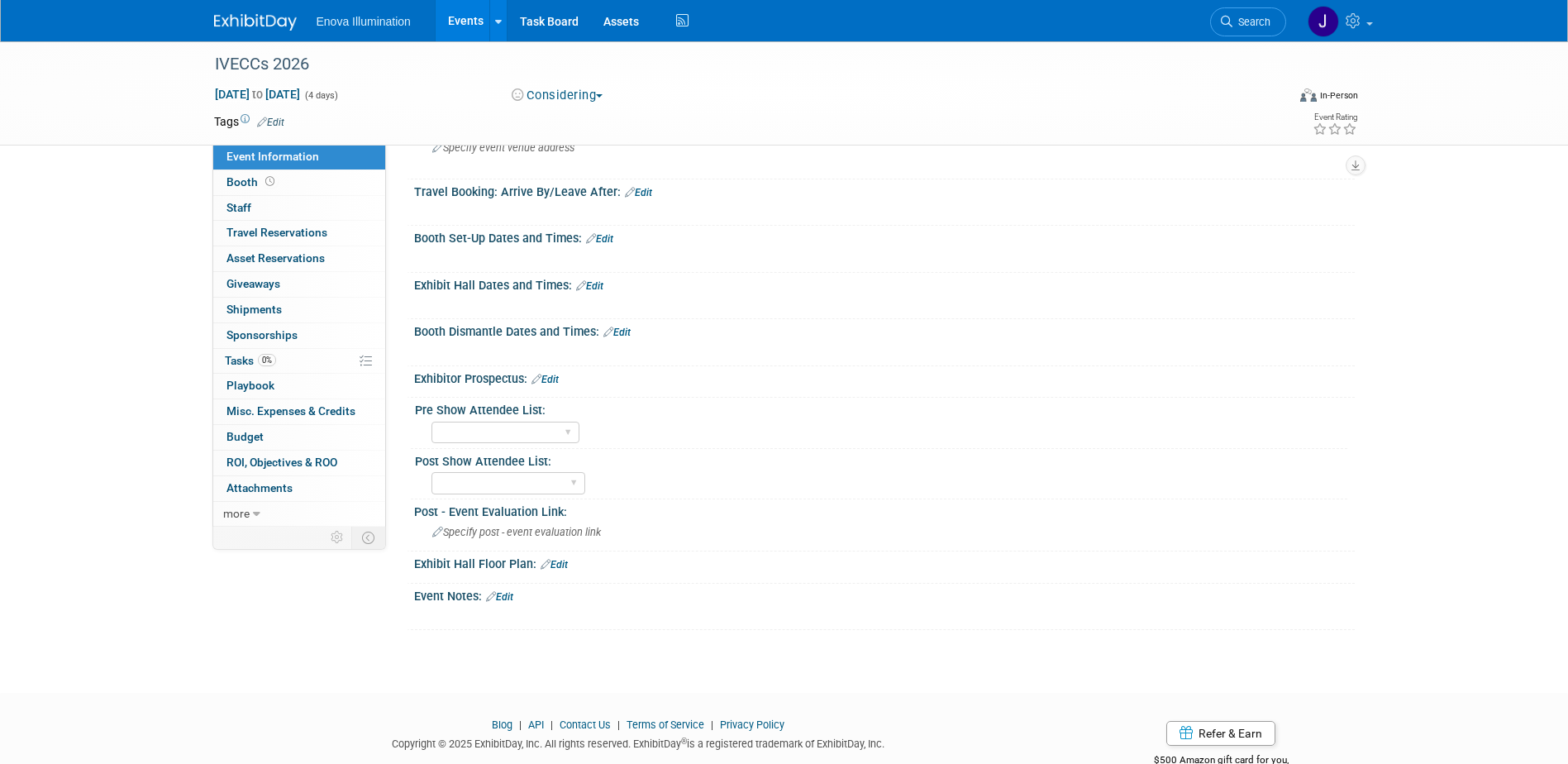
scroll to position [248, 0]
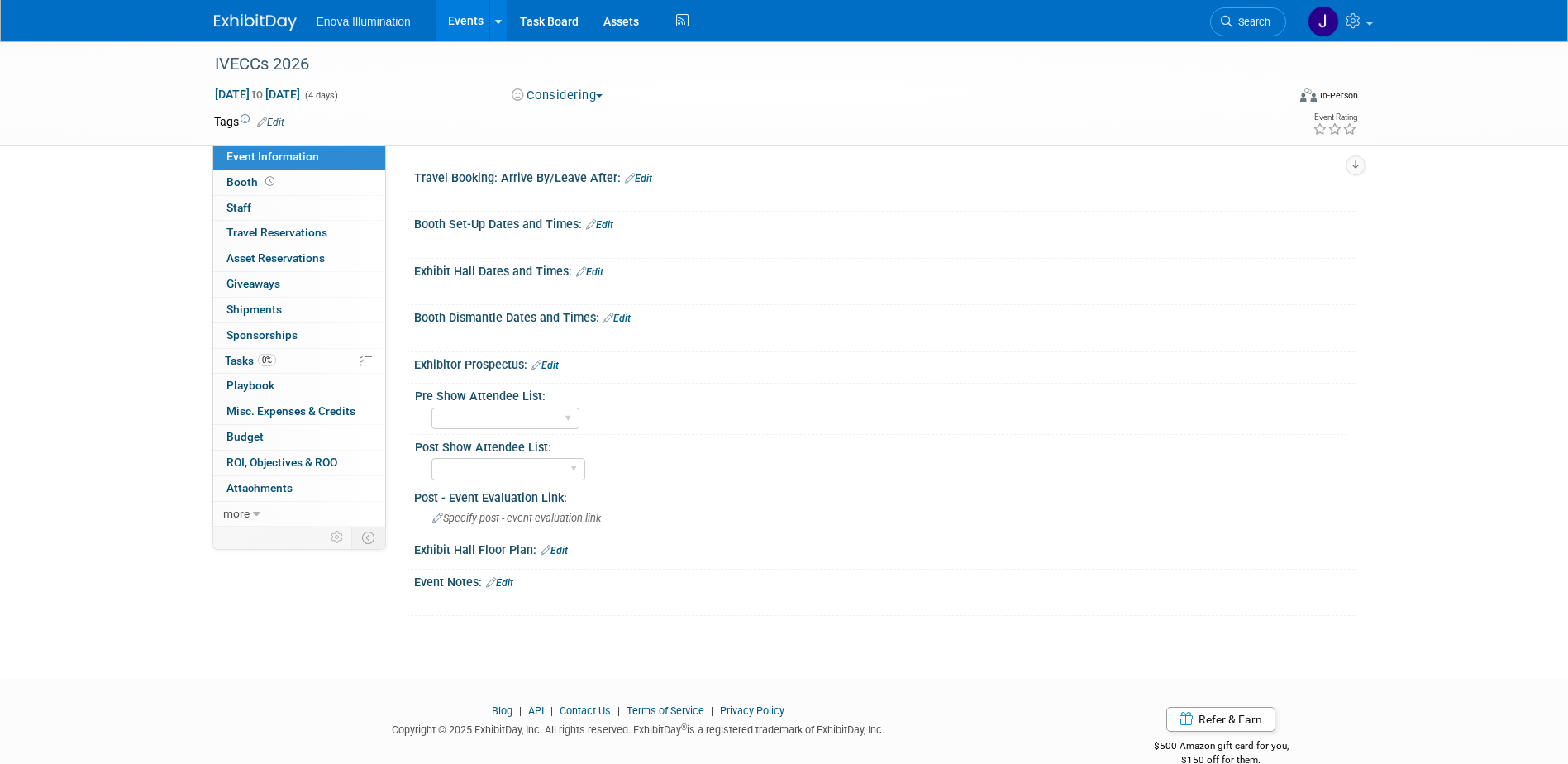
click at [552, 362] on link "Edit" at bounding box center [545, 365] width 27 height 12
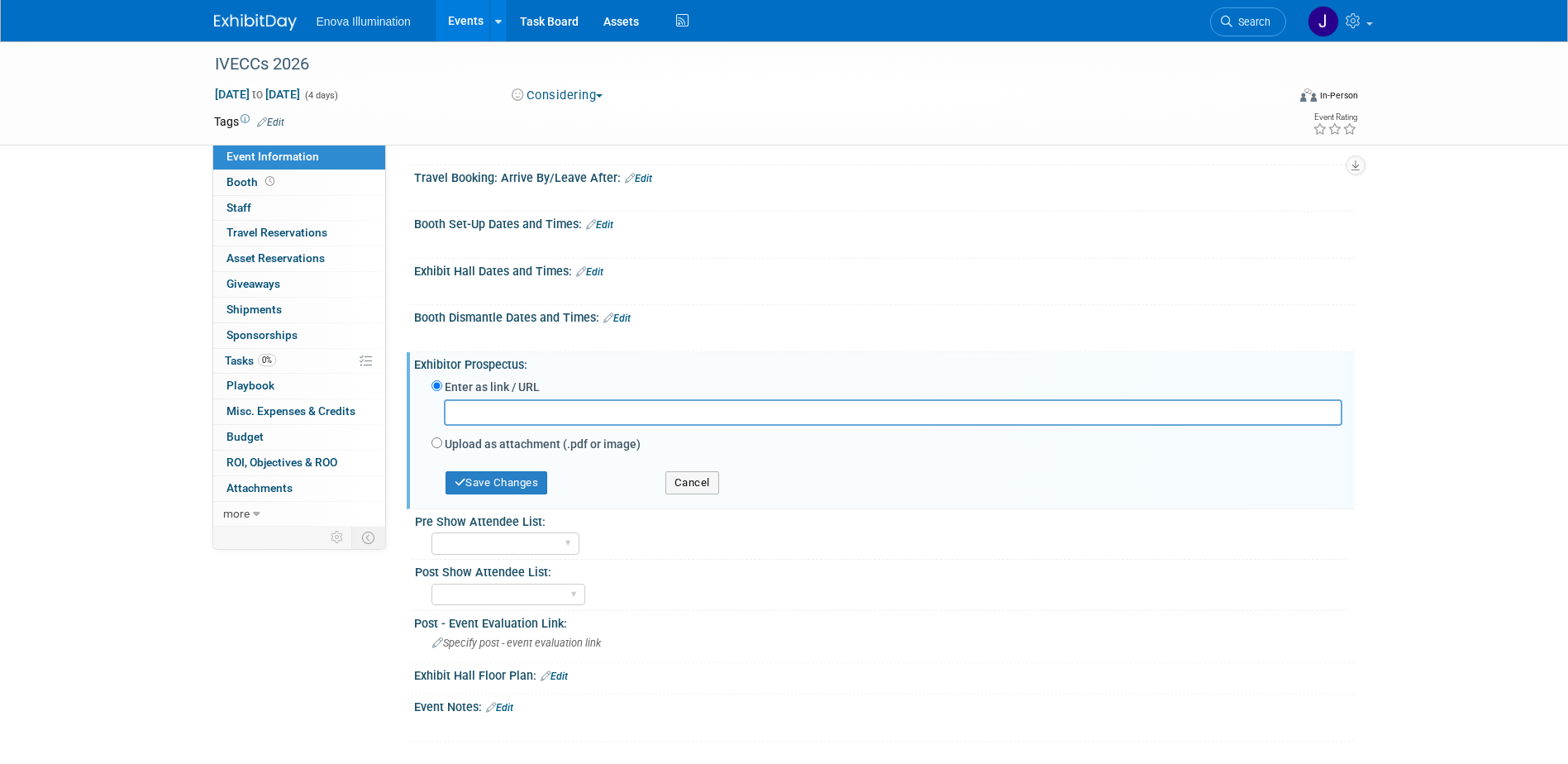
paste input "[URL][DOMAIN_NAME][DOMAIN_NAME].."
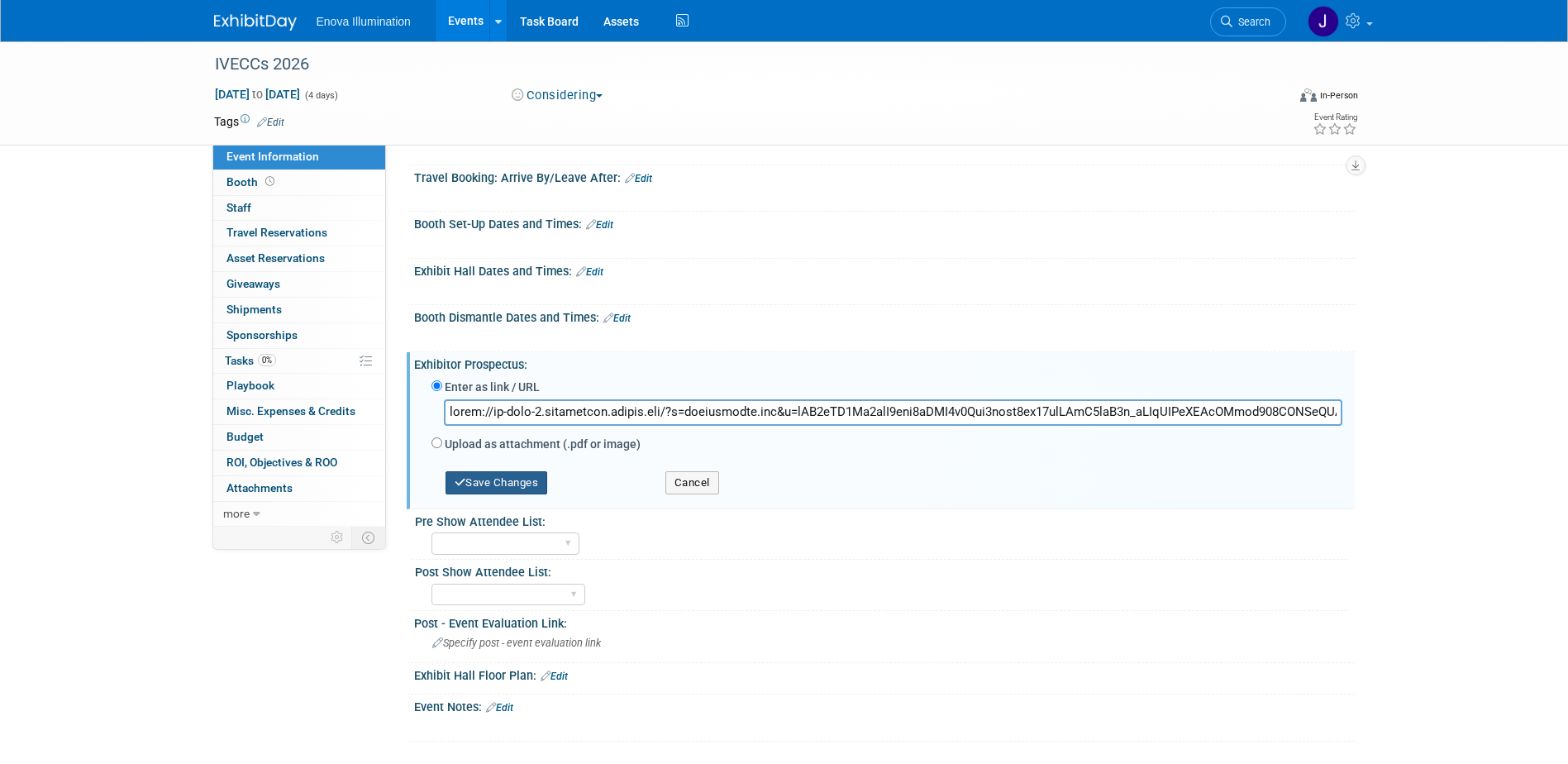
scroll to position [0, 10184]
type input "[URL][DOMAIN_NAME][DOMAIN_NAME].."
click at [514, 482] on button "Save Changes" at bounding box center [496, 483] width 102 height 24
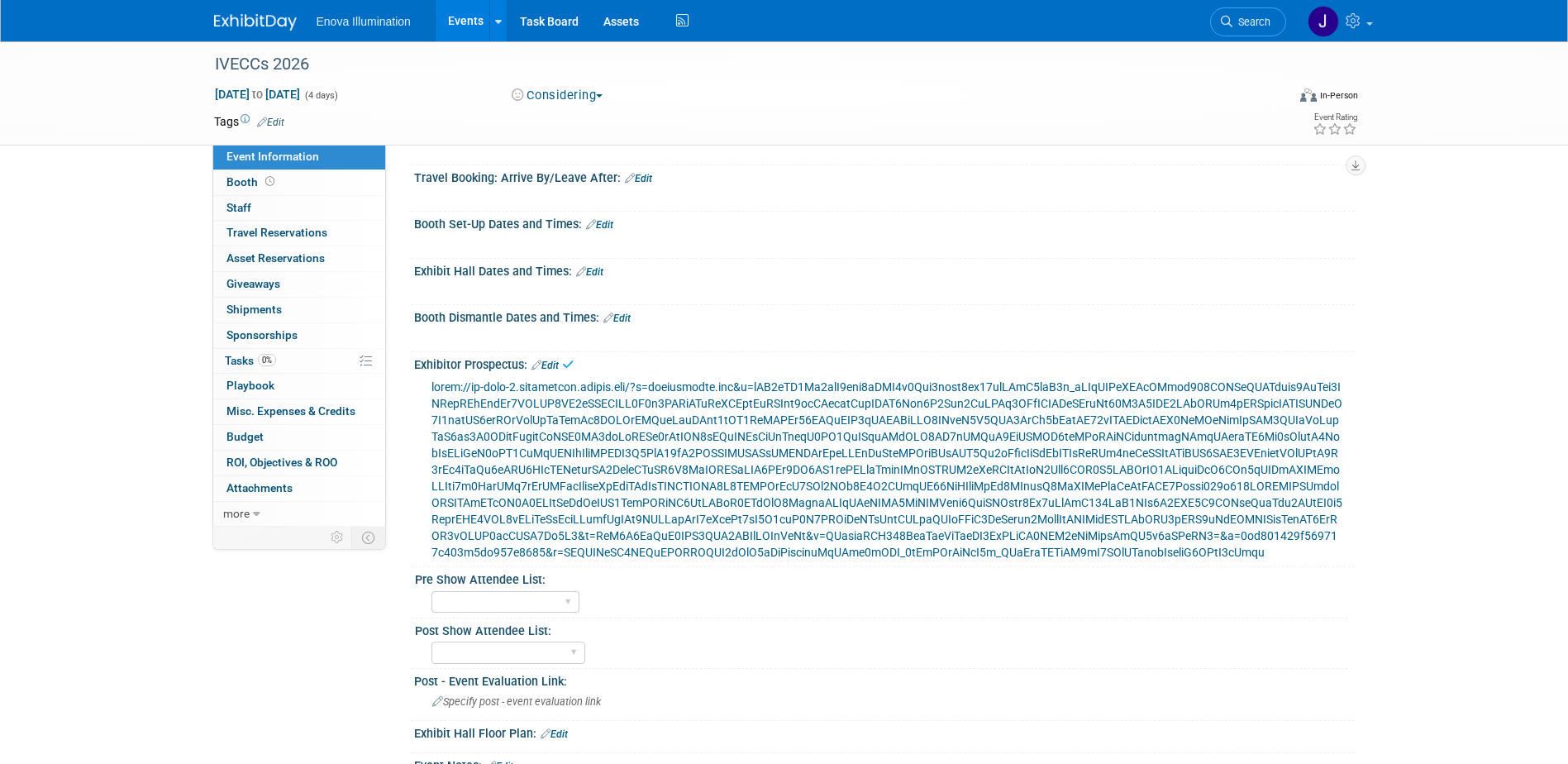
click at [569, 476] on div at bounding box center [887, 468] width 911 height 184
drag, startPoint x: 1245, startPoint y: 24, endPoint x: 1127, endPoint y: 43, distance: 119.5
click at [1245, 24] on span "Search" at bounding box center [1252, 22] width 38 height 13
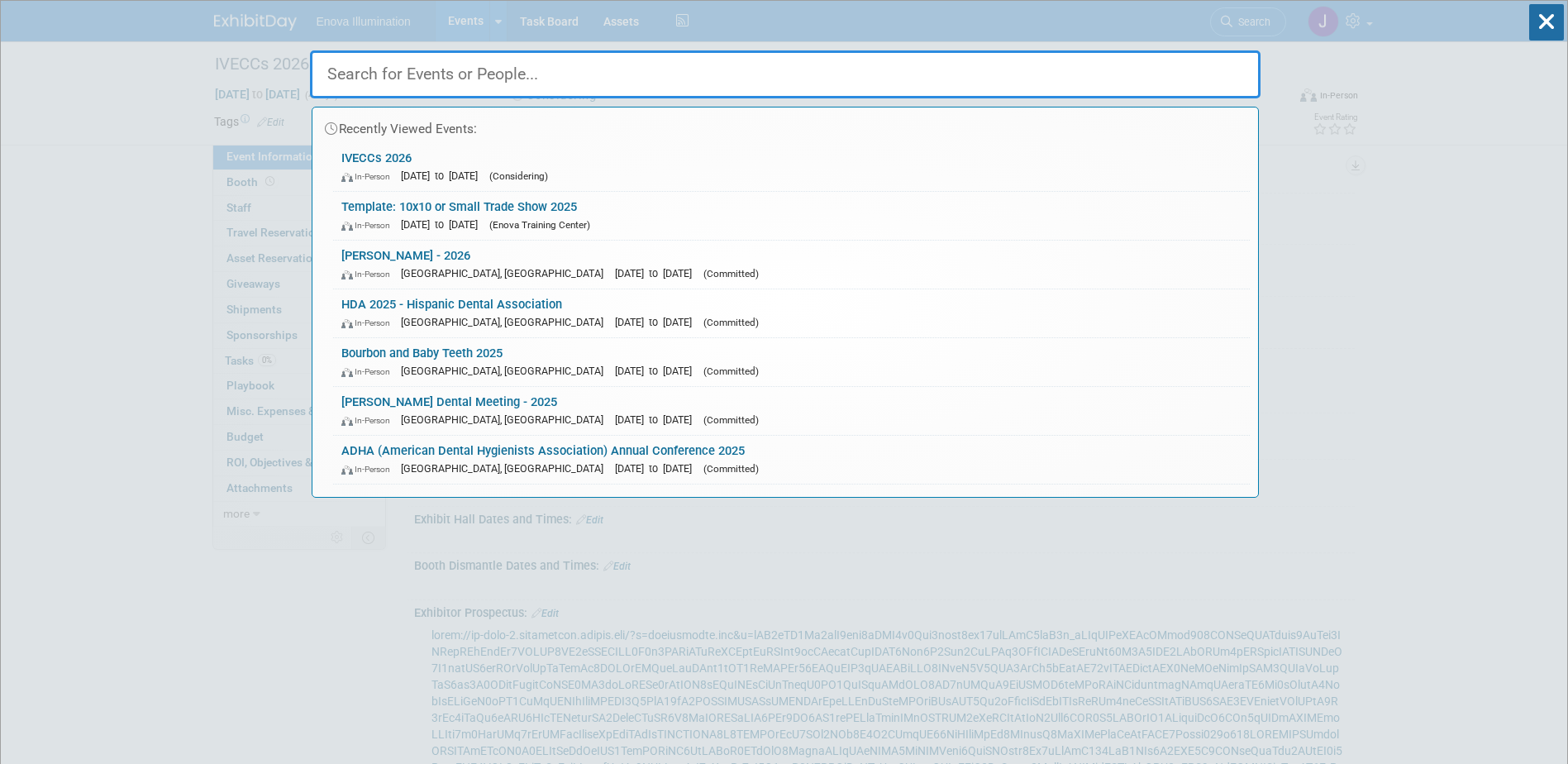
click at [986, 73] on input "text" at bounding box center [785, 74] width 951 height 48
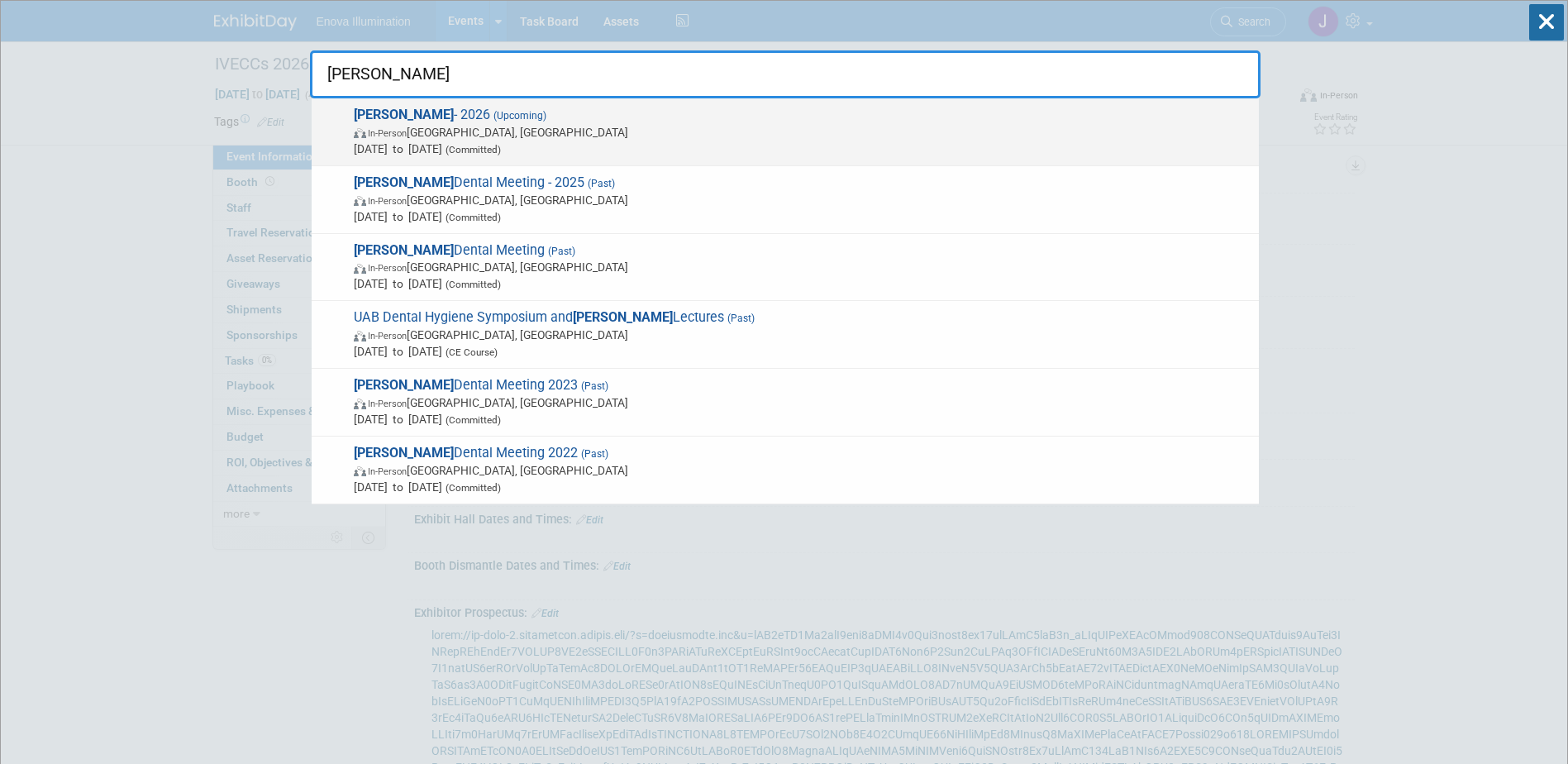
type input "HInman"
click at [395, 131] on span "In-Person" at bounding box center [387, 134] width 39 height 11
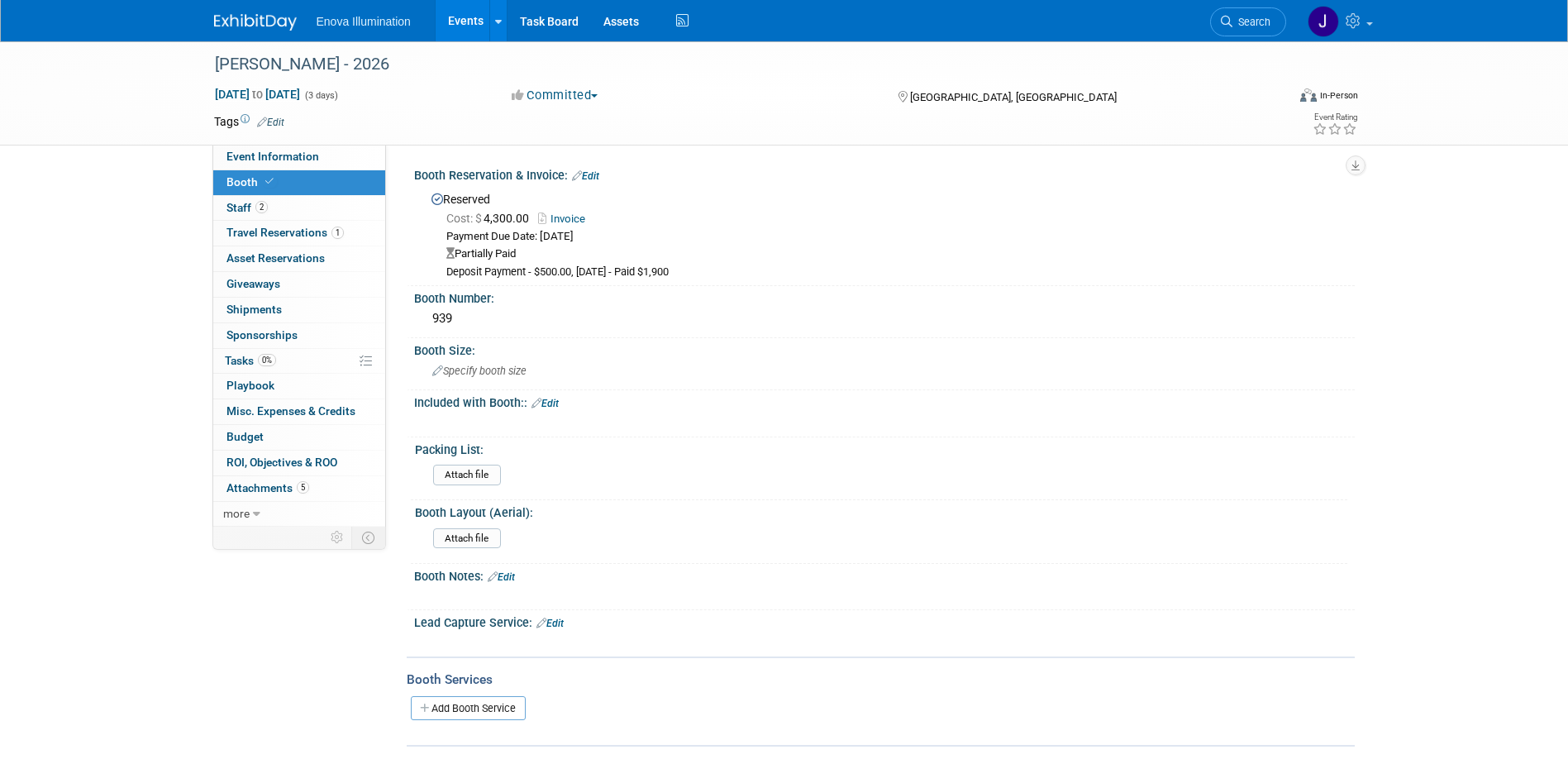
click at [588, 177] on link "Edit" at bounding box center [586, 176] width 27 height 12
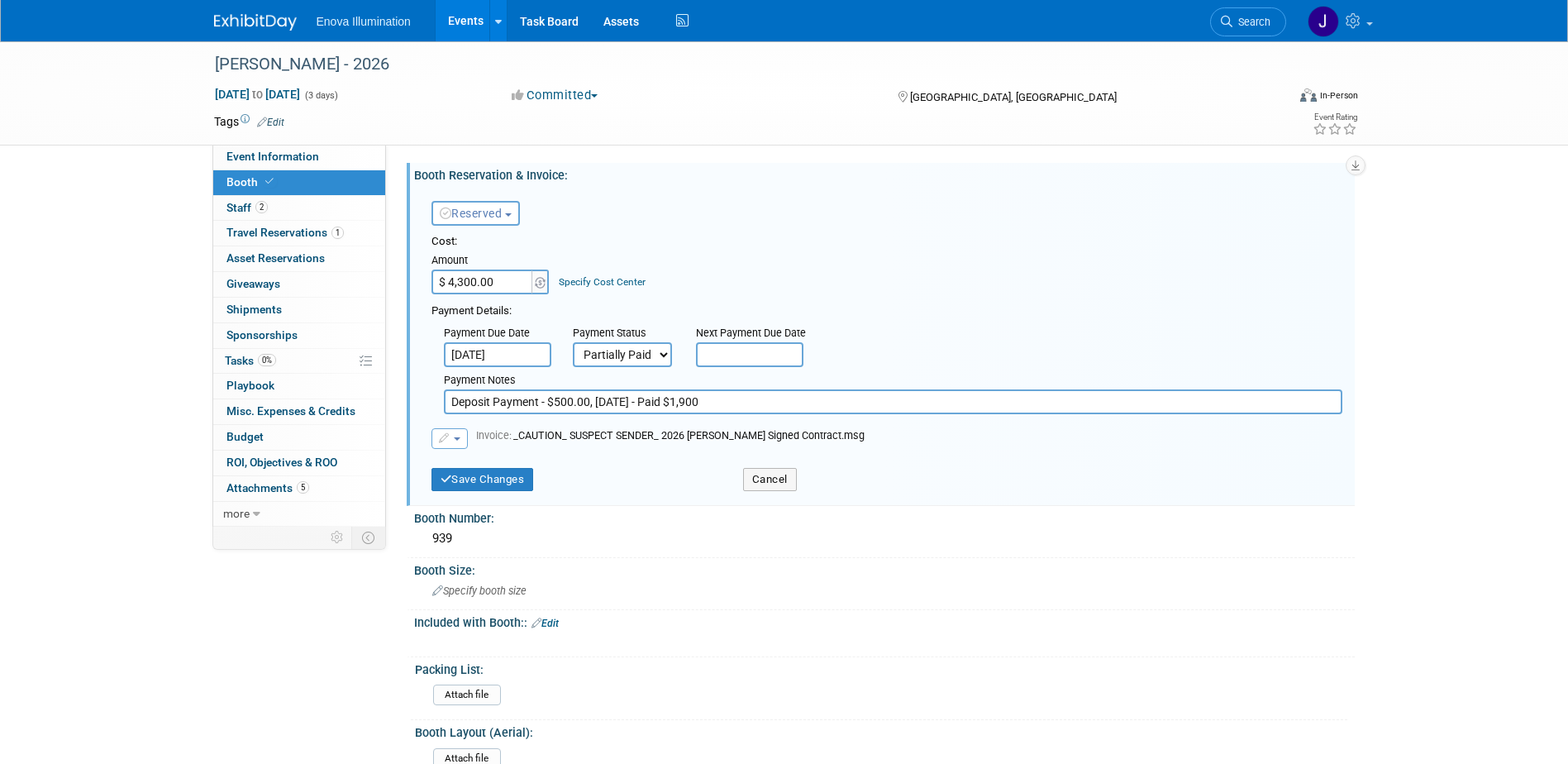
click at [454, 440] on span "button" at bounding box center [456, 439] width 6 height 4
click at [464, 459] on link "Replace with a new file" at bounding box center [515, 464] width 166 height 24
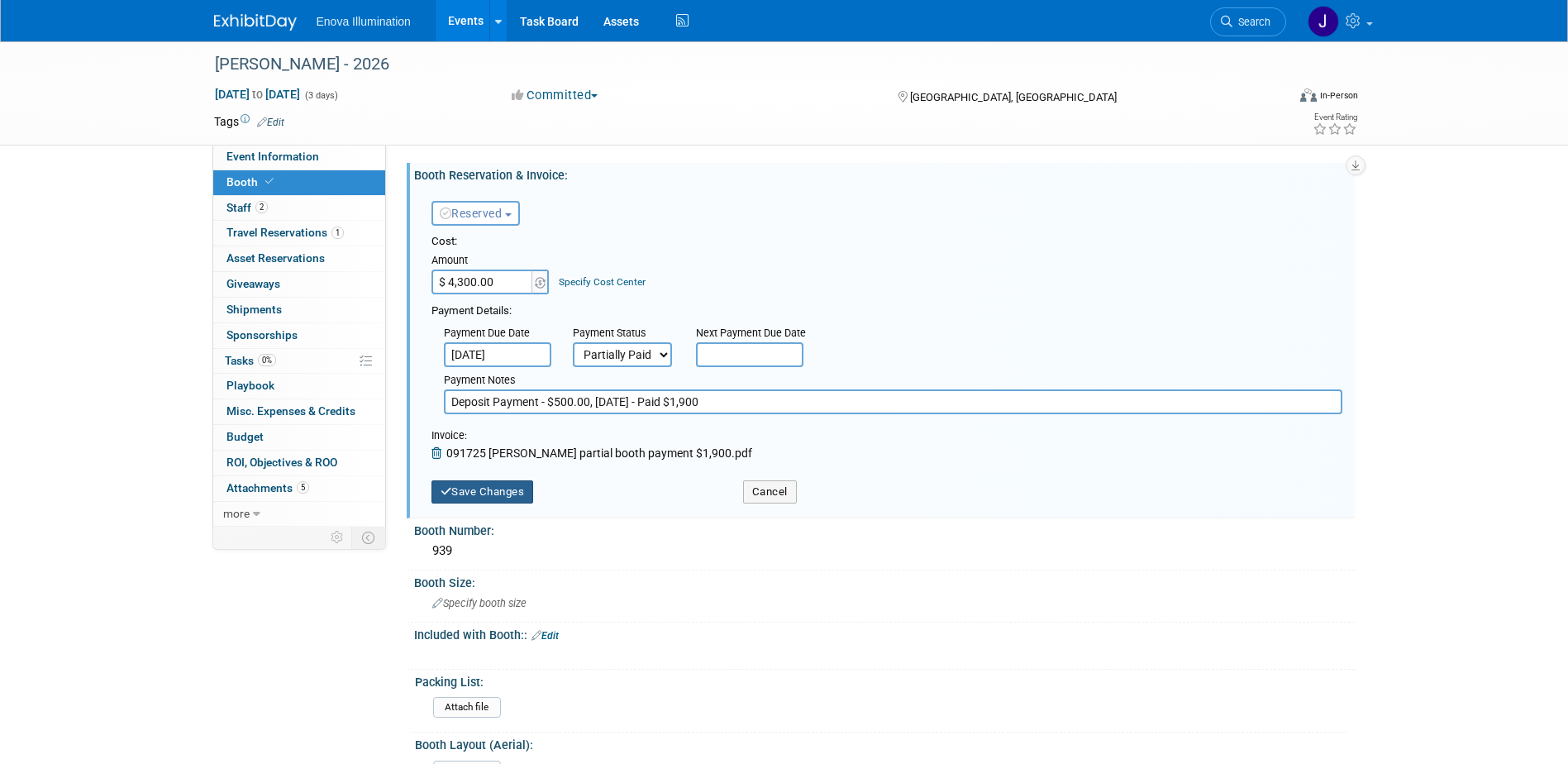
click at [480, 482] on button "Save Changes" at bounding box center [483, 492] width 102 height 24
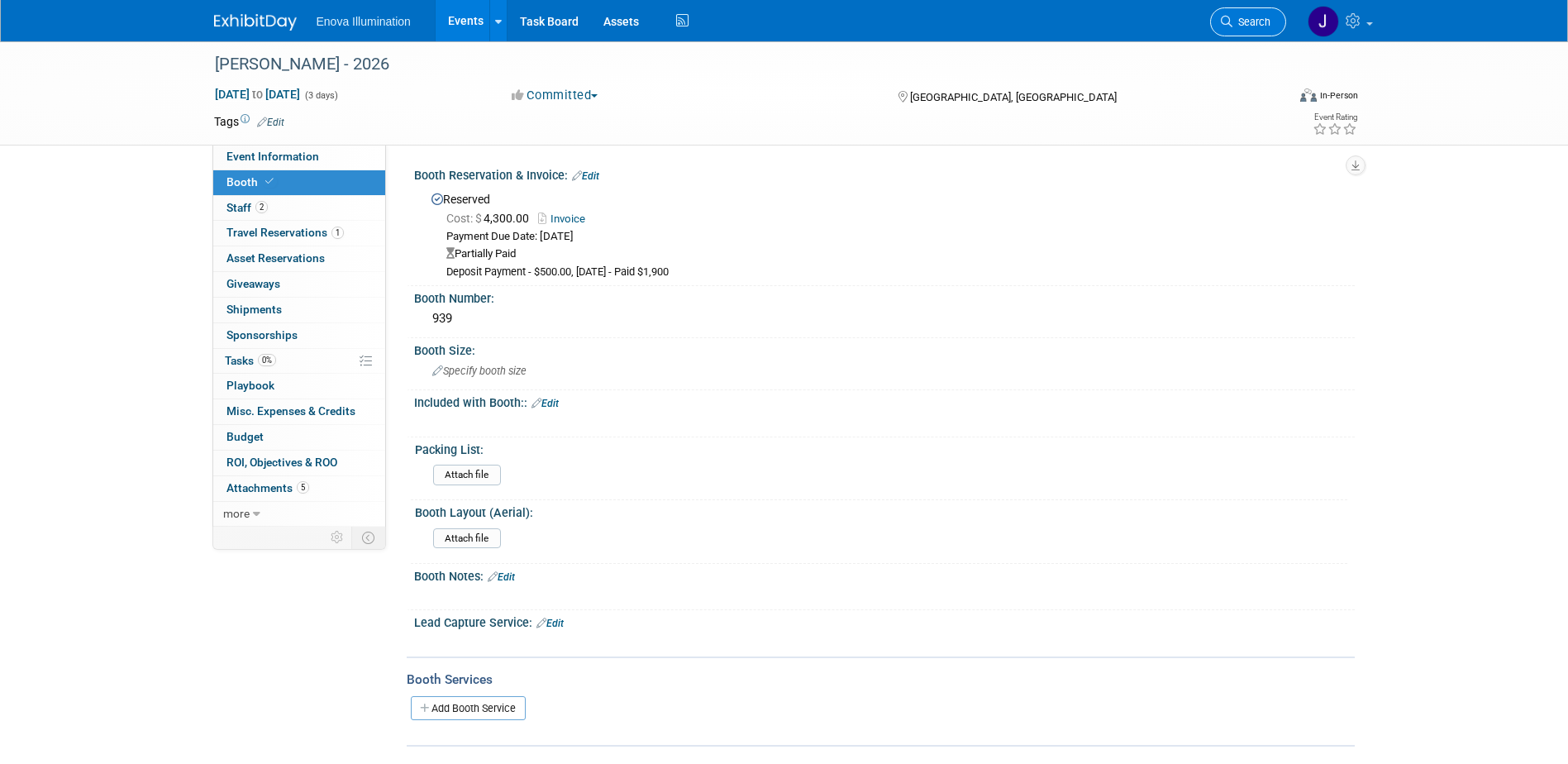
click at [1247, 29] on link "Search" at bounding box center [1248, 22] width 76 height 29
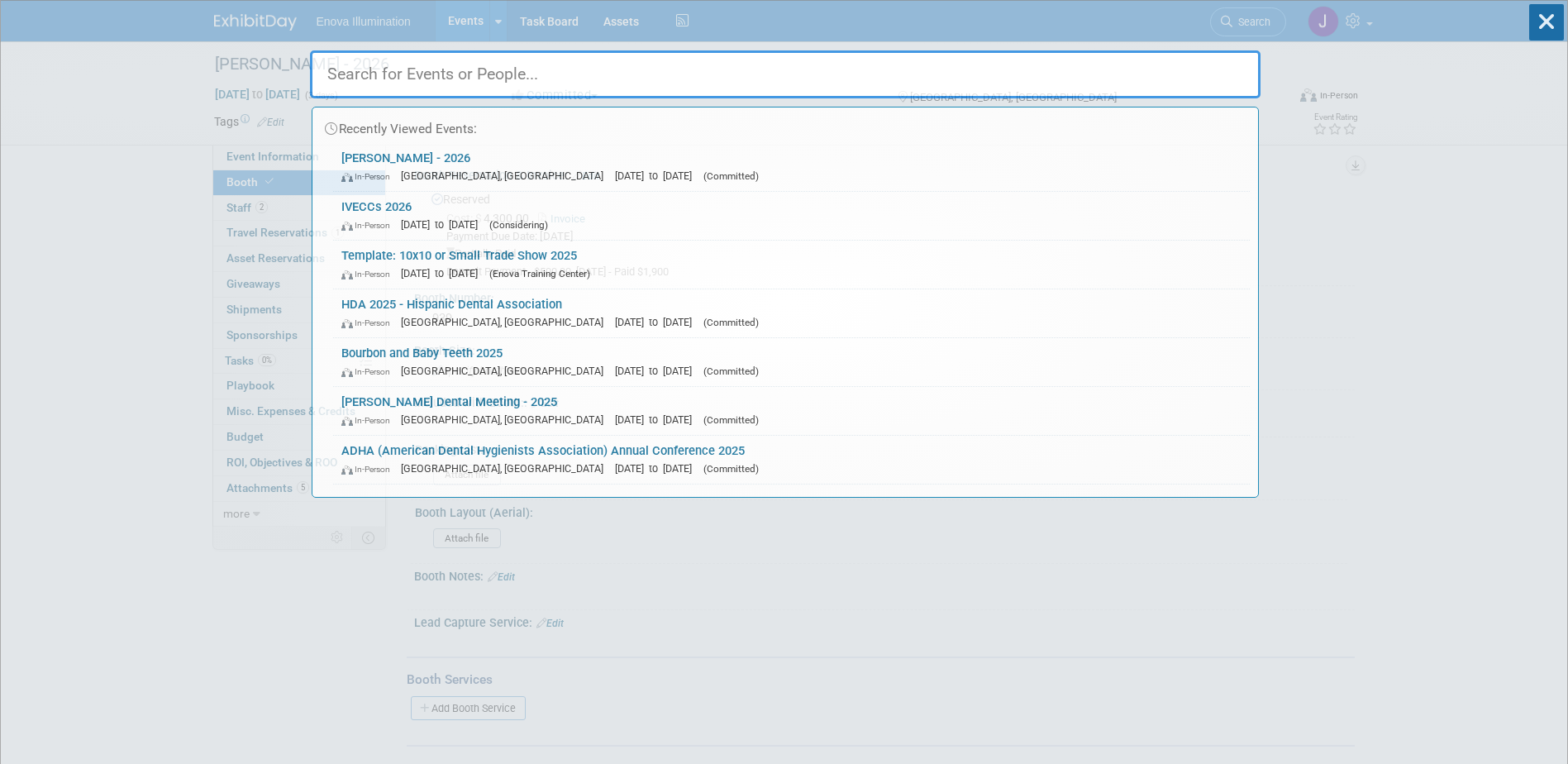
click at [1176, 60] on input "text" at bounding box center [785, 74] width 951 height 48
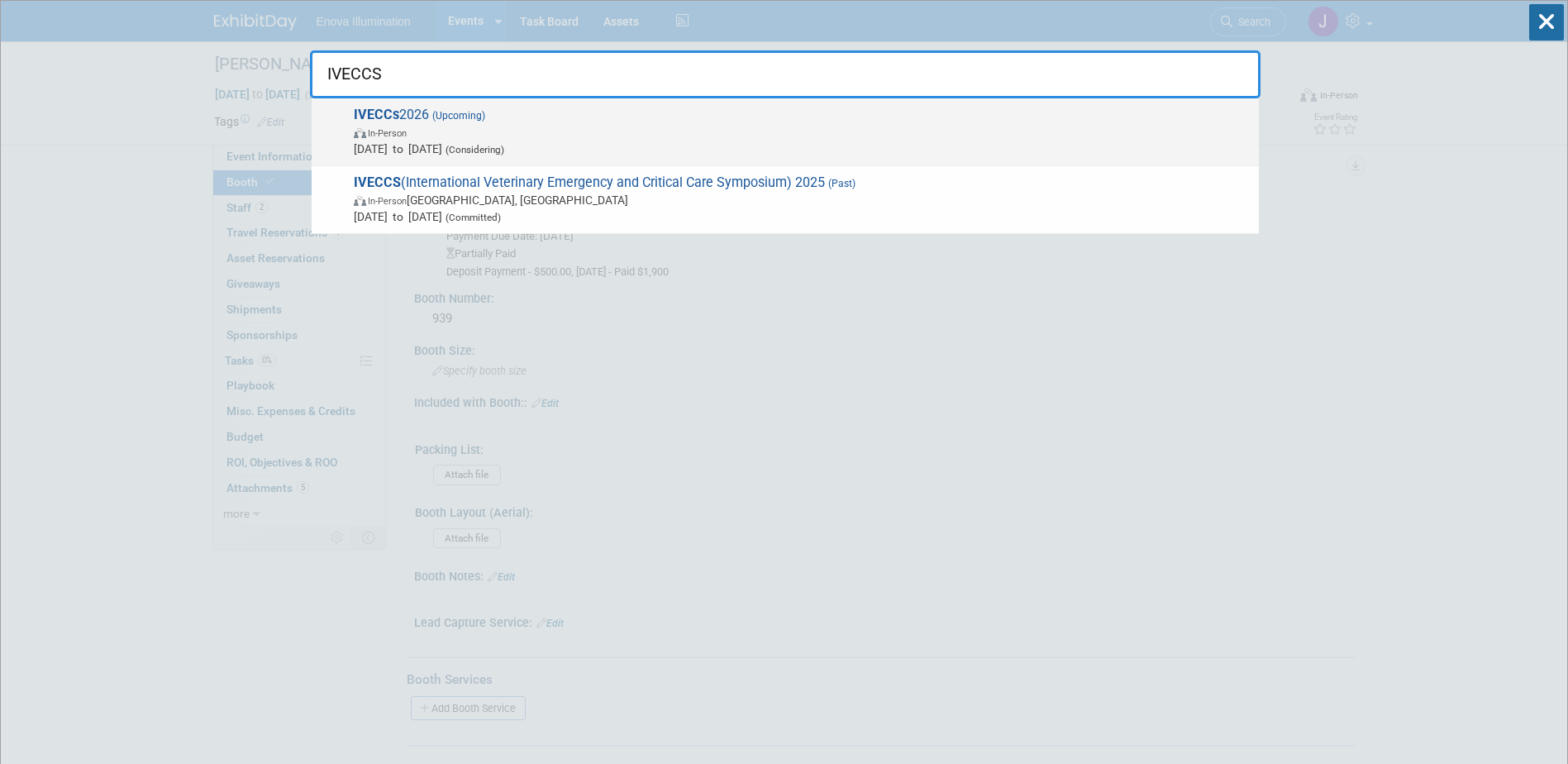
type input "IVECCS"
click at [406, 138] on span "In-Person" at bounding box center [387, 134] width 39 height 11
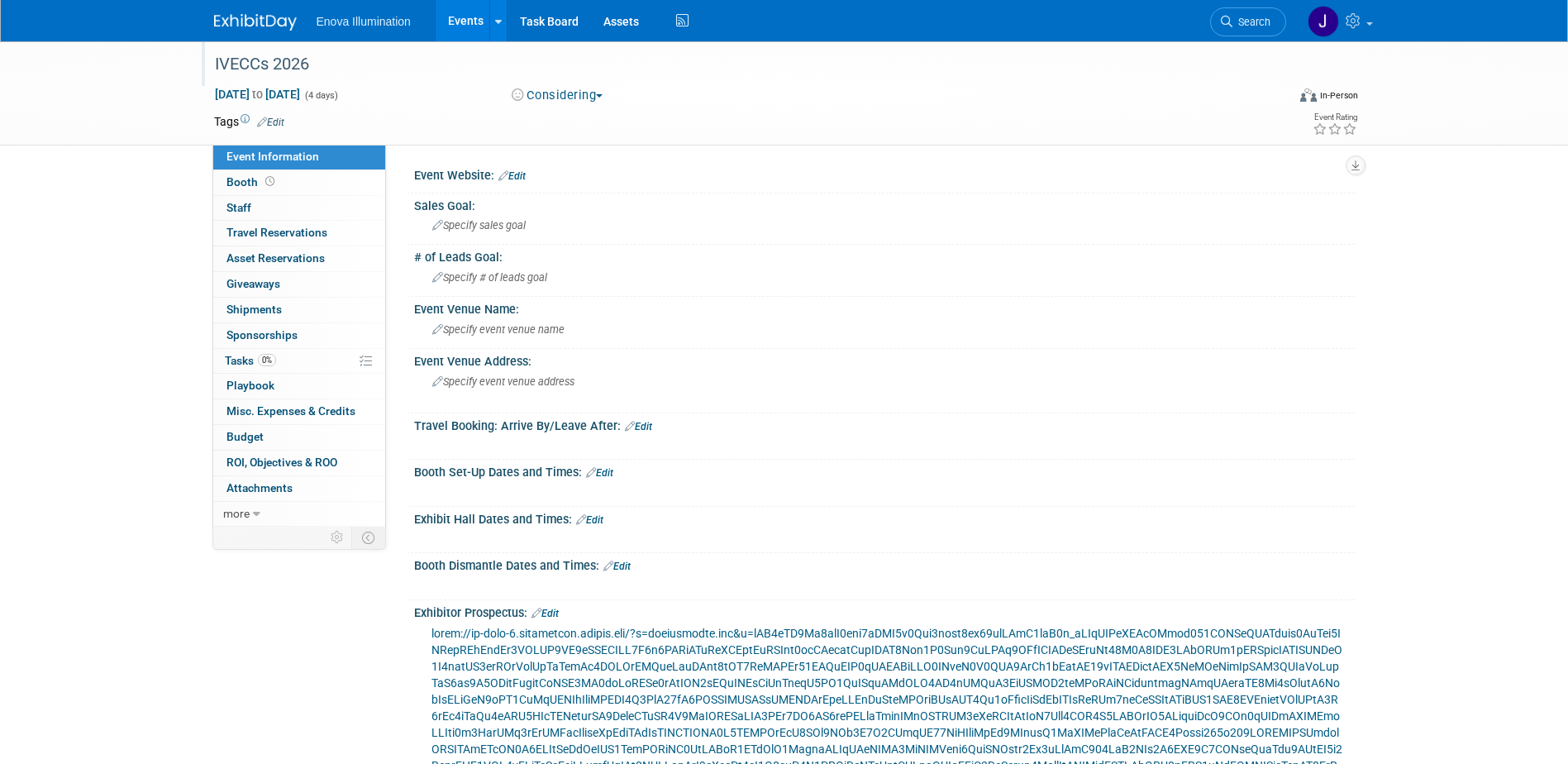
click at [254, 69] on div "IVECCs 2026" at bounding box center [735, 64] width 1053 height 30
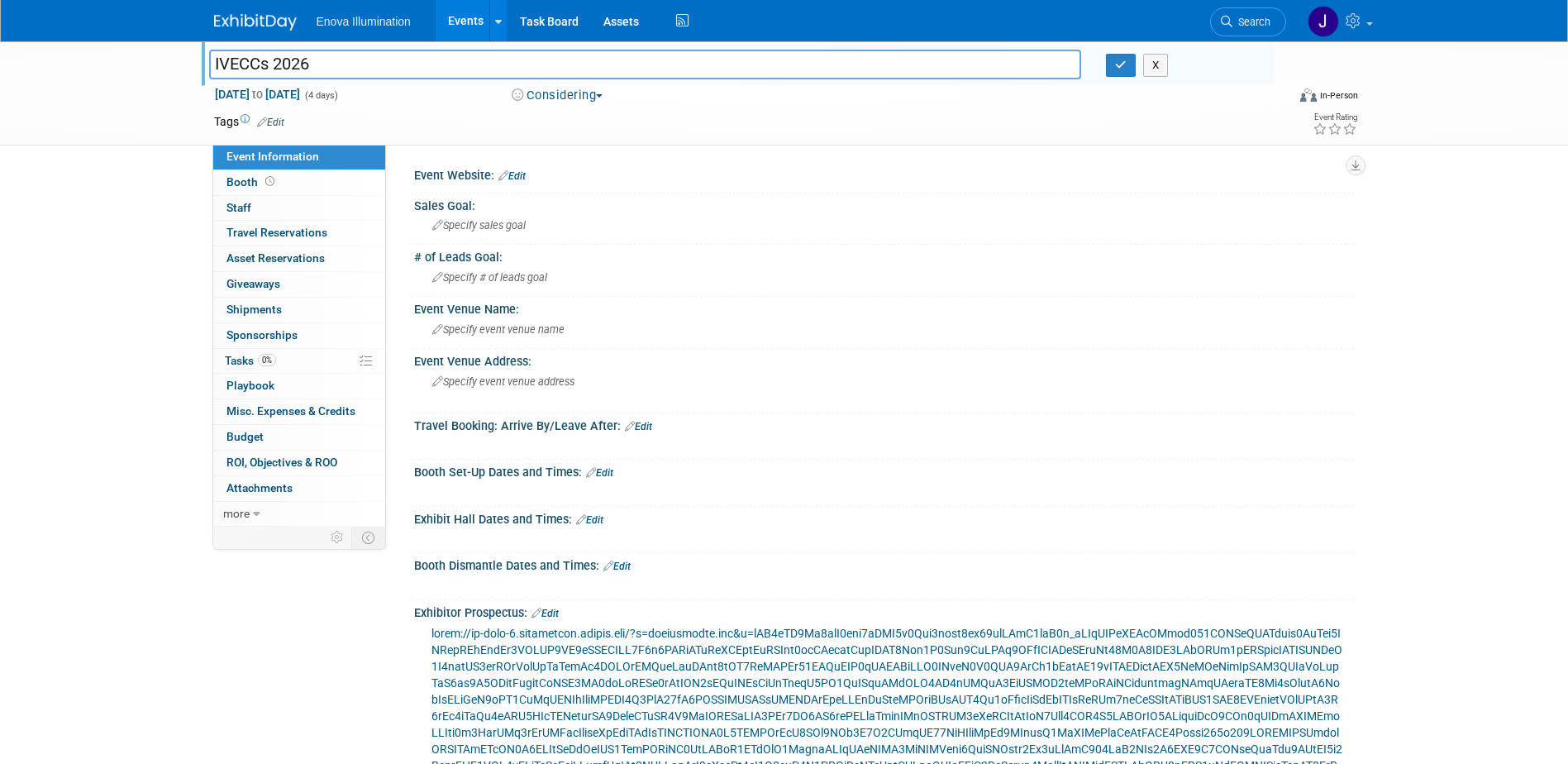
click at [270, 61] on input "IVECCs 2026" at bounding box center [645, 64] width 873 height 29
type input "IVECCS 2026"
click at [1120, 62] on icon "button" at bounding box center [1121, 65] width 12 height 11
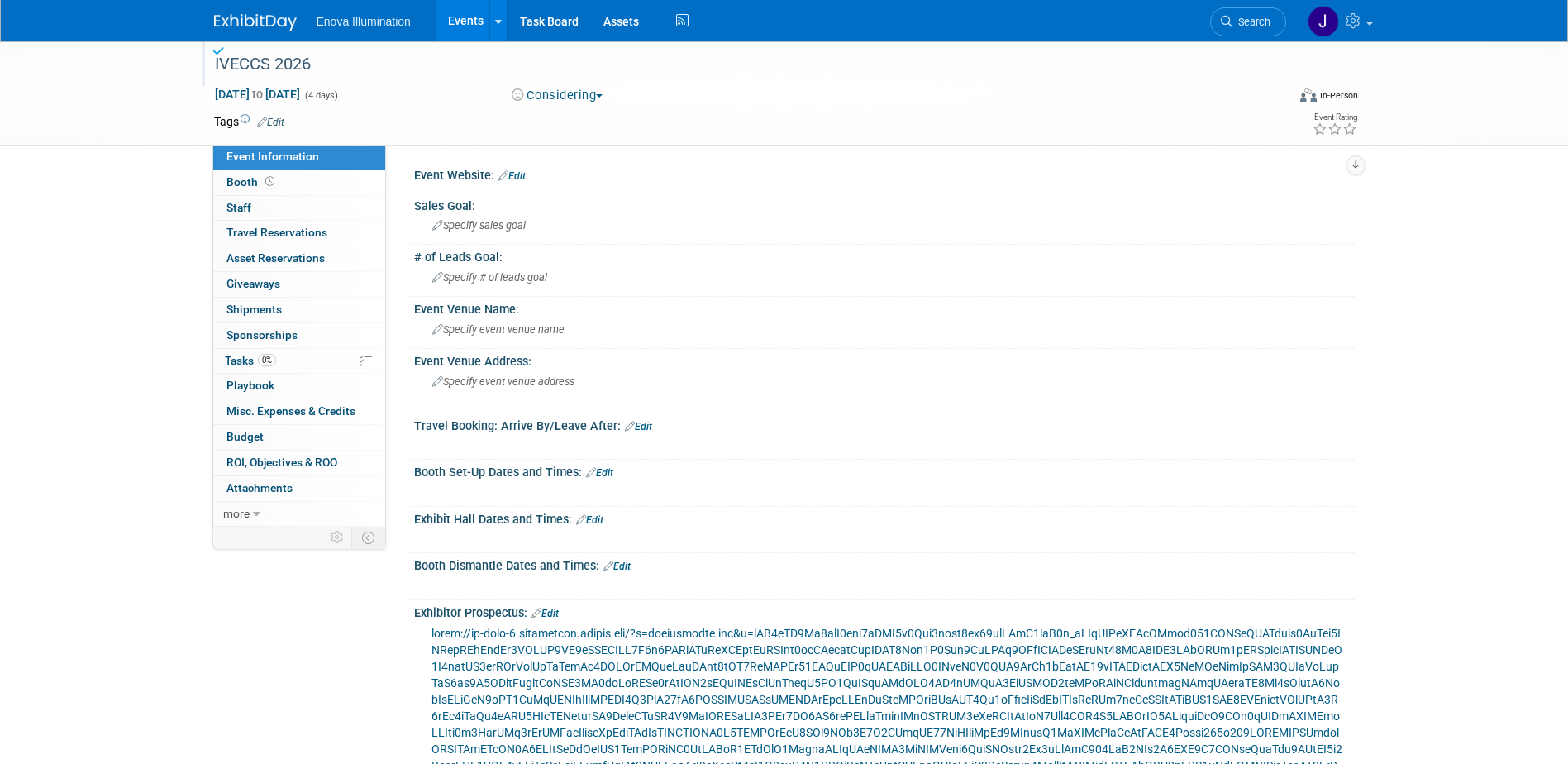
click at [605, 471] on link "Edit" at bounding box center [599, 473] width 27 height 12
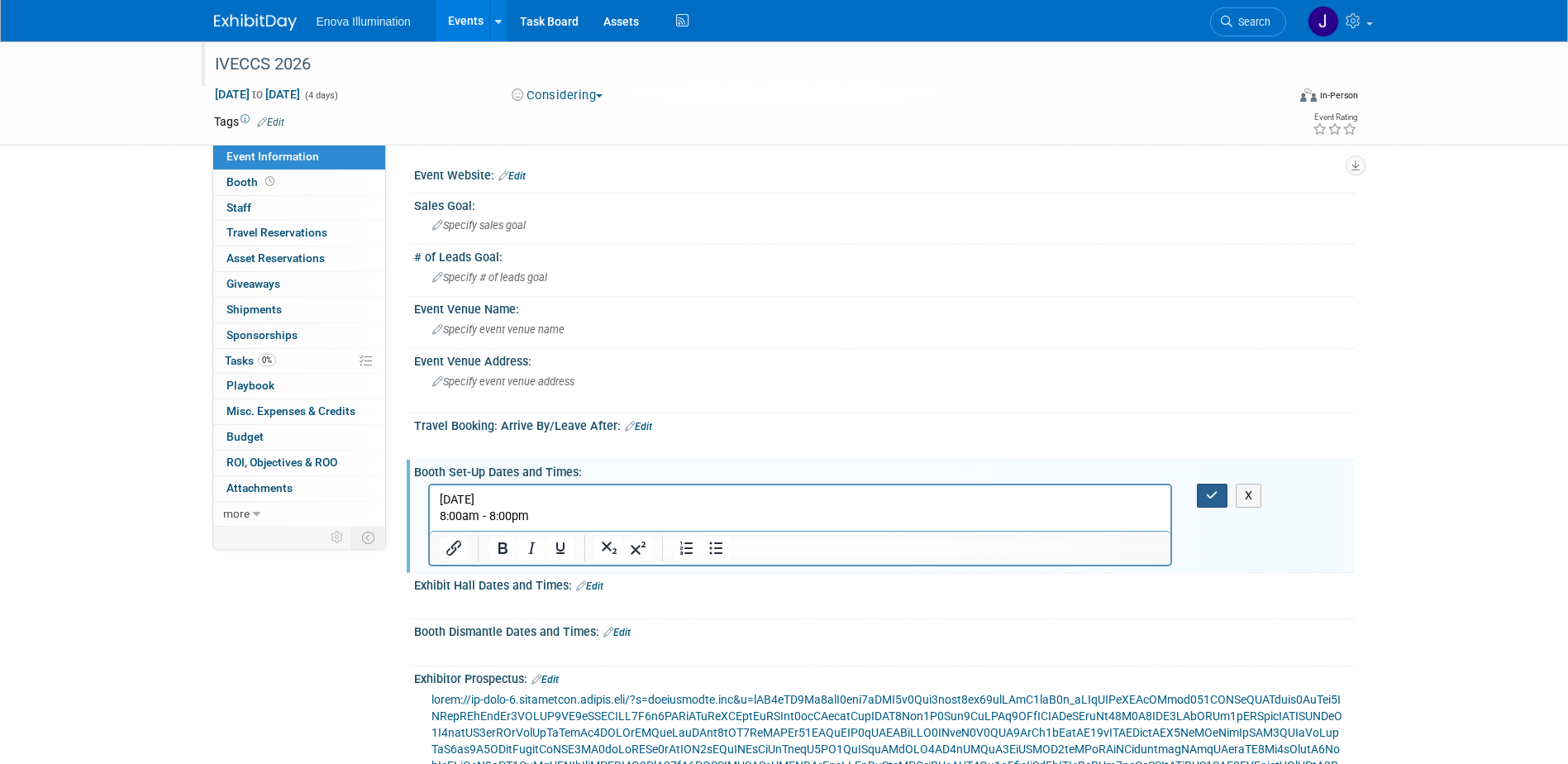
drag, startPoint x: 1214, startPoint y: 496, endPoint x: 1206, endPoint y: 499, distance: 8.5
click at [1215, 496] on icon "button" at bounding box center [1212, 495] width 13 height 12
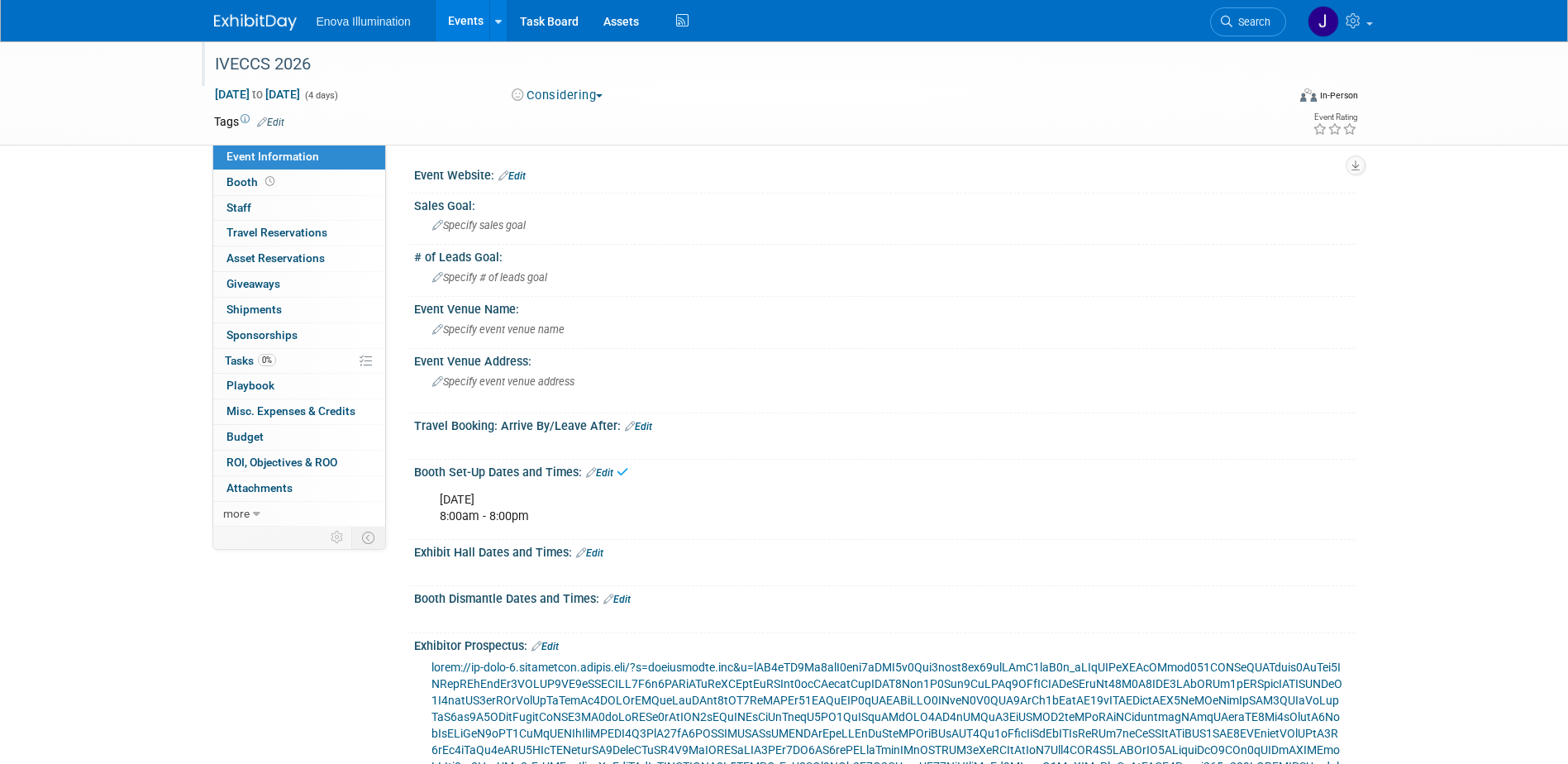
click at [595, 553] on link "Edit" at bounding box center [590, 553] width 27 height 12
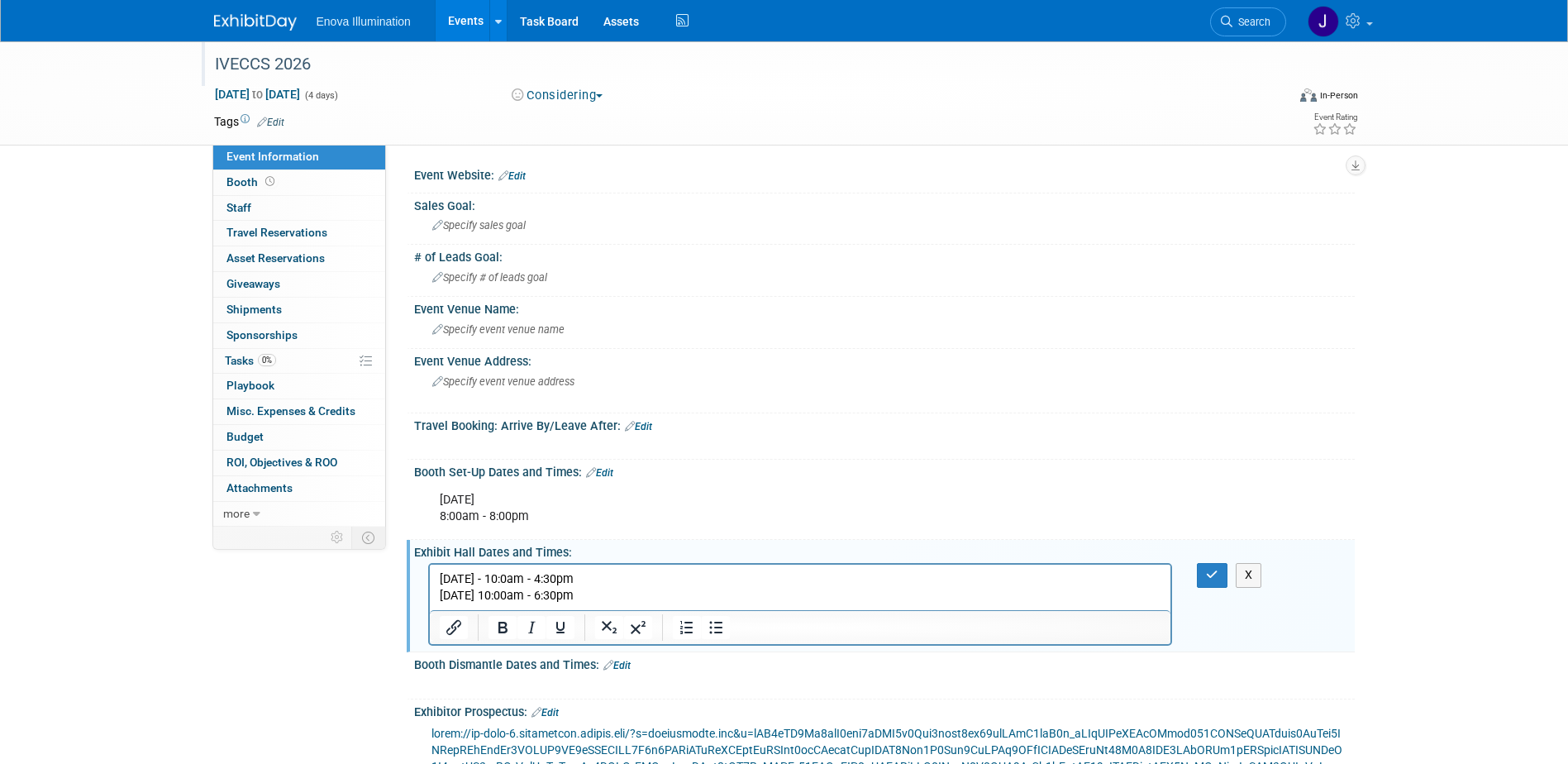
click at [559, 577] on p "[DATE] - 10:0am - 4:30pm" at bounding box center [800, 579] width 722 height 16
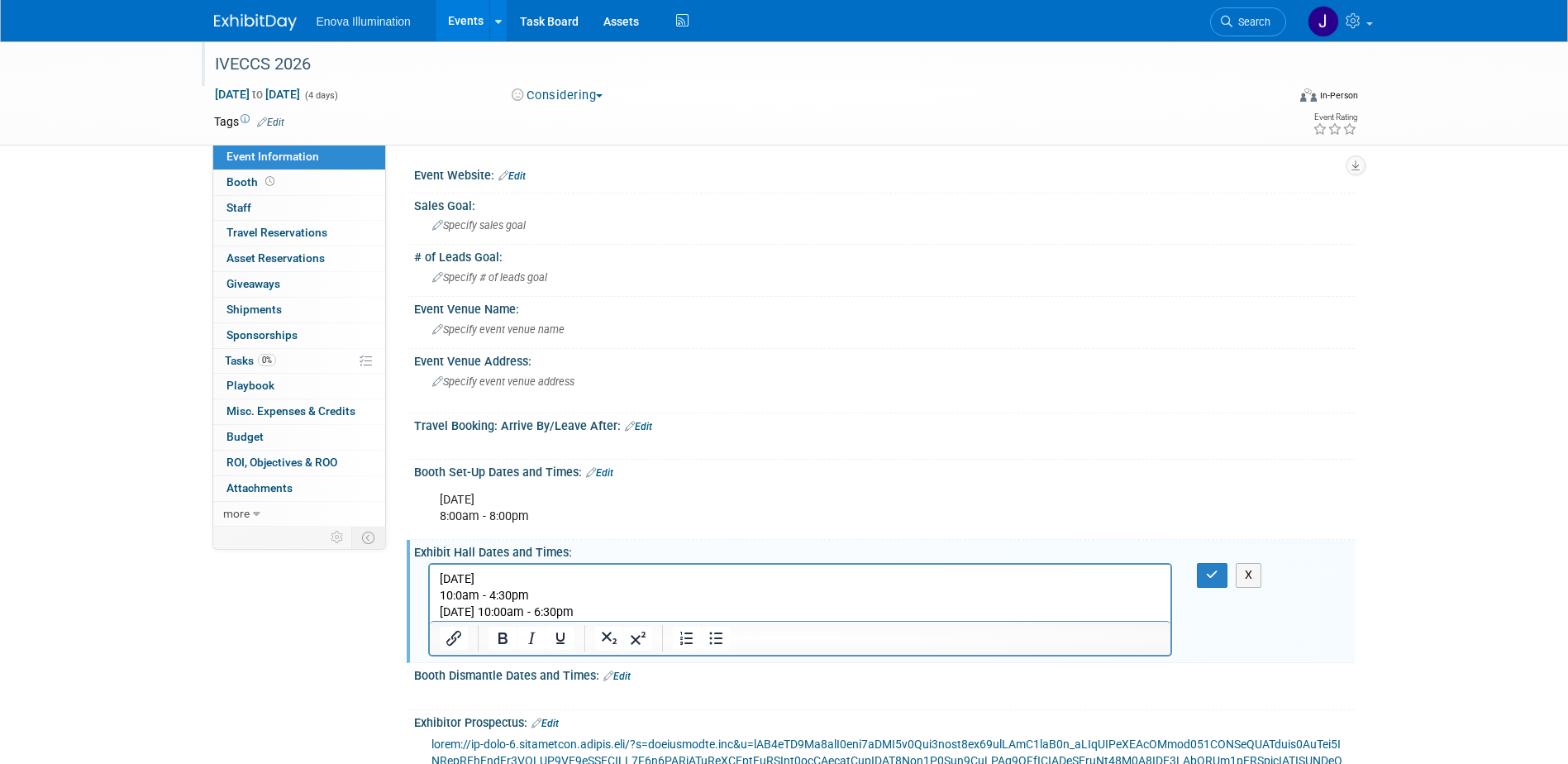
click at [587, 600] on p "10:0am - 4:30pm" at bounding box center [800, 596] width 722 height 16
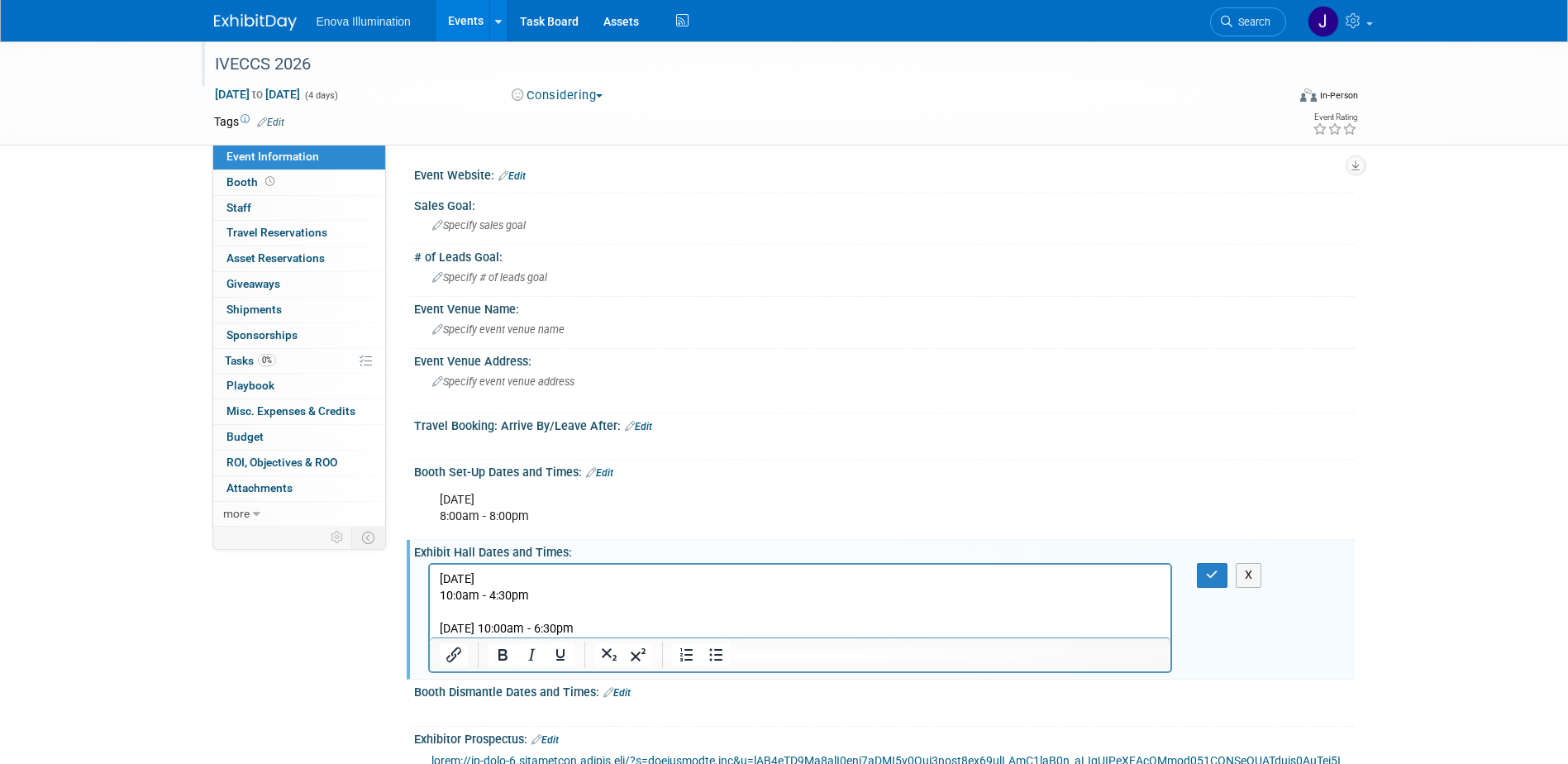
click at [588, 625] on p "[DATE] 10:00am - 6:30pm" at bounding box center [800, 629] width 722 height 16
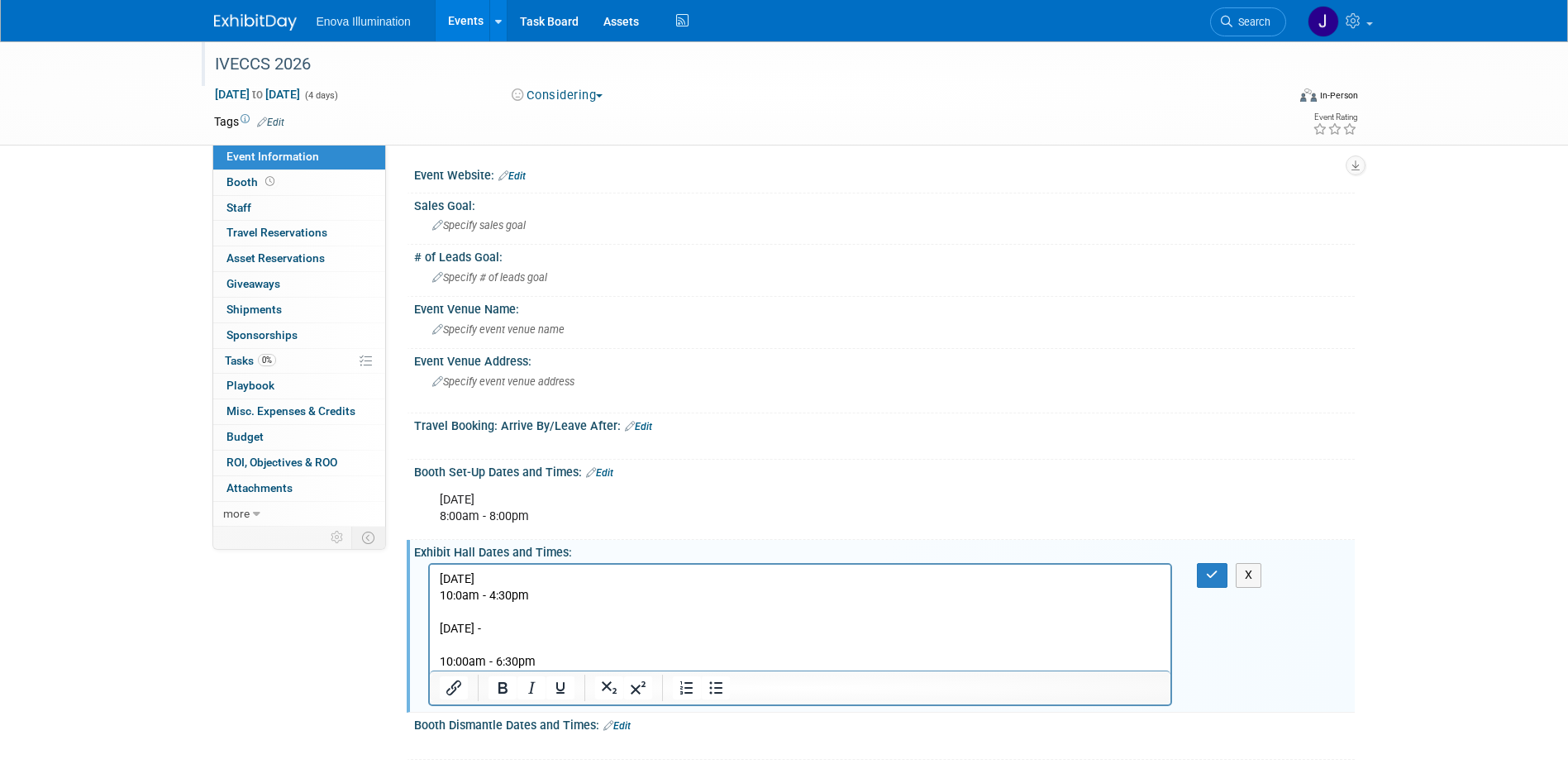
click at [568, 648] on p "Rich Text Area. Press ALT-0 for help." at bounding box center [800, 645] width 722 height 16
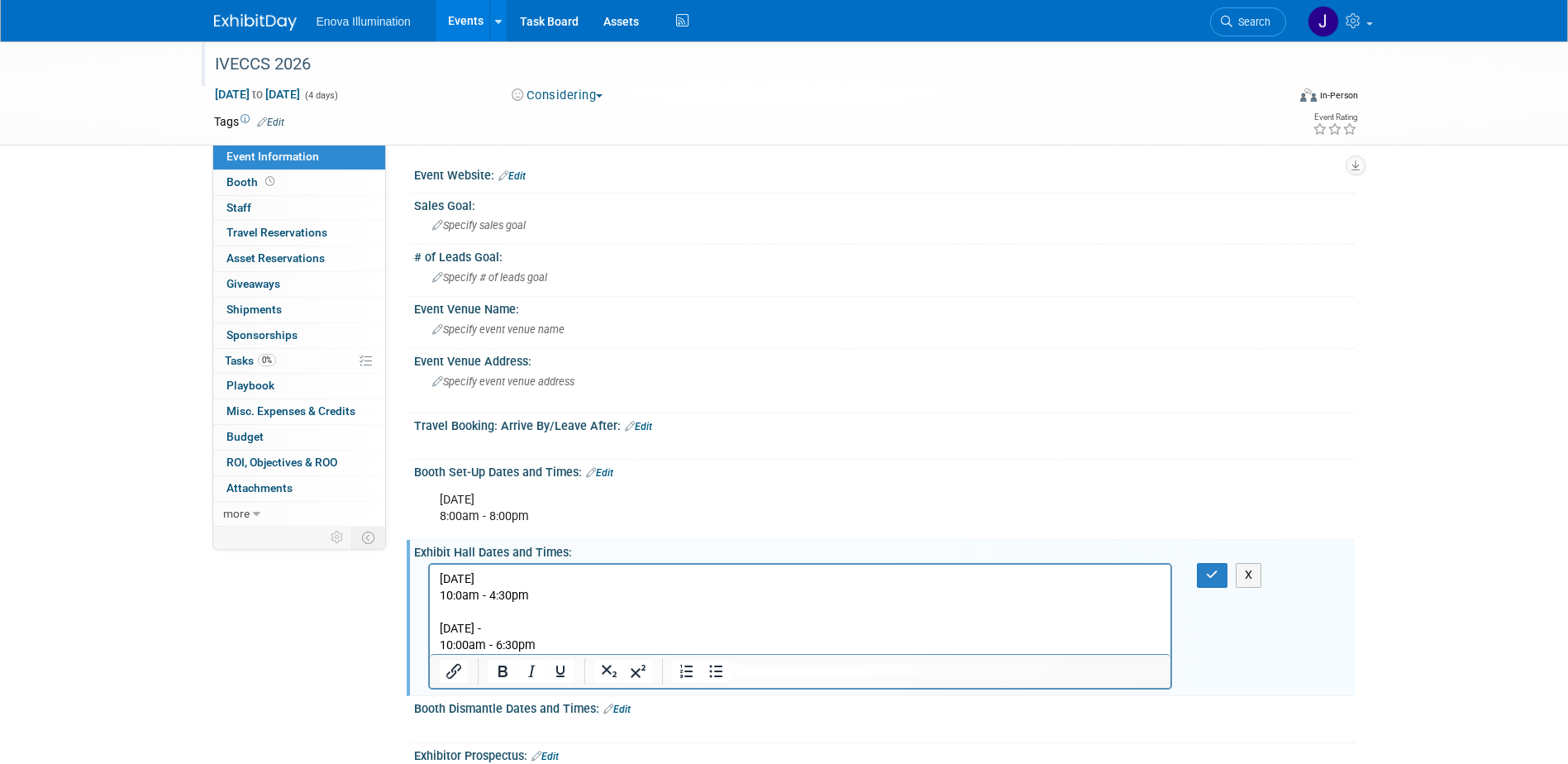
click at [588, 630] on p "[DATE] -" at bounding box center [800, 629] width 722 height 16
click at [580, 640] on p "10:00am - 6:30pm" at bounding box center [800, 645] width 722 height 16
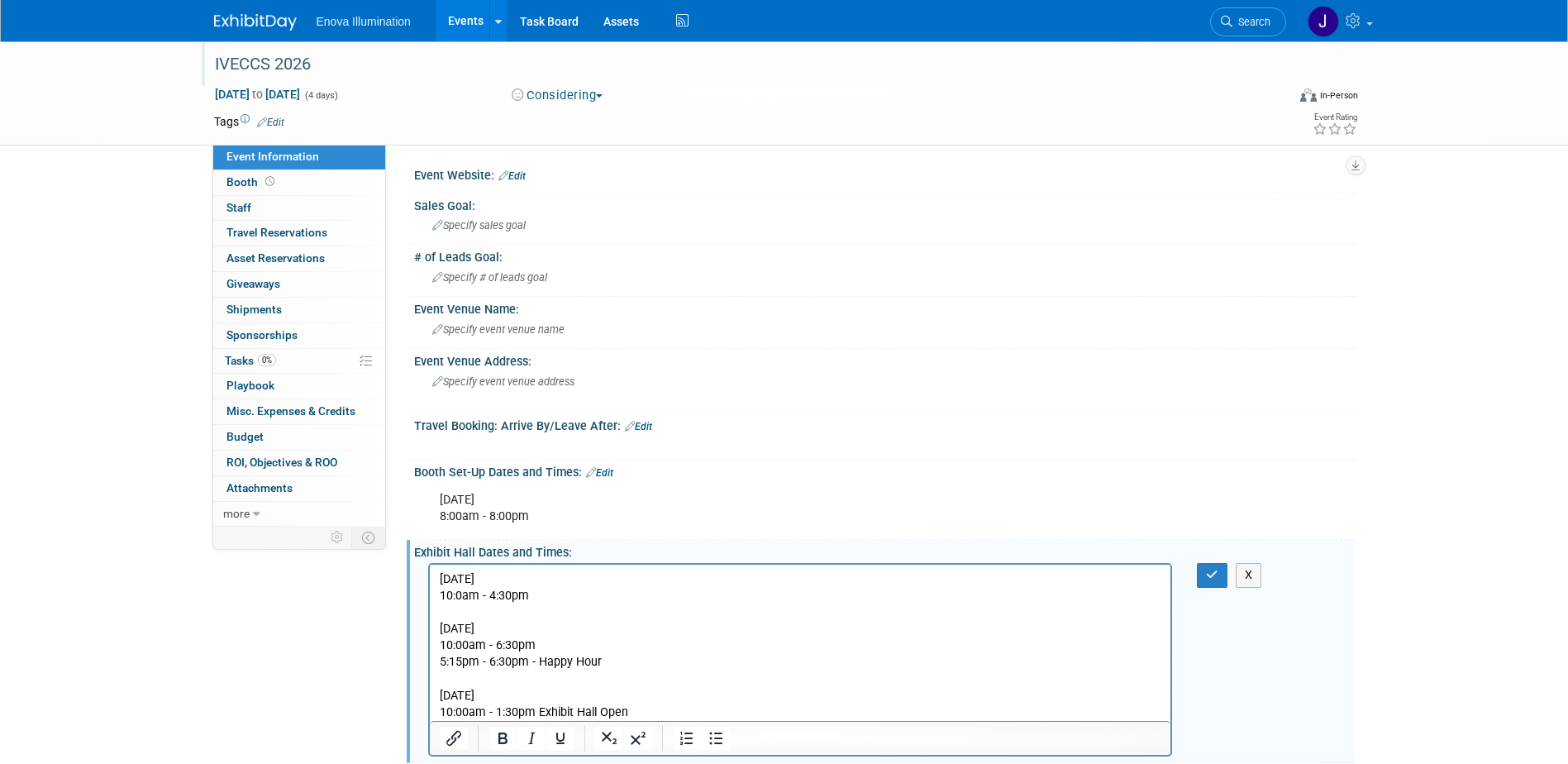
click at [580, 640] on p "10:00am - 6:30pm" at bounding box center [800, 645] width 722 height 16
click at [535, 707] on p "10:00am - 1:30pm Exhibit Hall Open" at bounding box center [800, 712] width 722 height 16
click at [580, 591] on p "10:0am - 4:30pm" at bounding box center [800, 596] width 722 height 16
click at [1200, 573] on button "button" at bounding box center [1212, 575] width 31 height 24
